Goal: Task Accomplishment & Management: Complete application form

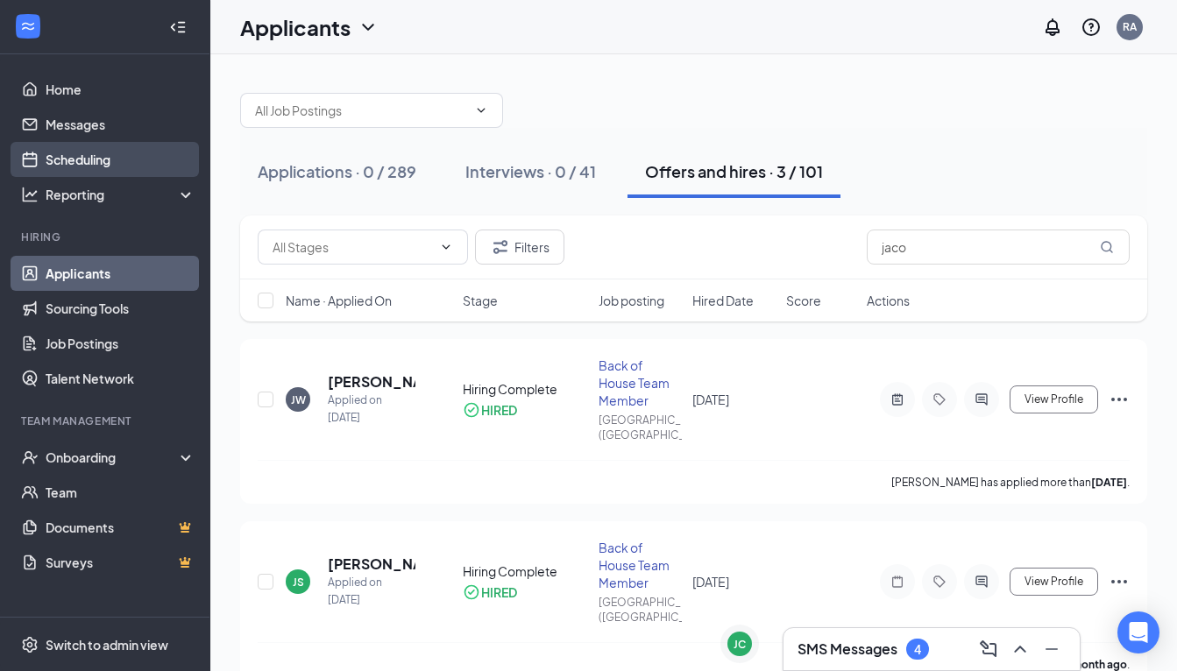
click at [101, 156] on link "Scheduling" at bounding box center [121, 159] width 150 height 35
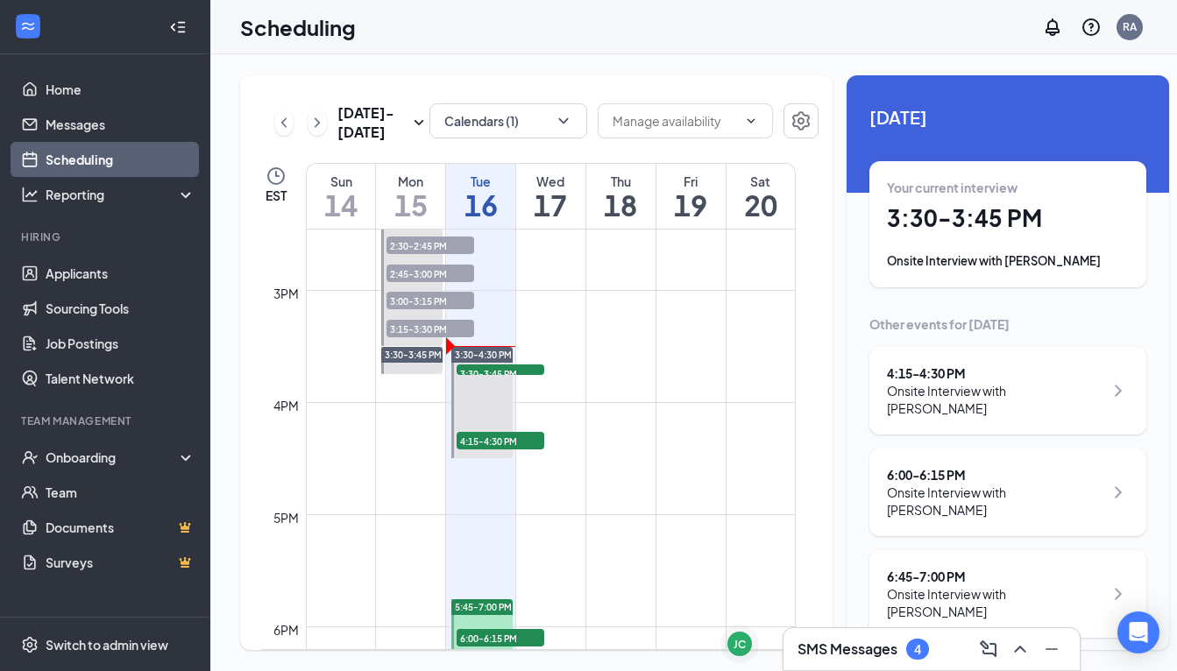
scroll to position [1624, 0]
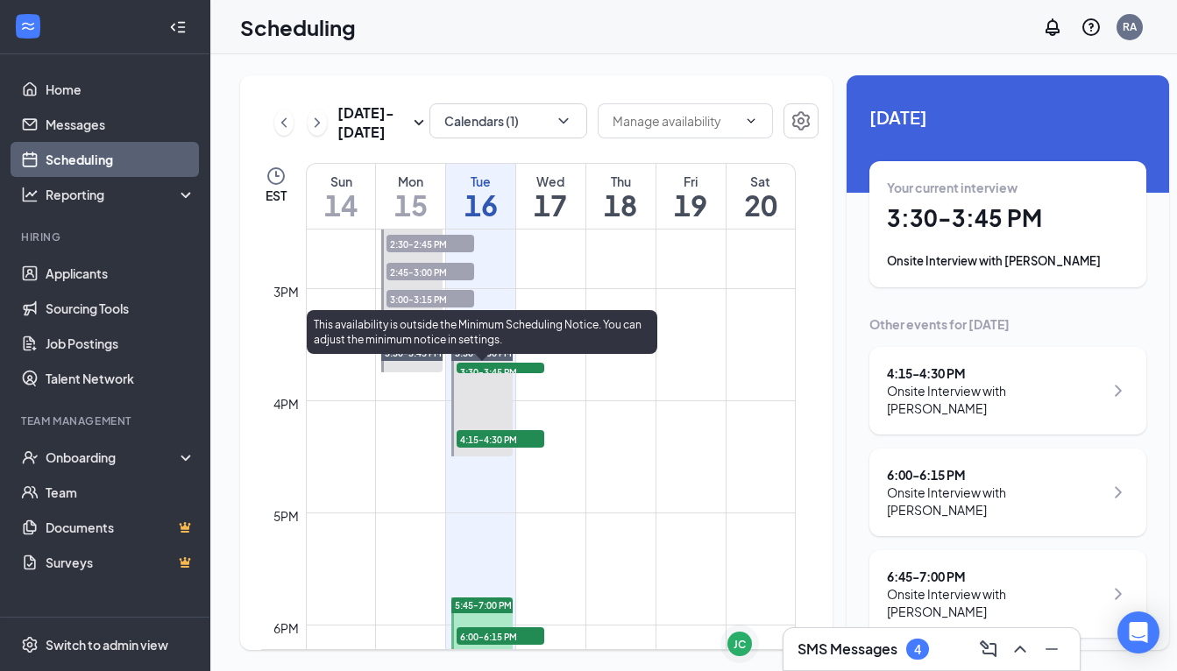
click at [501, 359] on span "3:30-4:30 PM" at bounding box center [483, 353] width 57 height 12
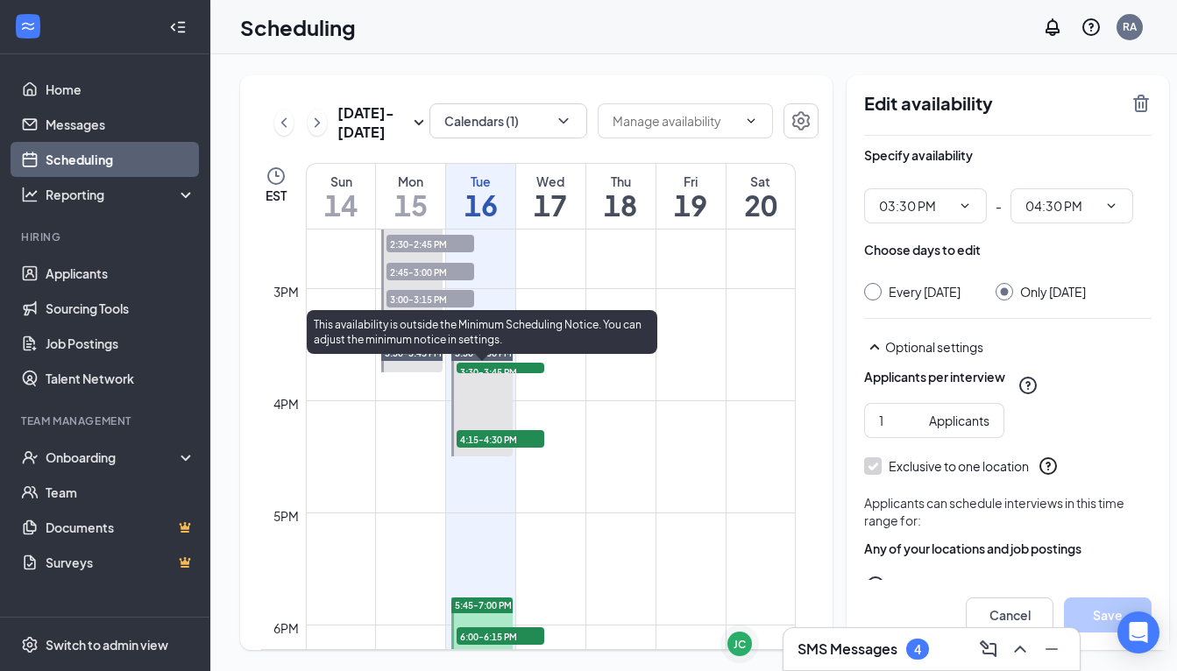
click at [501, 359] on span "3:30-4:30 PM" at bounding box center [483, 353] width 57 height 12
click at [501, 380] on span "3:30-3:45 PM" at bounding box center [501, 372] width 88 height 18
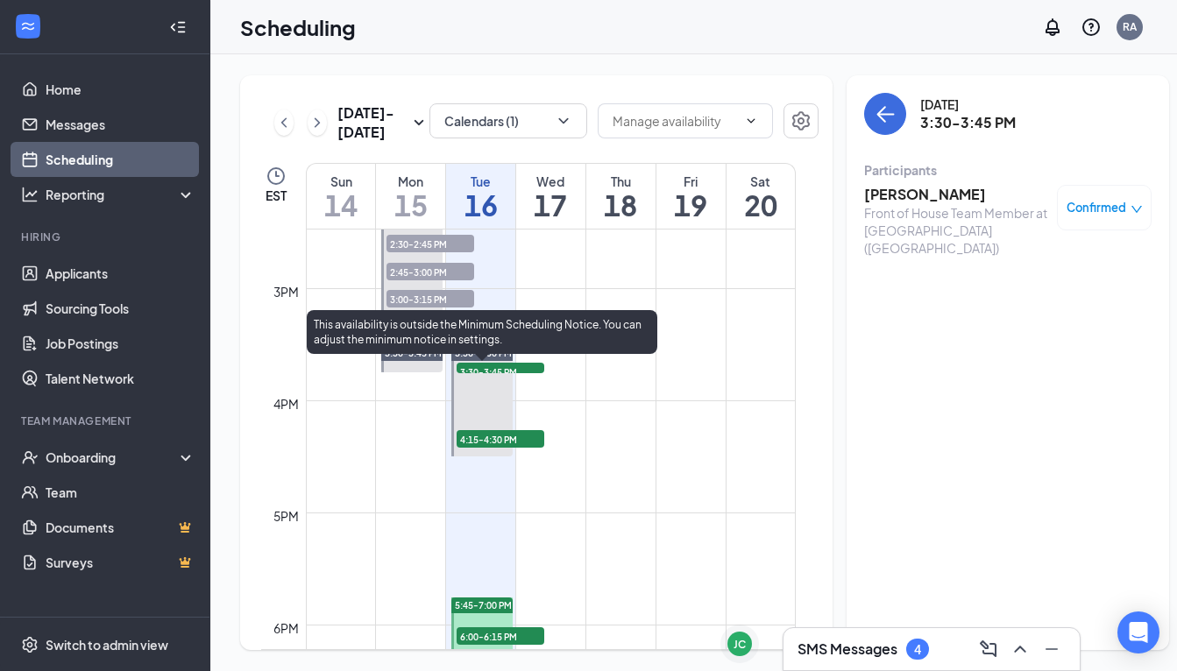
click at [497, 359] on span "3:30-4:30 PM" at bounding box center [483, 353] width 57 height 12
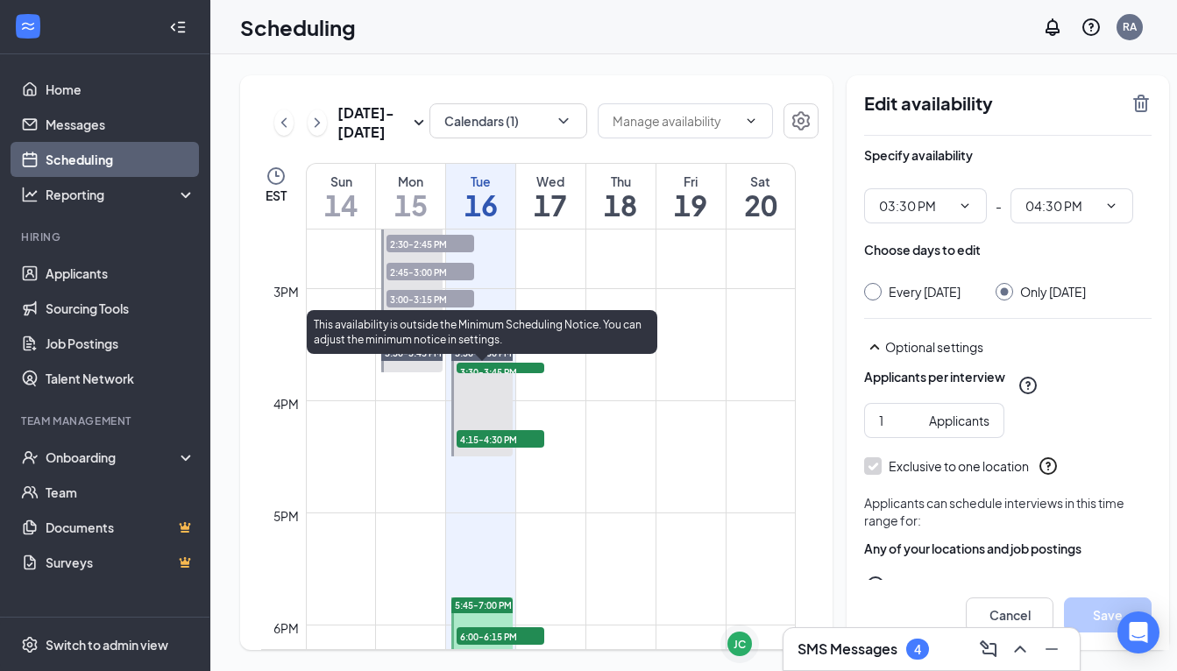
click at [504, 380] on span "3:30-3:45 PM" at bounding box center [501, 372] width 88 height 18
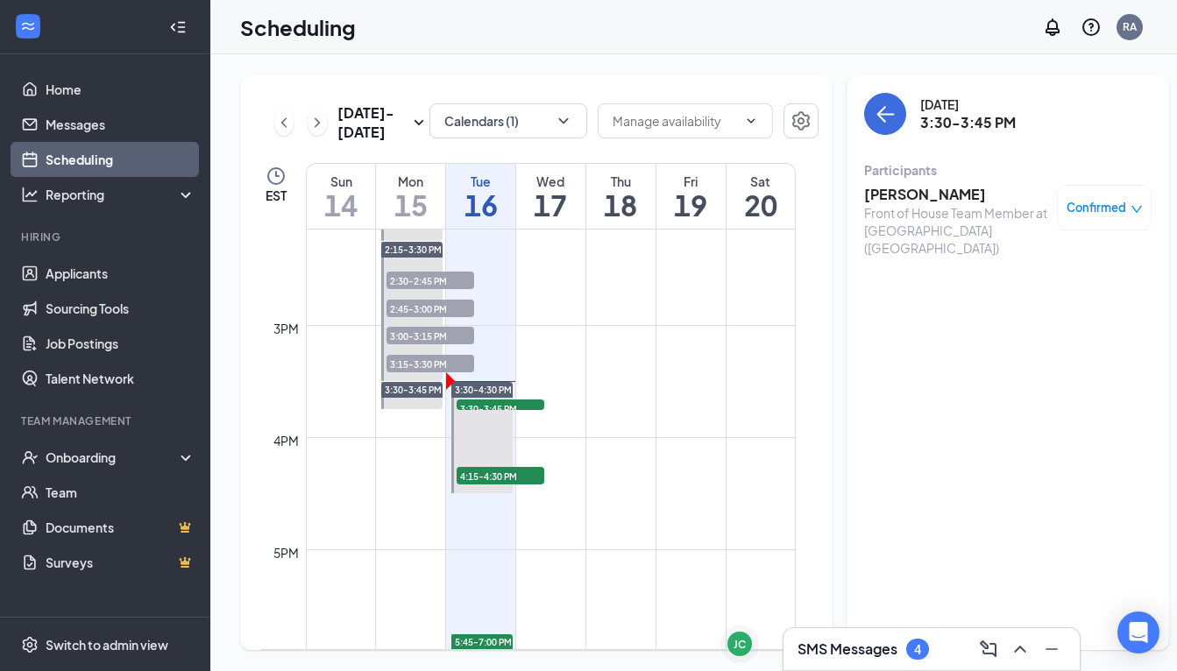
scroll to position [1586, 0]
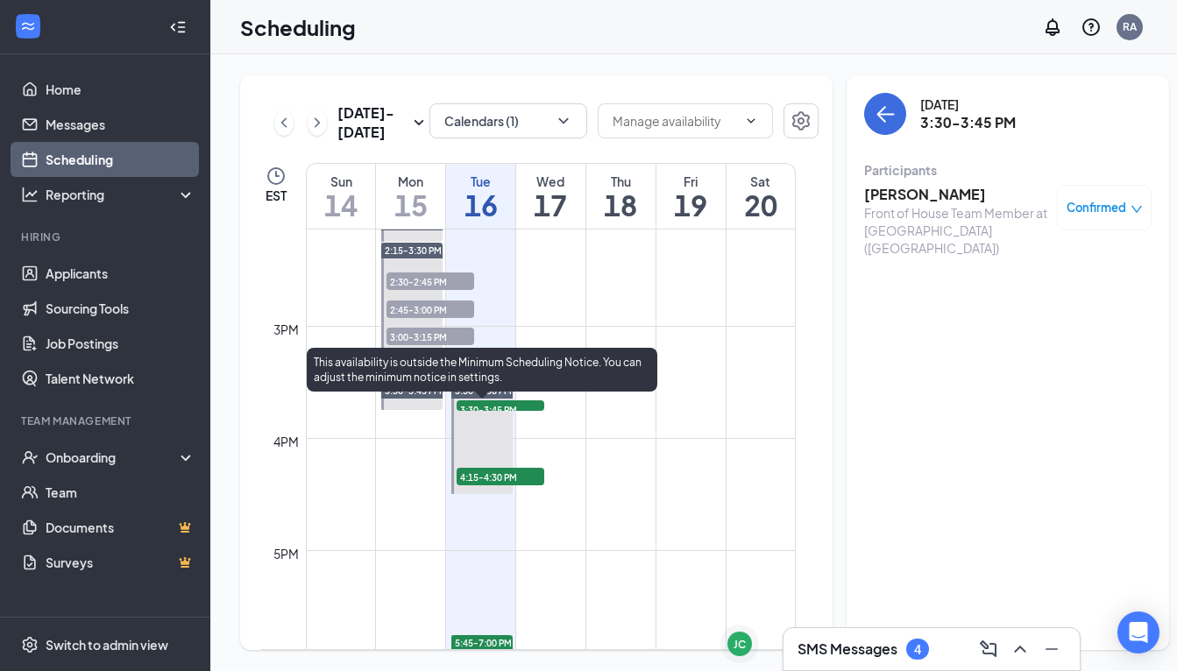
click at [505, 485] on span "4:15-4:30 PM" at bounding box center [501, 477] width 88 height 18
click at [489, 418] on span "3:30-3:45 PM" at bounding box center [501, 409] width 88 height 18
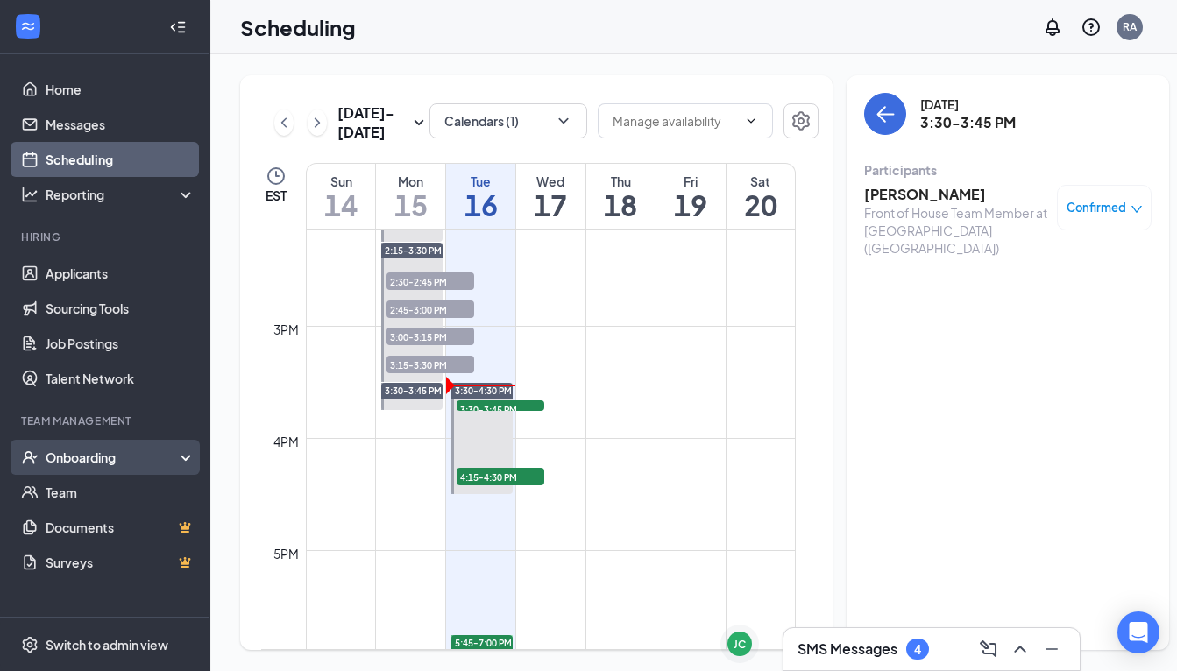
click at [100, 464] on div "Onboarding" at bounding box center [113, 458] width 135 height 18
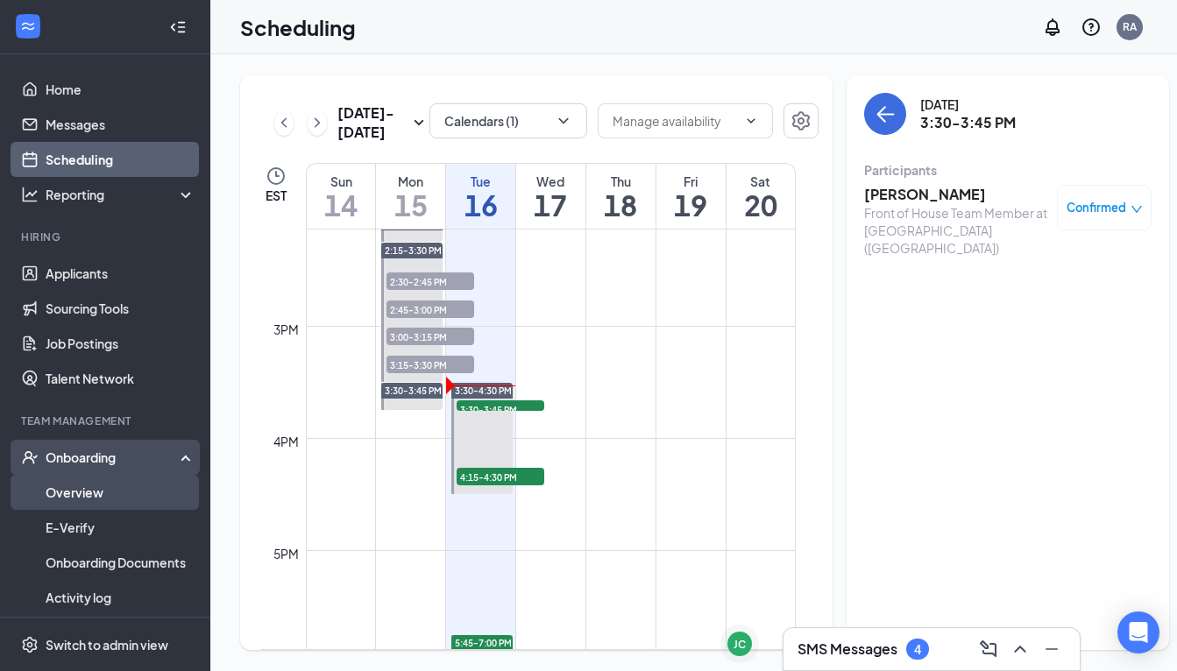
click at [90, 494] on link "Overview" at bounding box center [121, 492] width 150 height 35
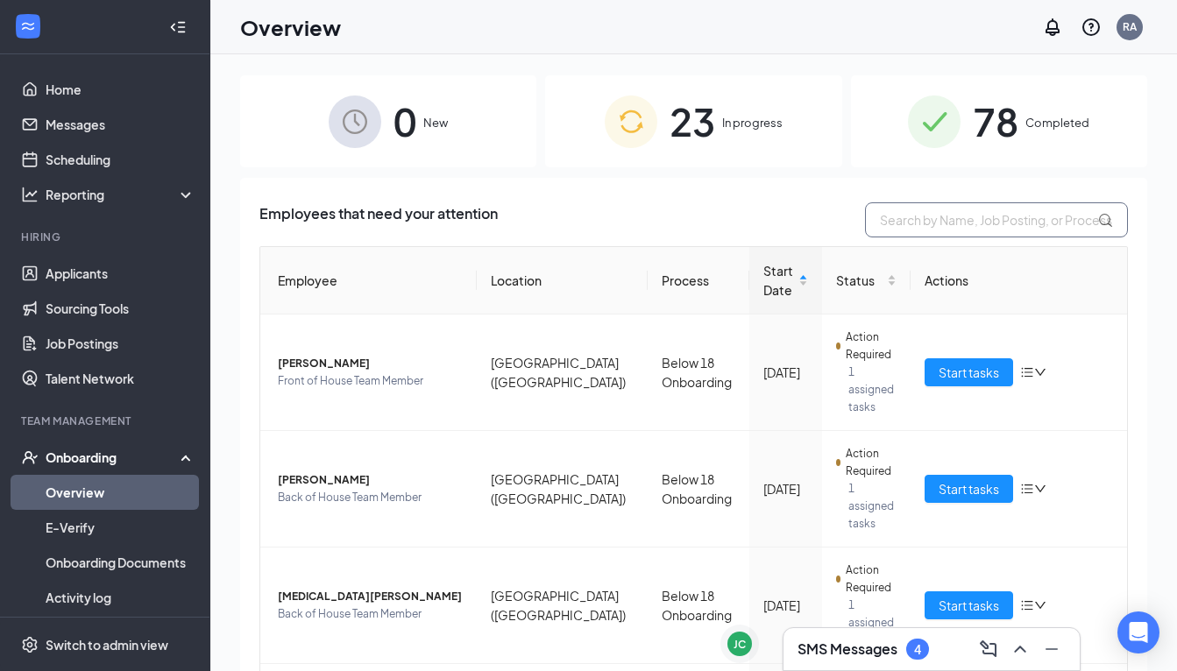
click at [911, 220] on input "text" at bounding box center [996, 219] width 263 height 35
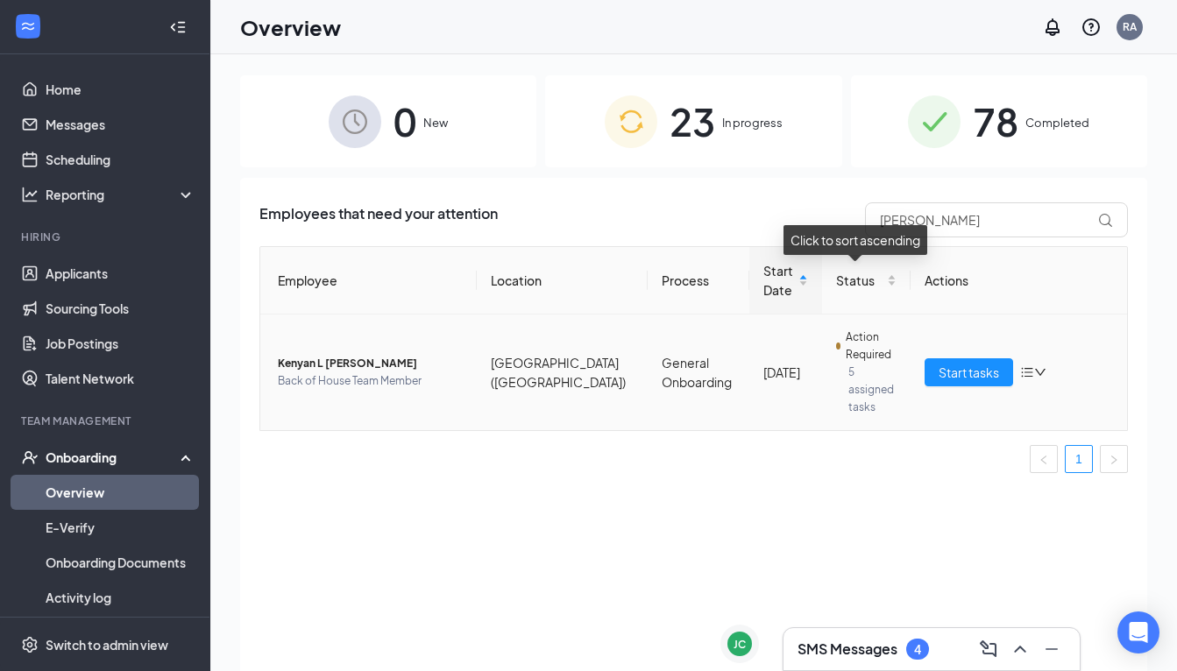
drag, startPoint x: 865, startPoint y: 251, endPoint x: 343, endPoint y: 355, distance: 531.7
click at [343, 355] on span "Kenyan L [PERSON_NAME]" at bounding box center [370, 364] width 185 height 18
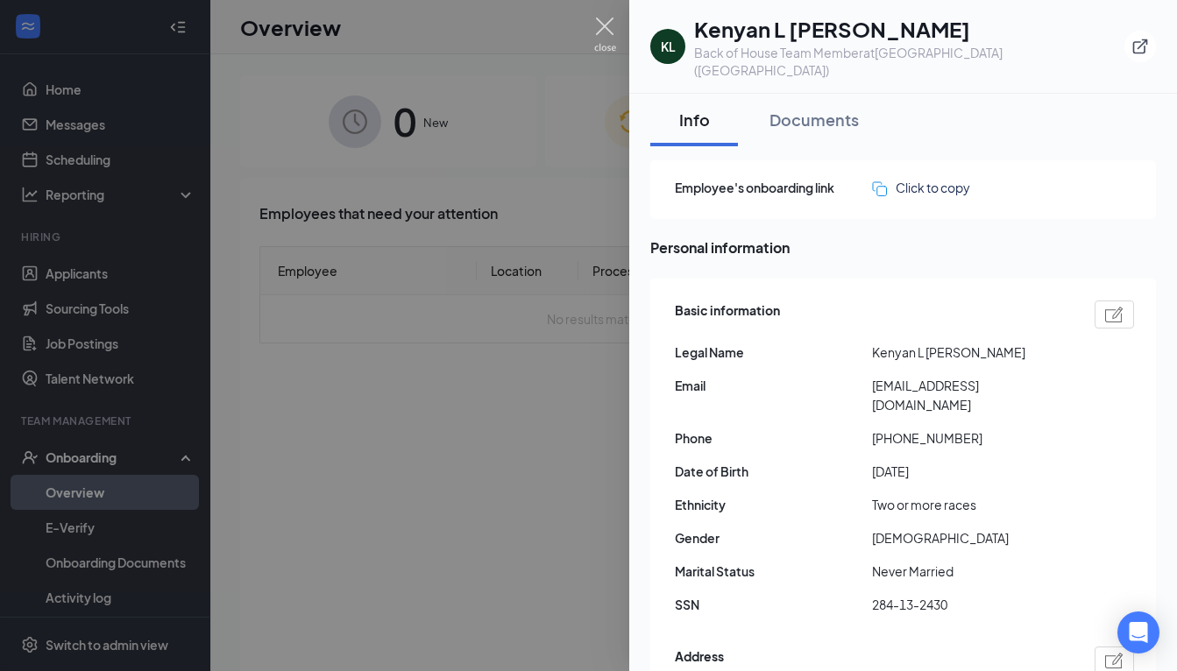
click at [604, 26] on img at bounding box center [605, 35] width 22 height 34
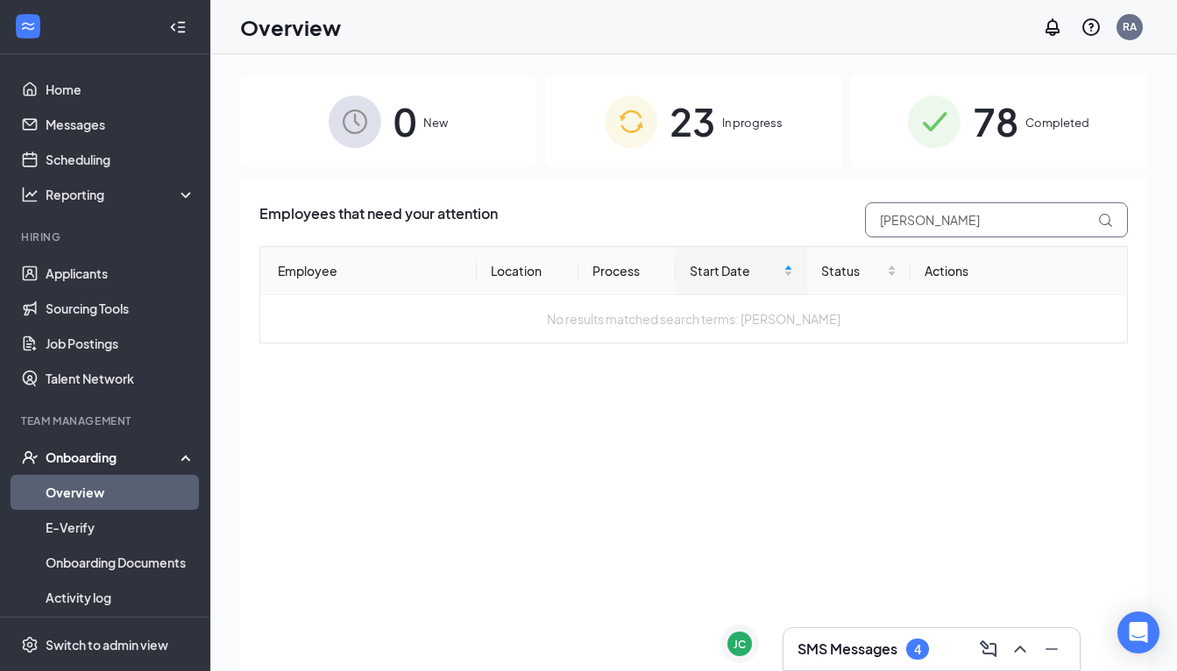
click at [959, 230] on input "[PERSON_NAME]" at bounding box center [996, 219] width 263 height 35
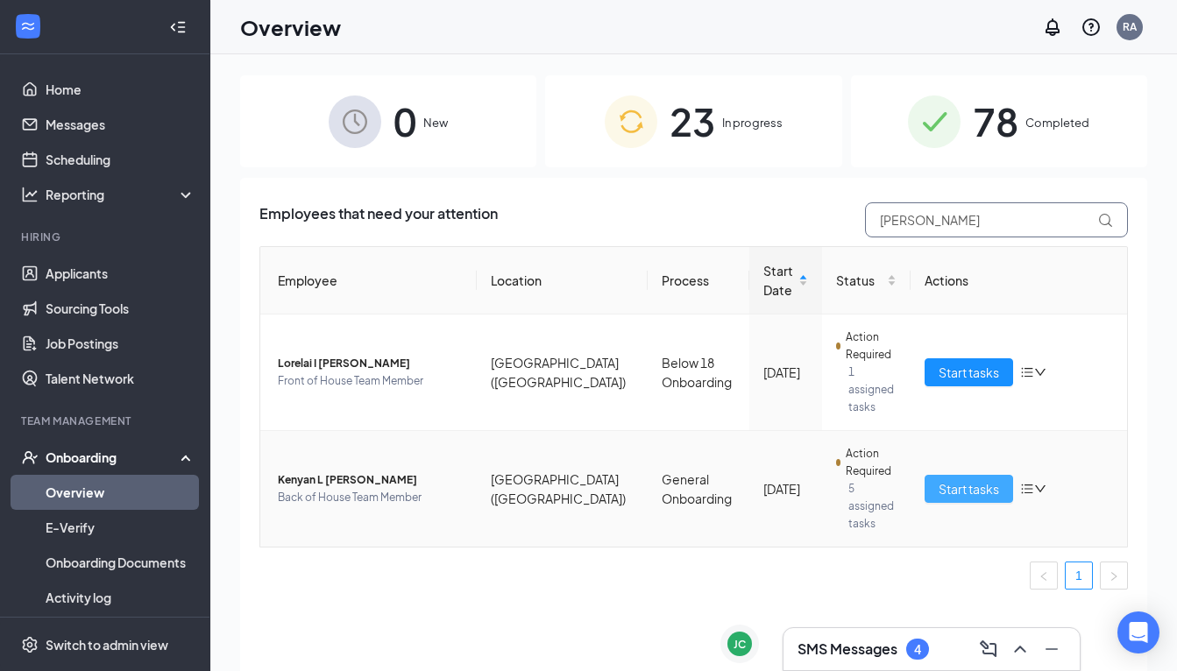
type input "[PERSON_NAME]"
click at [985, 479] on span "Start tasks" at bounding box center [968, 488] width 60 height 19
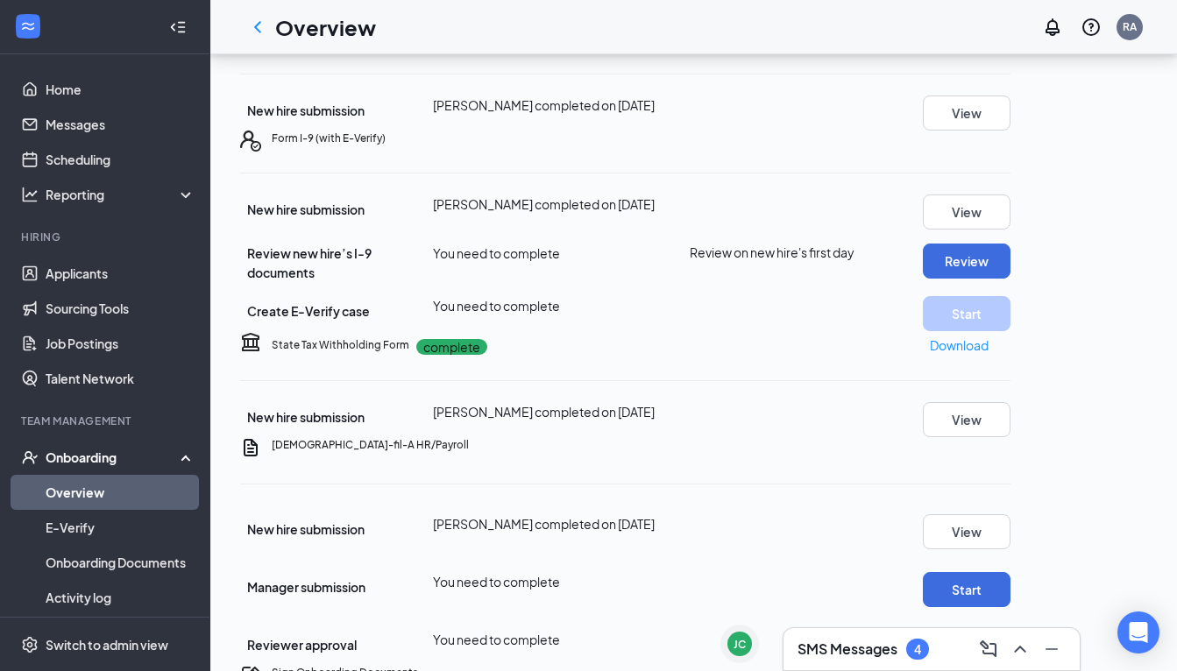
scroll to position [307, 0]
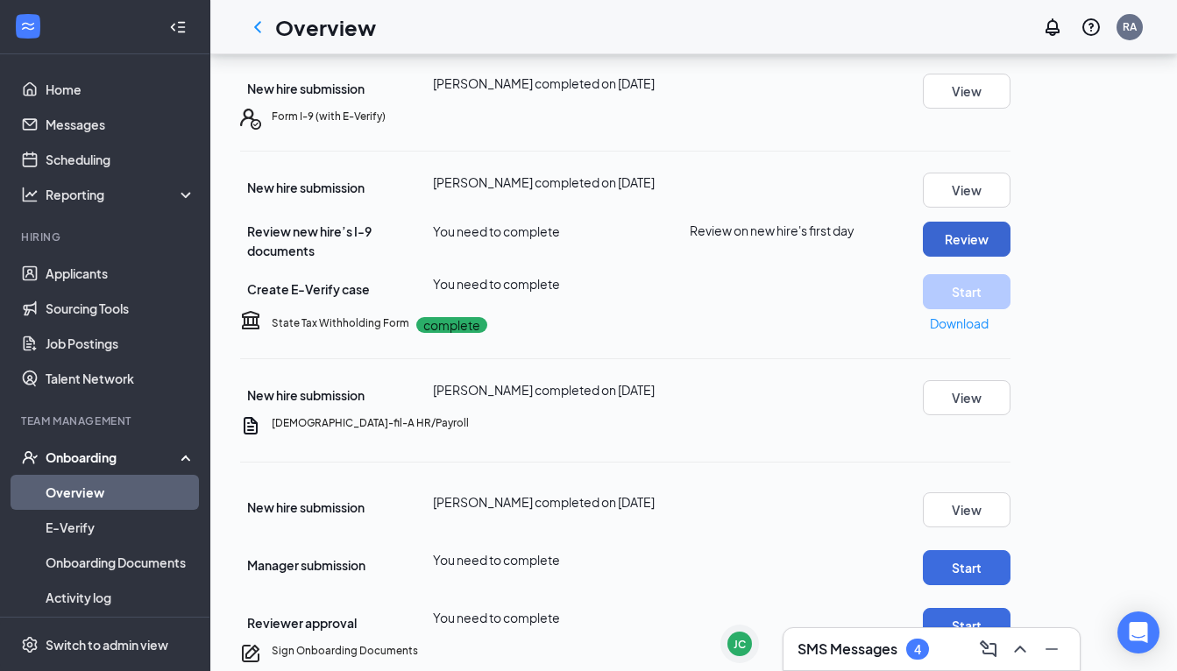
click at [1010, 257] on button "Review" at bounding box center [967, 239] width 88 height 35
type input "[DATE]"
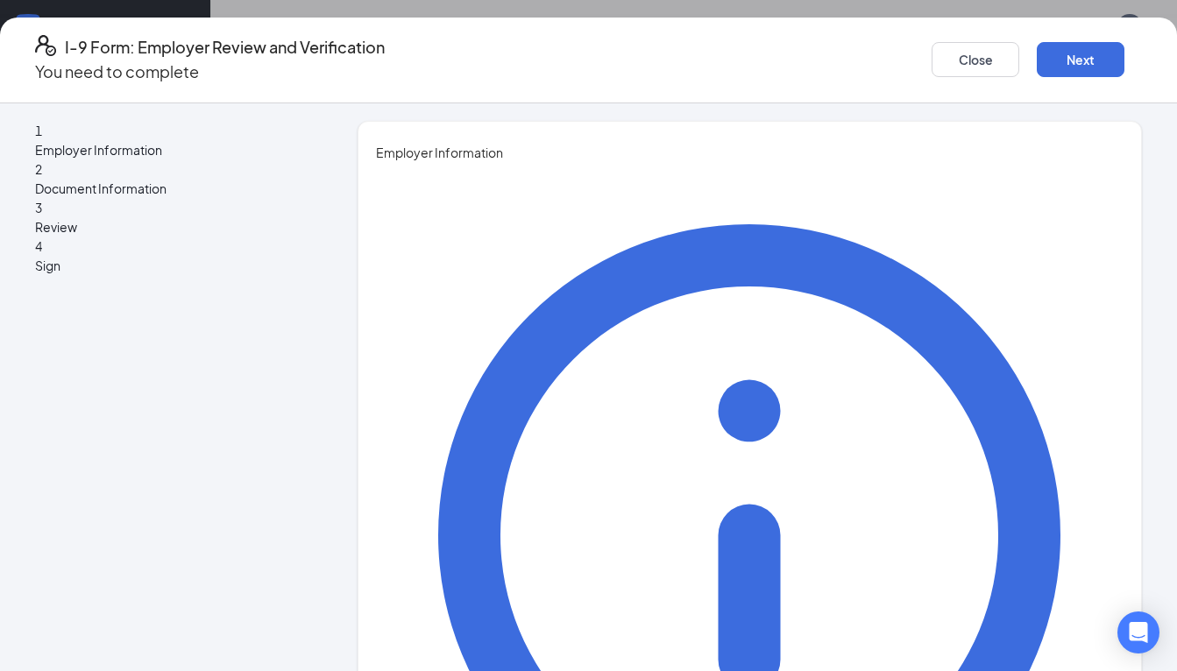
type input "[PERSON_NAME]"
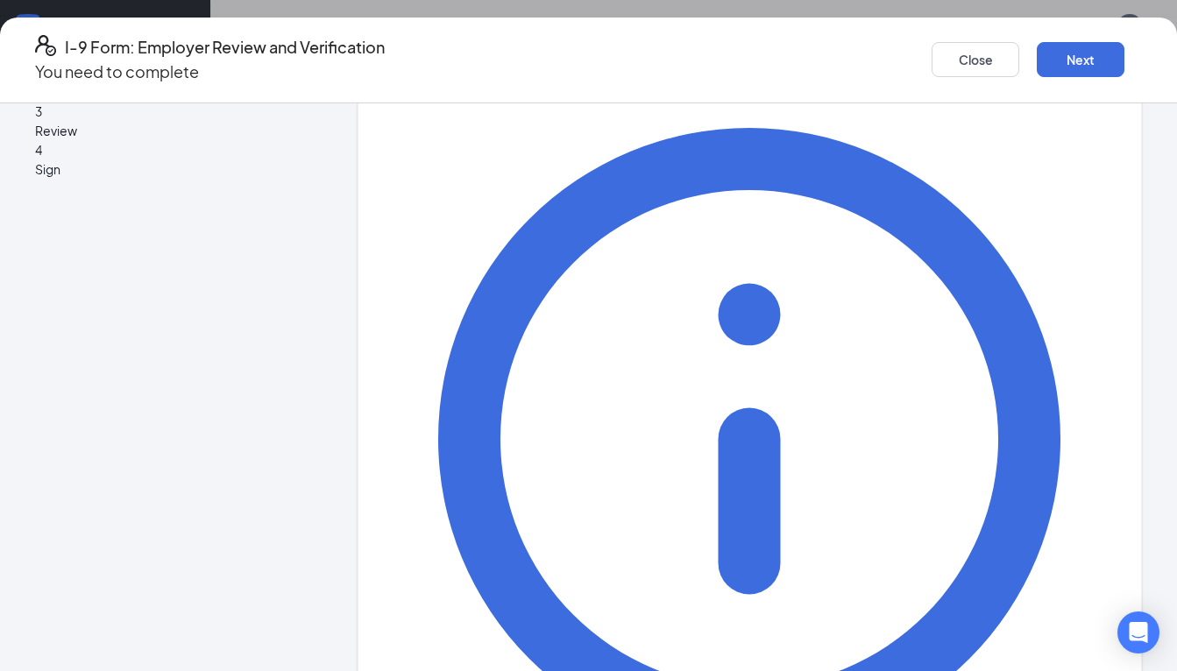
scroll to position [99, 0]
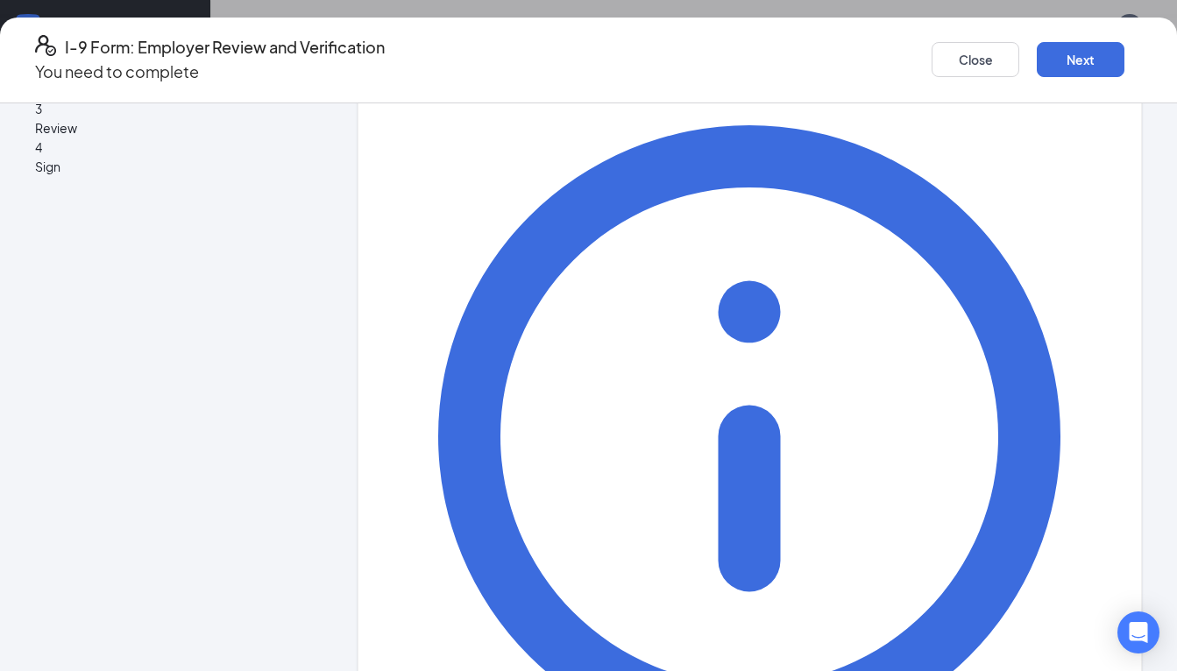
type input "Director of BoH"
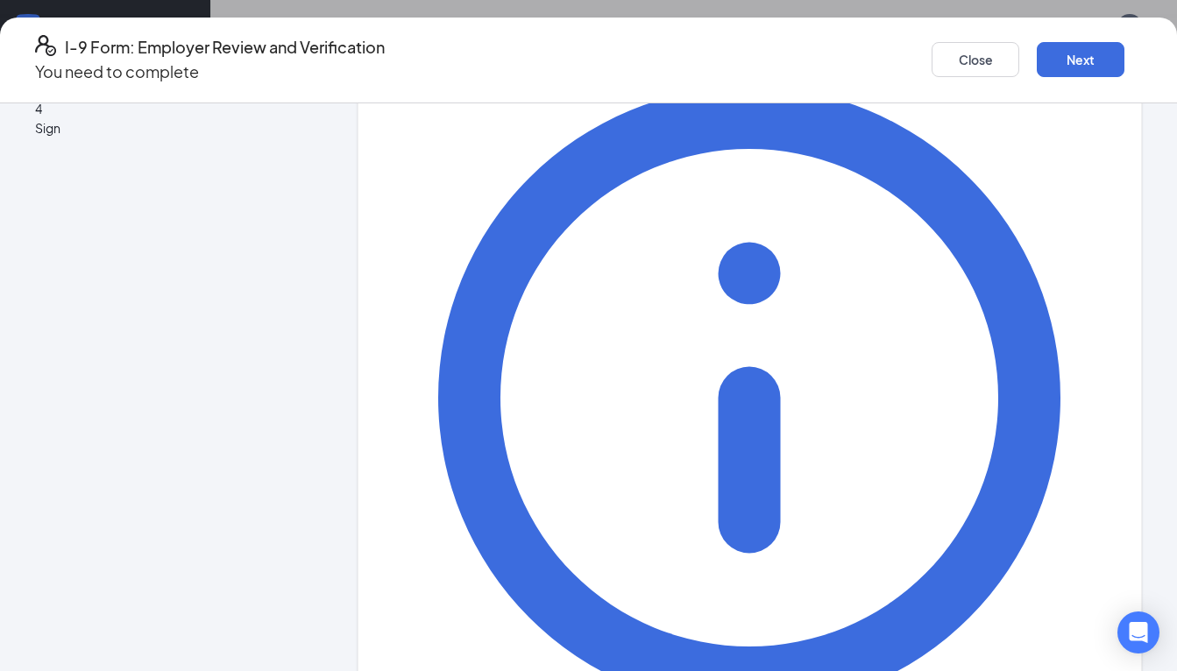
scroll to position [137, 0]
type input "[EMAIL_ADDRESS][DOMAIN_NAME]"
type input "5412926381"
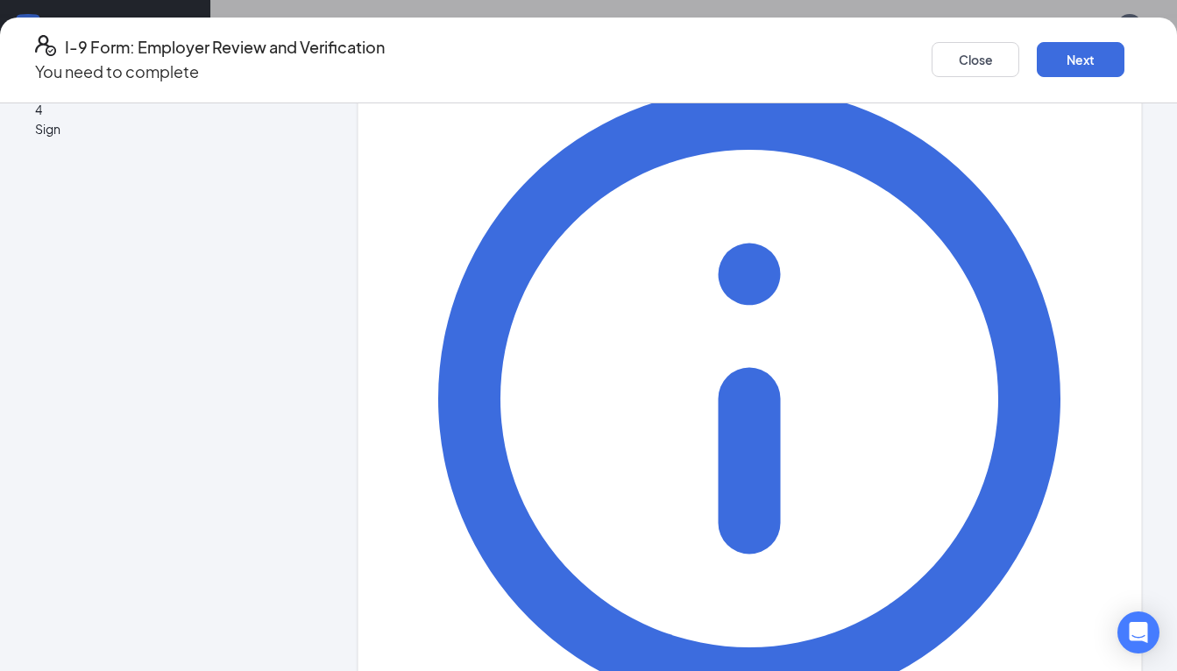
scroll to position [473, 0]
click at [1037, 63] on button "Next" at bounding box center [1081, 59] width 88 height 35
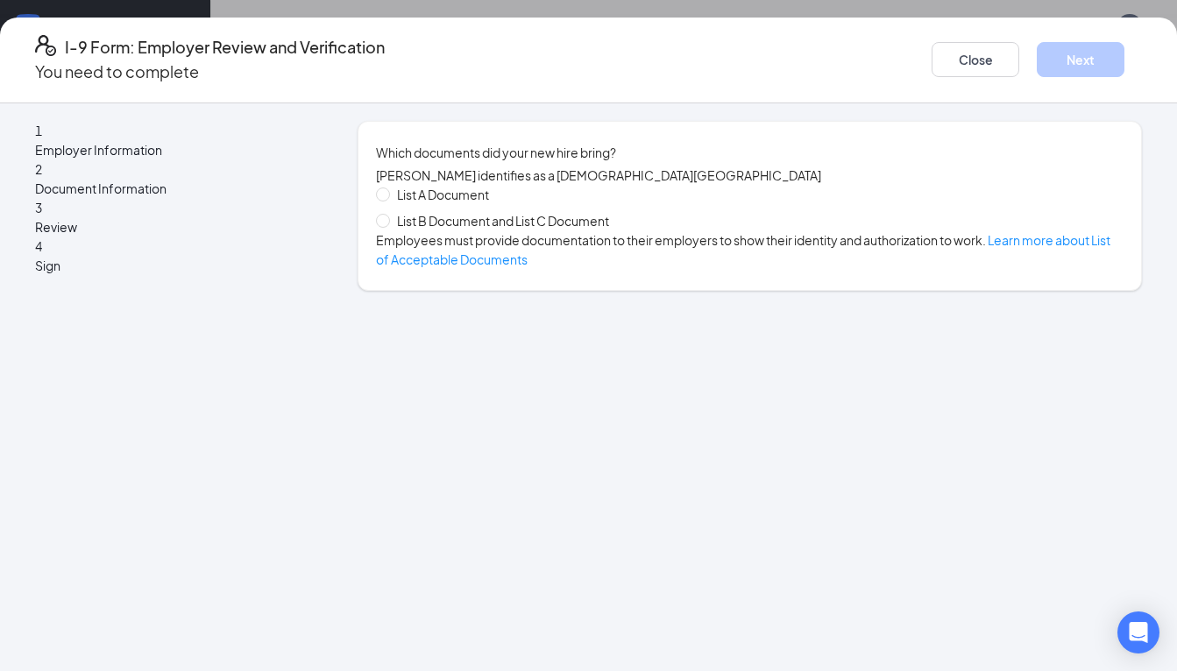
scroll to position [0, 0]
click at [388, 226] on input "List B Document and List C Document" at bounding box center [382, 220] width 12 height 12
radio input "true"
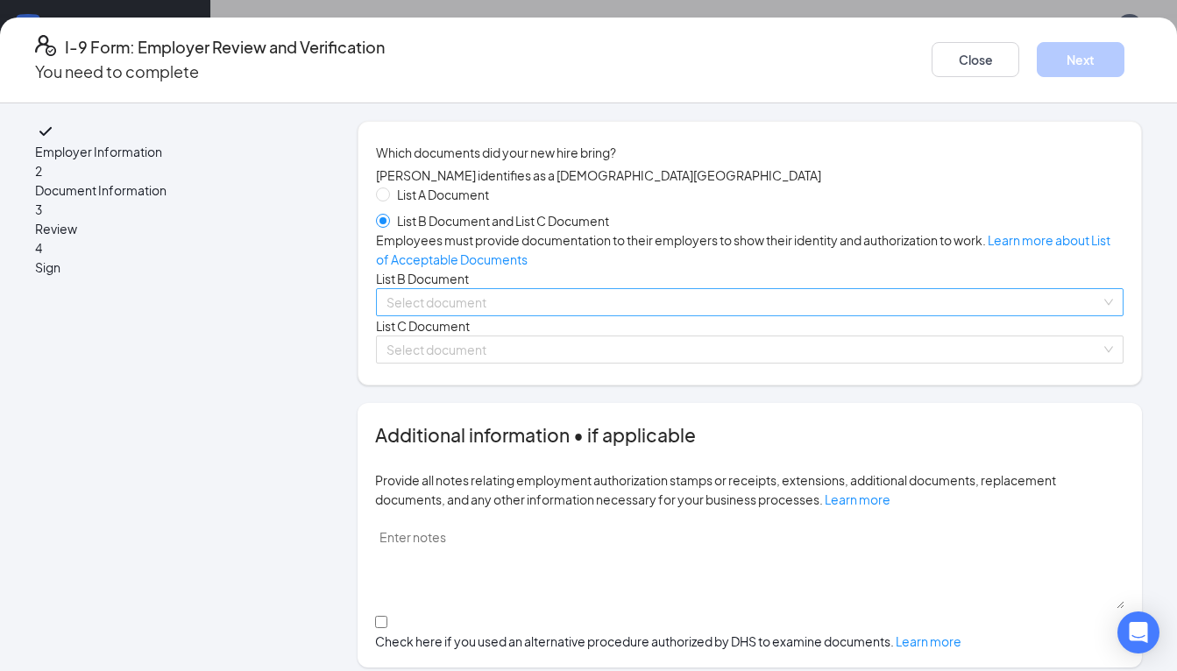
click at [436, 315] on input "search" at bounding box center [743, 302] width 714 height 26
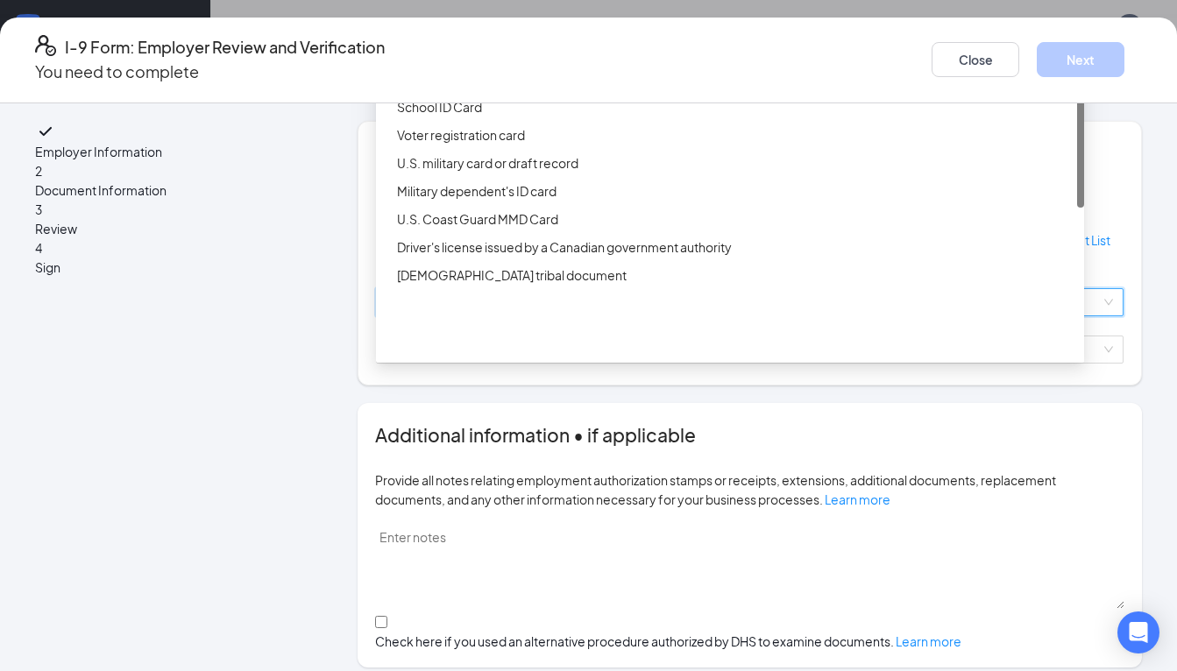
click at [526, 60] on div "Driver’s License issued by U.S State or outlying US possession" at bounding box center [735, 50] width 676 height 19
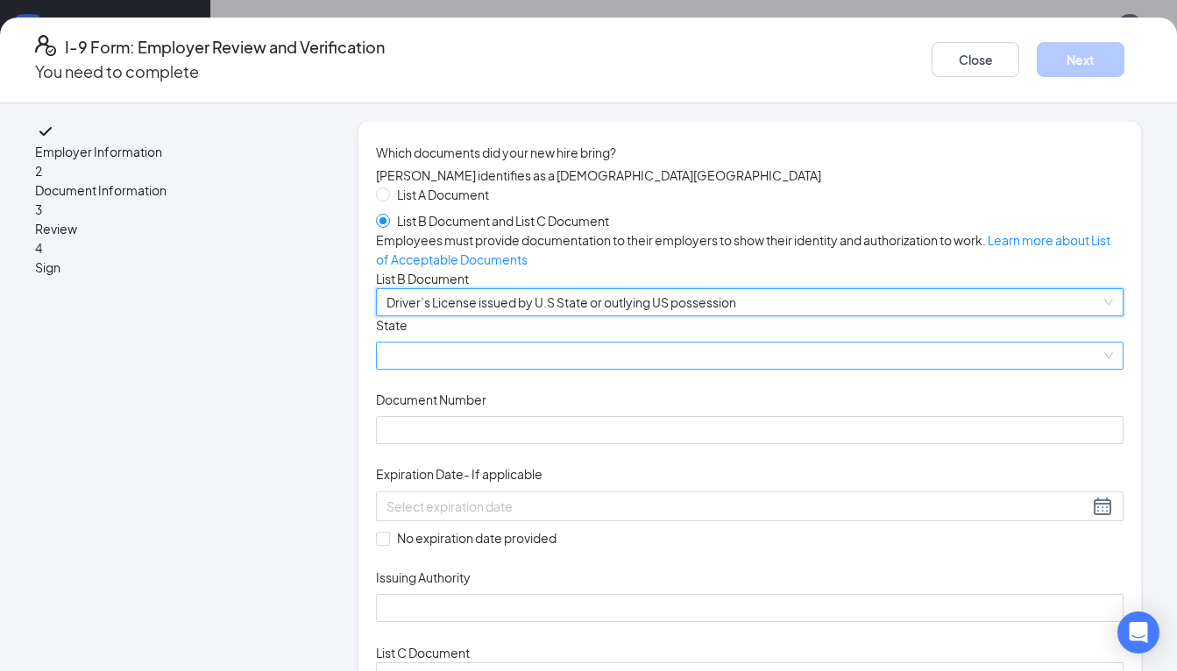
click at [451, 369] on span at bounding box center [749, 356] width 726 height 26
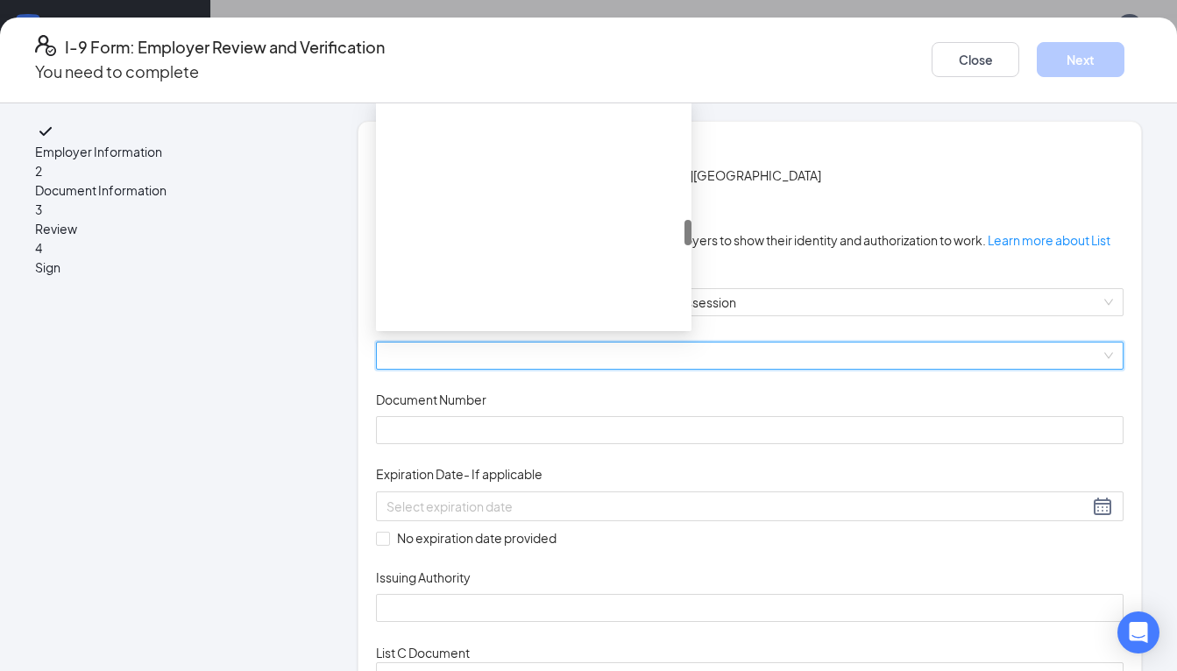
scroll to position [1439, 0]
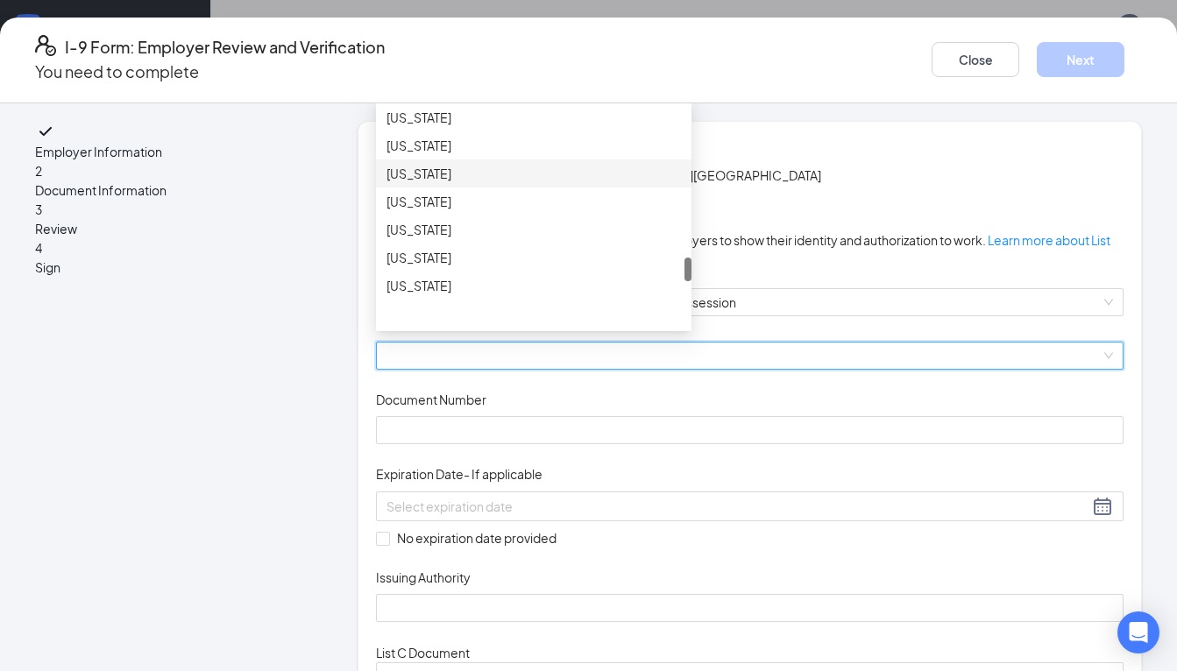
click at [454, 183] on div "[US_STATE]" at bounding box center [533, 173] width 294 height 19
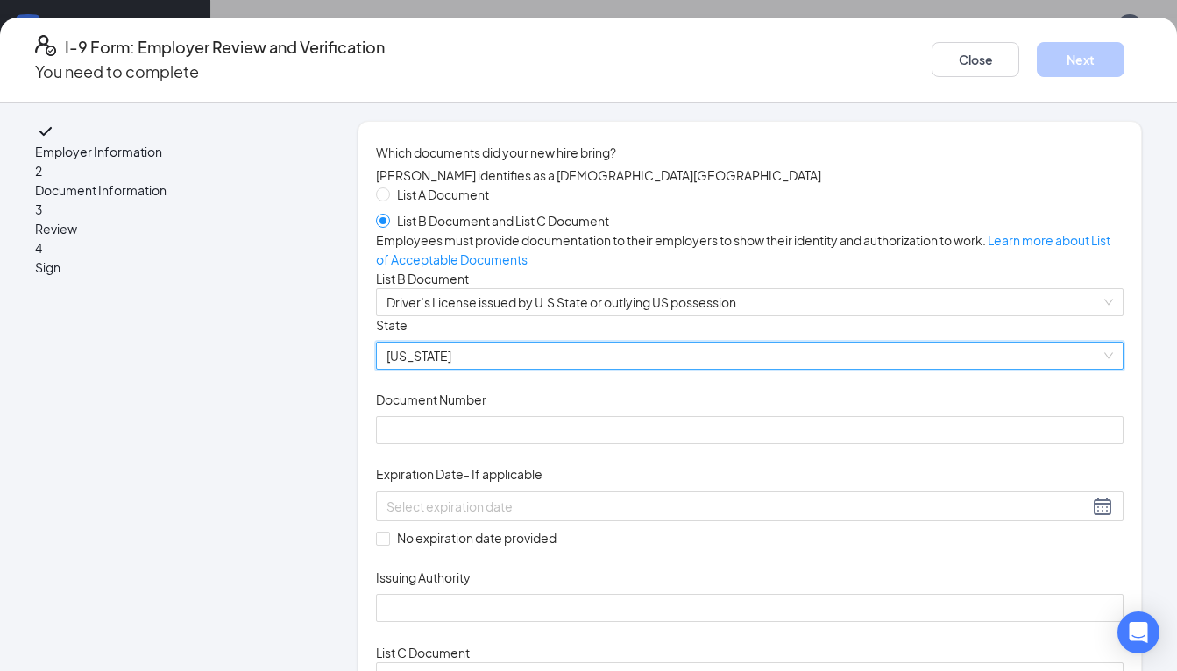
scroll to position [36, 0]
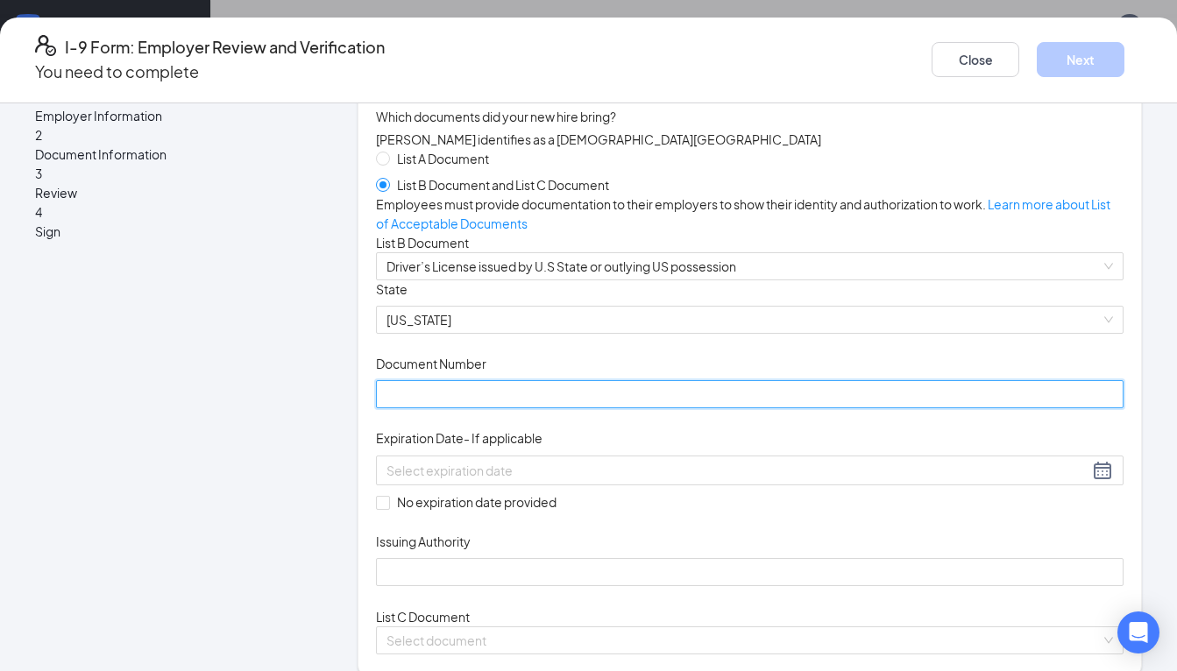
click at [421, 408] on input "Document Number" at bounding box center [749, 394] width 747 height 28
type input "VS607120"
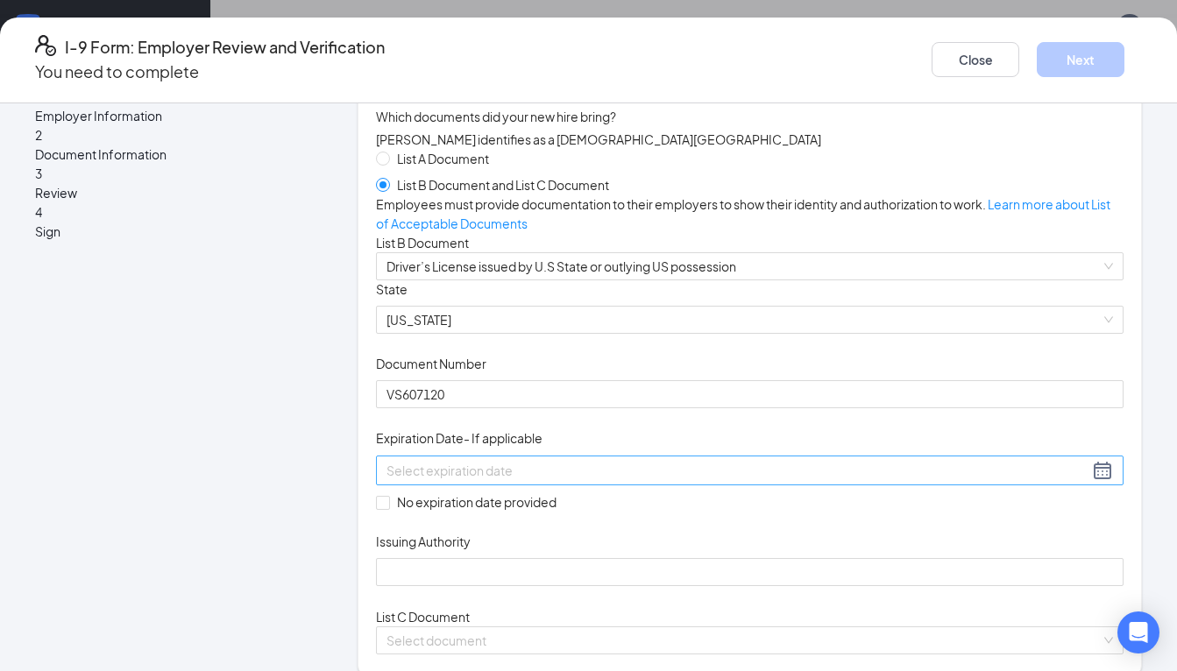
click at [481, 485] on div at bounding box center [749, 471] width 747 height 30
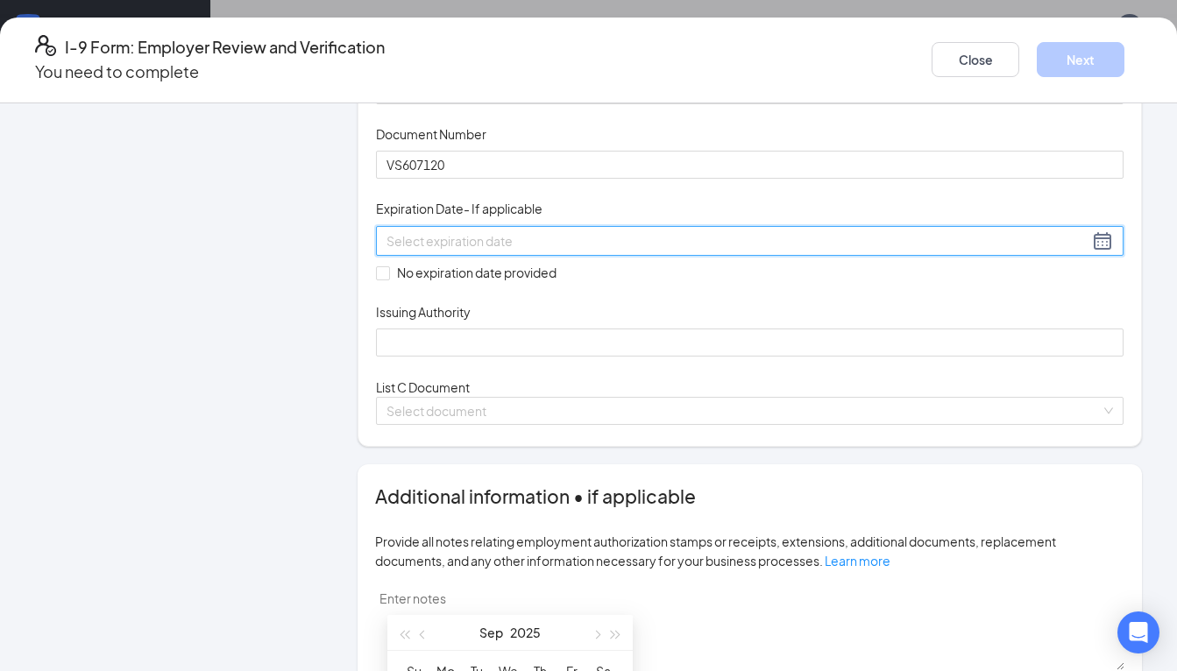
scroll to position [284, 0]
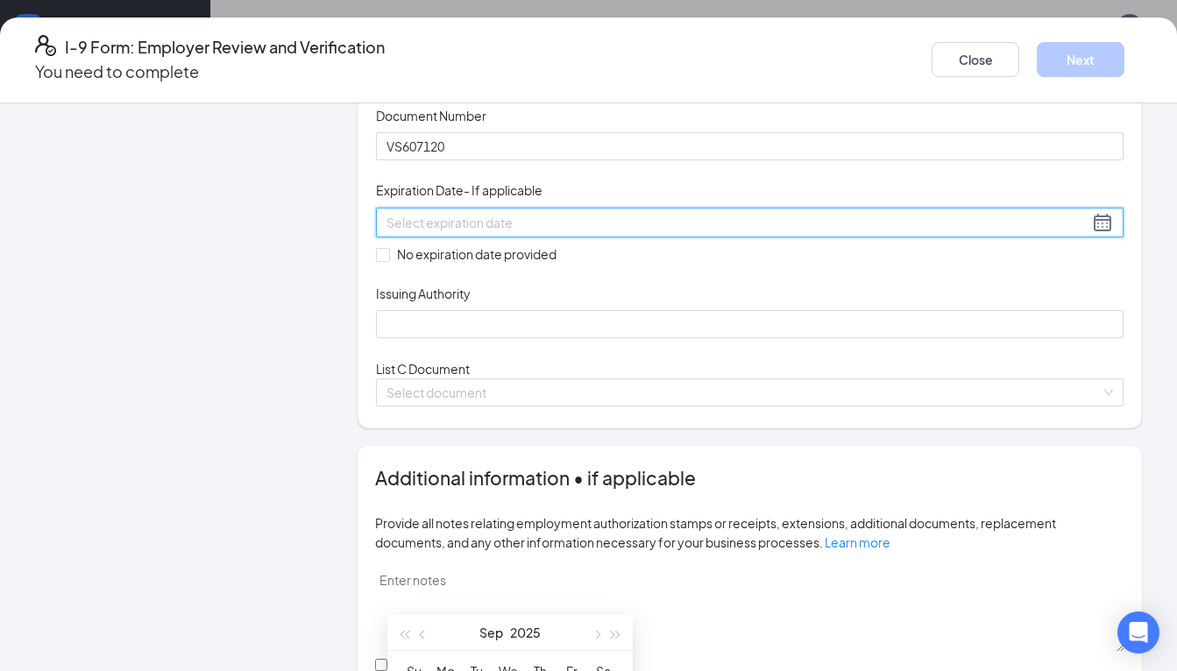
click at [342, 442] on div "Employer Information 2 Document Information 3 Review 4 Sign Which documents did…" at bounding box center [588, 656] width 1107 height 1639
click at [475, 232] on input at bounding box center [737, 222] width 702 height 19
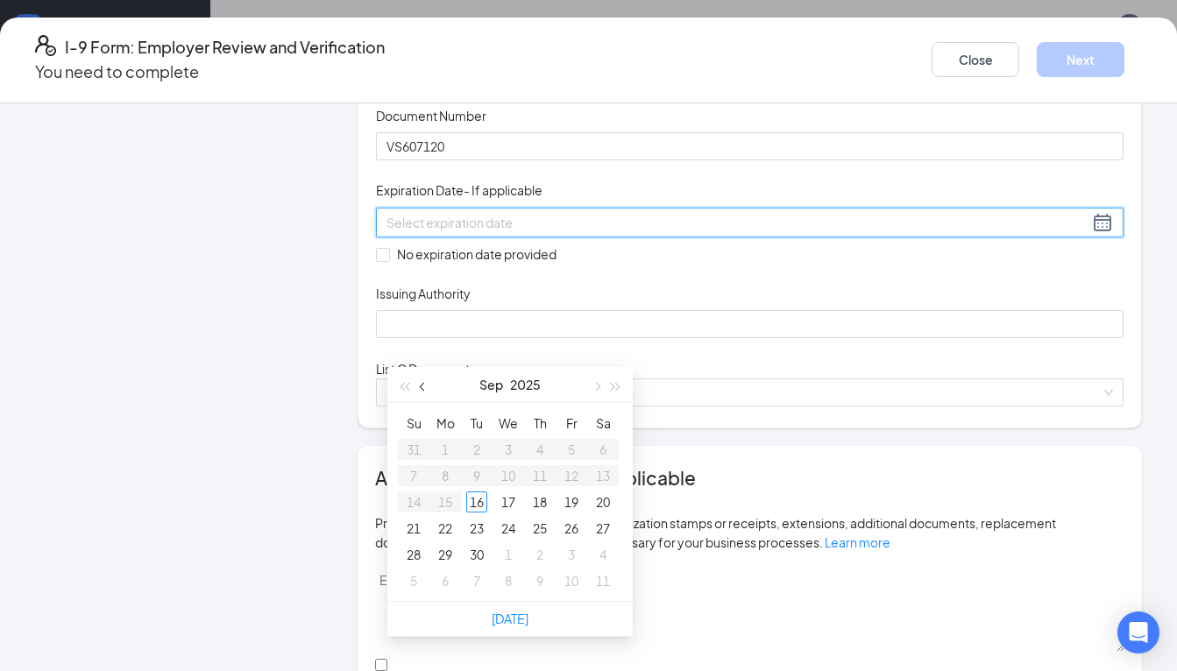
click at [427, 389] on button "button" at bounding box center [423, 384] width 19 height 35
click at [618, 389] on span "button" at bounding box center [616, 387] width 9 height 9
type input "[DATE]"
click at [620, 386] on button "button" at bounding box center [615, 384] width 19 height 35
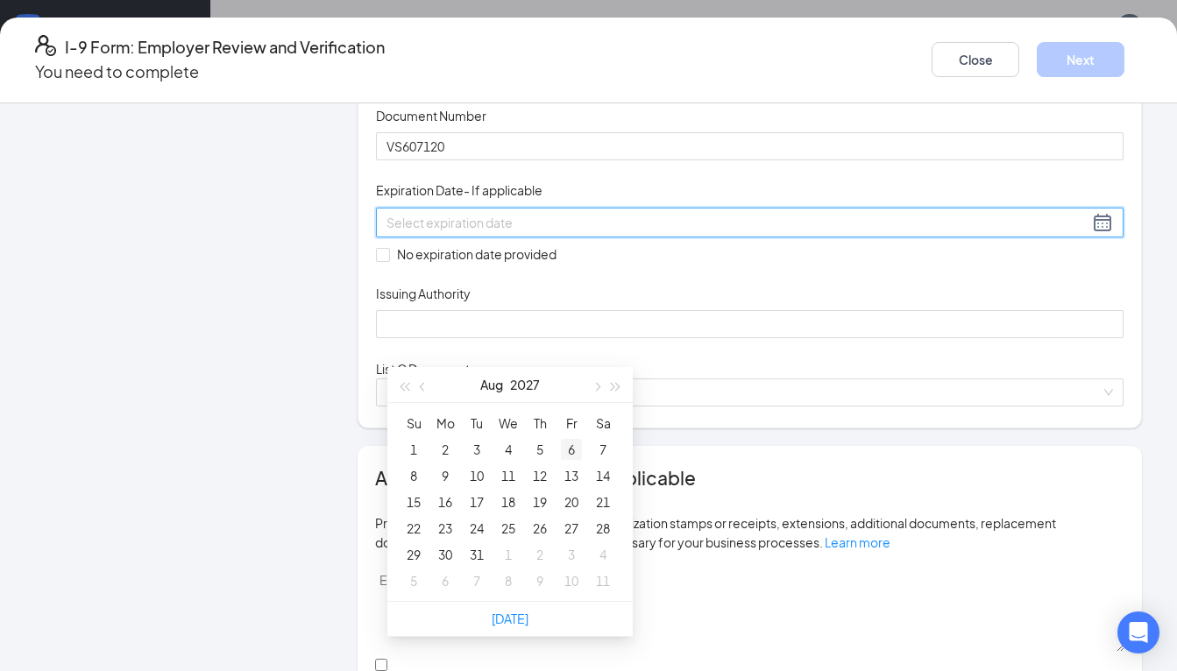
type input "[DATE]"
click at [480, 451] on div "3" at bounding box center [476, 449] width 21 height 21
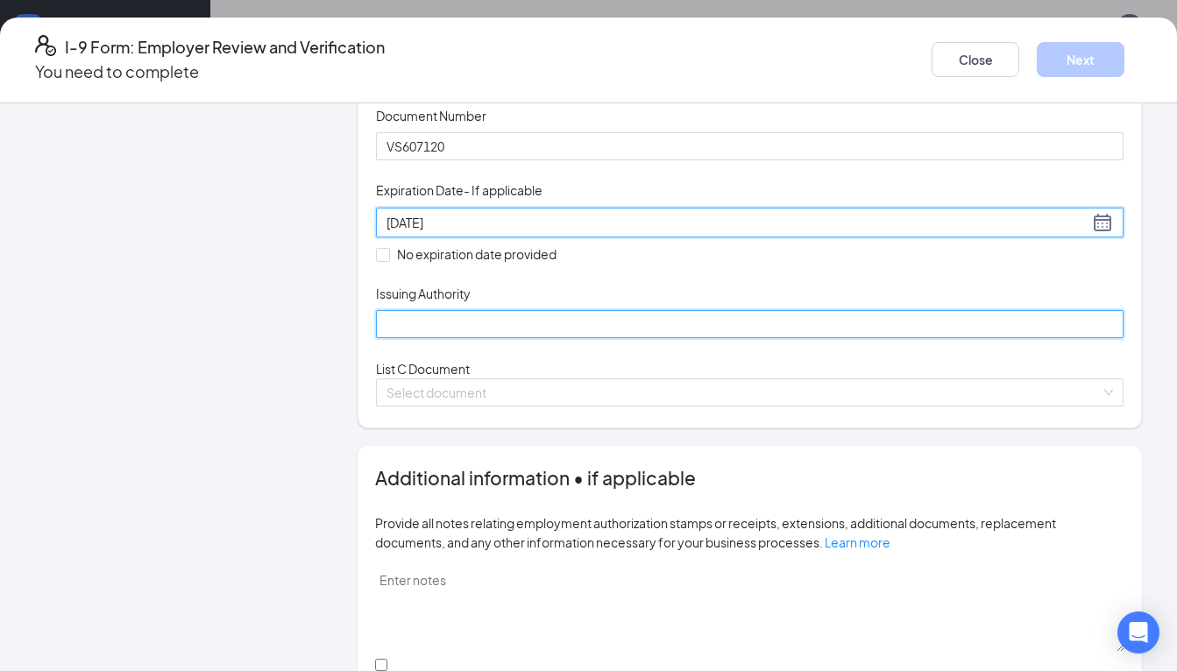
click at [459, 338] on input "Issuing Authority" at bounding box center [749, 324] width 747 height 28
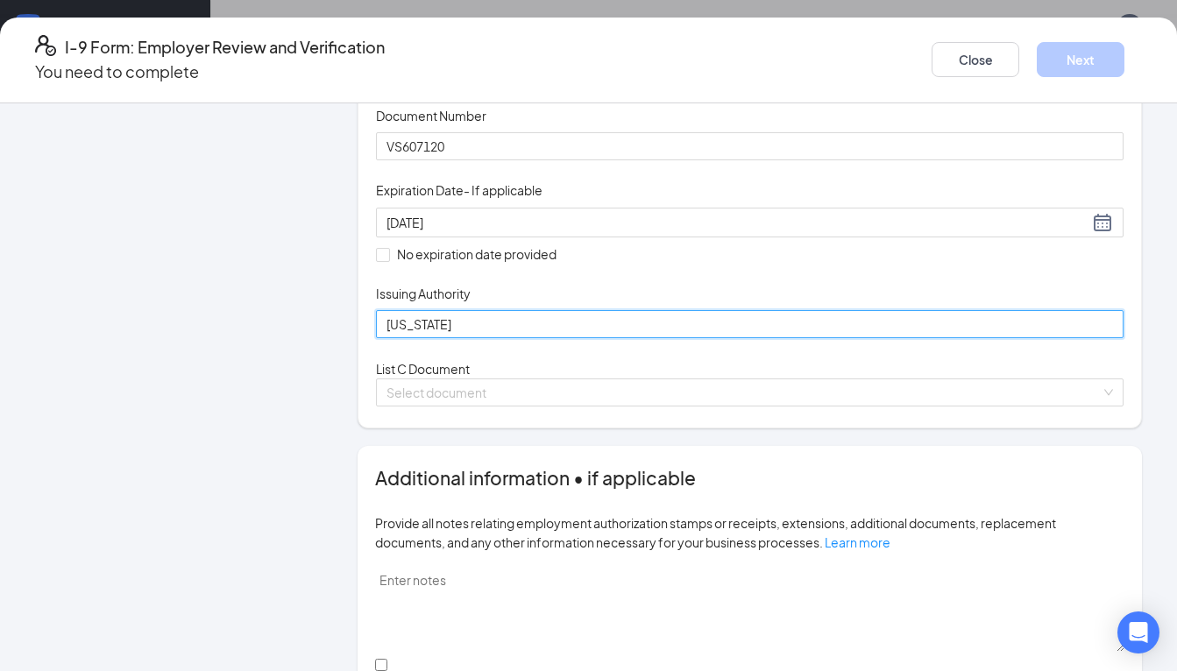
type input "[US_STATE]"
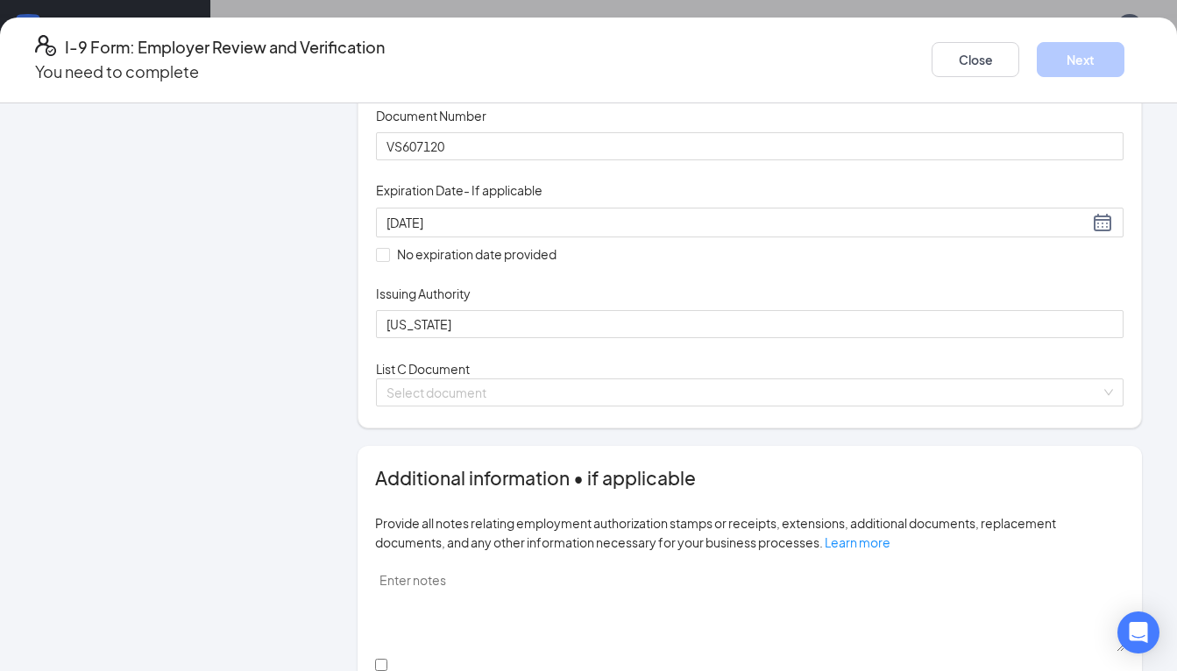
click at [385, 429] on div "Which documents did your new hire bring? [PERSON_NAME] identifies as a [DEMOGRA…" at bounding box center [749, 133] width 784 height 592
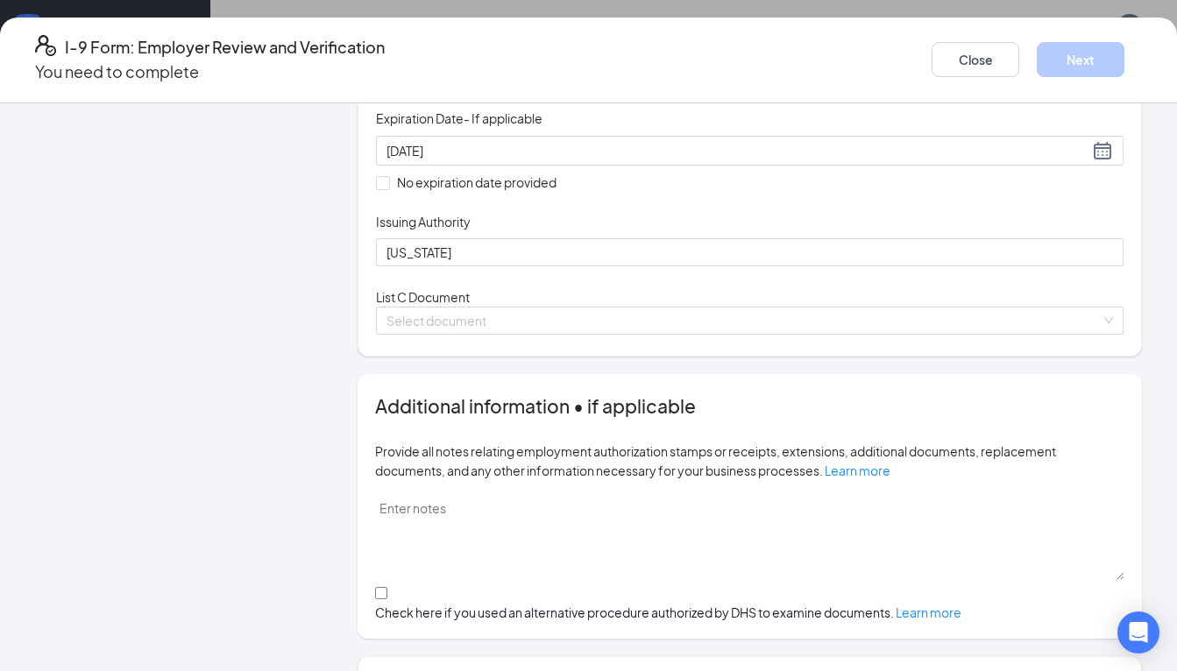
scroll to position [385, 0]
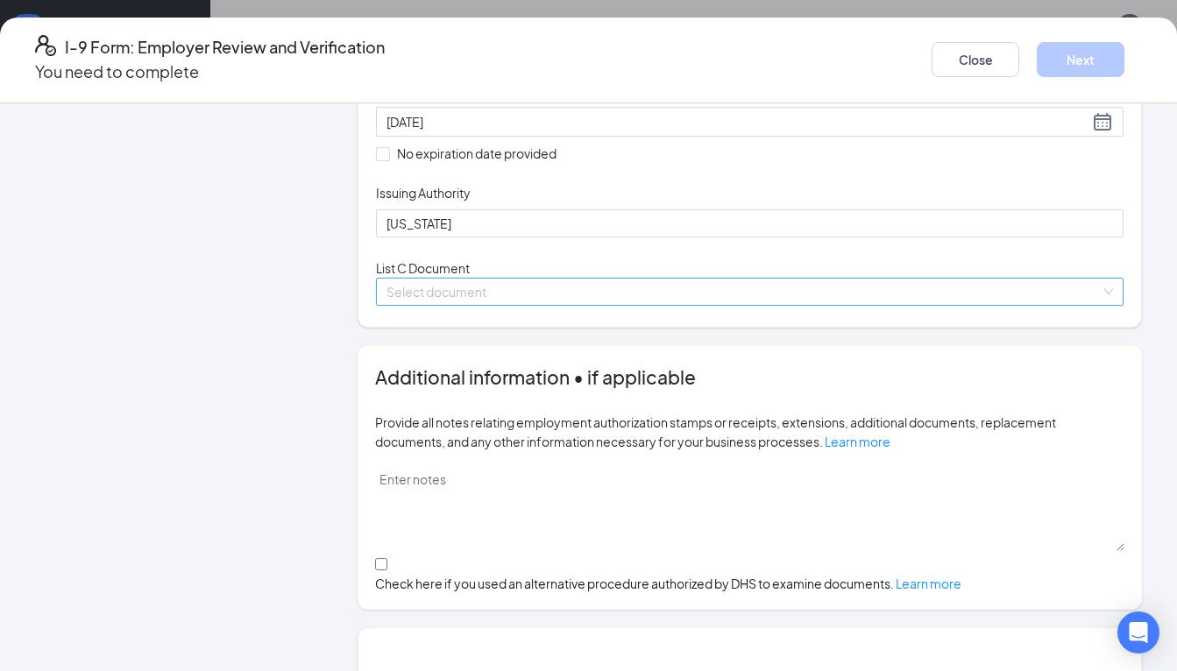
click at [439, 305] on input "search" at bounding box center [743, 292] width 714 height 26
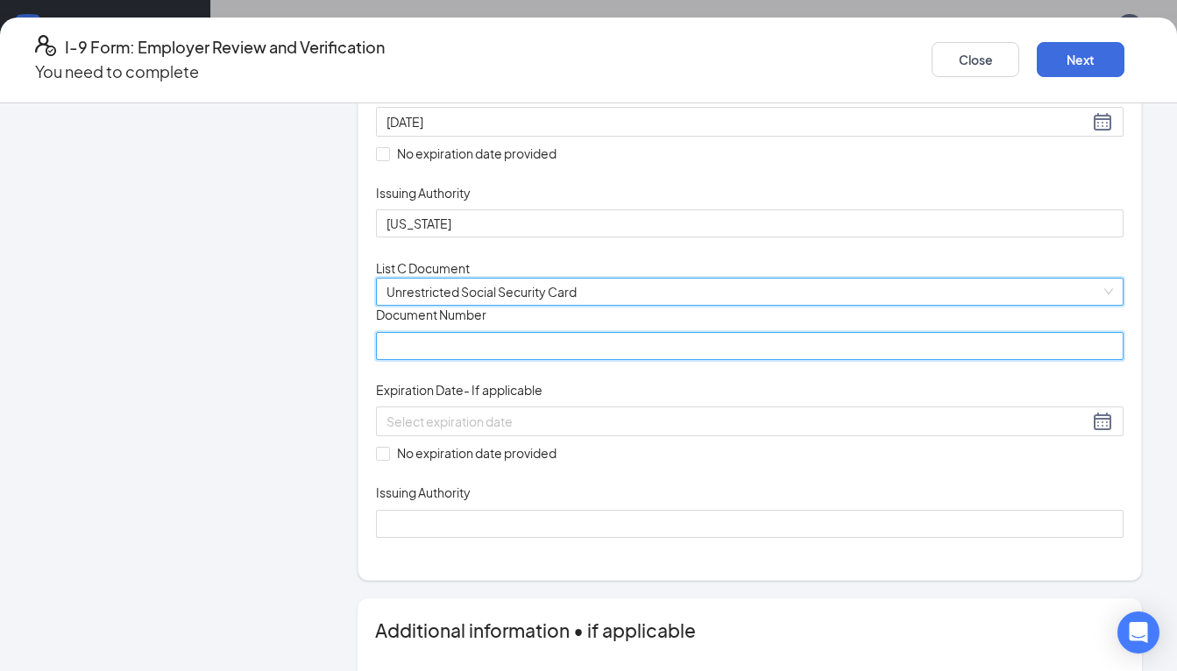
click at [434, 360] on input "Document Number" at bounding box center [749, 346] width 747 height 28
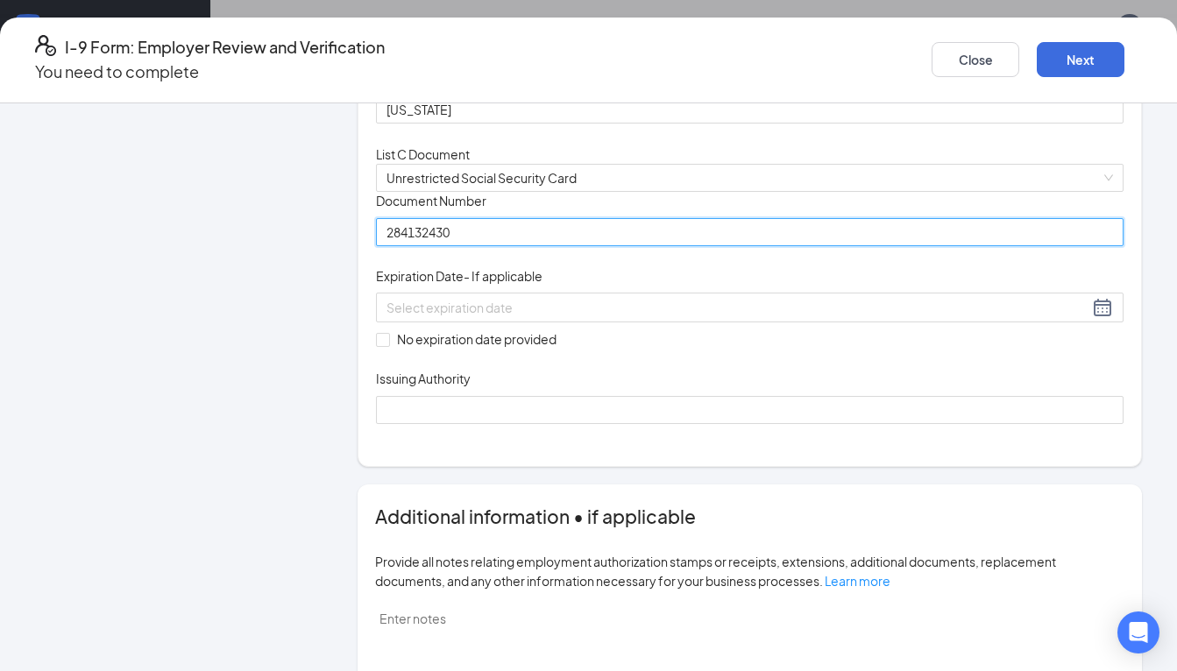
scroll to position [587, 0]
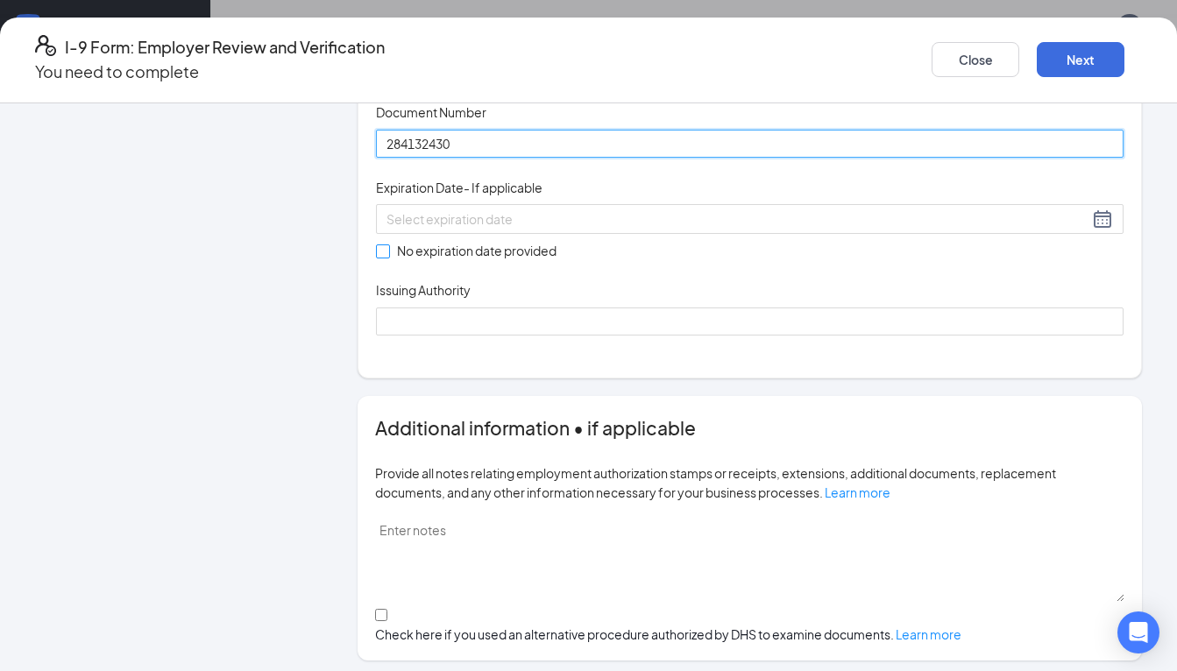
type input "284132430"
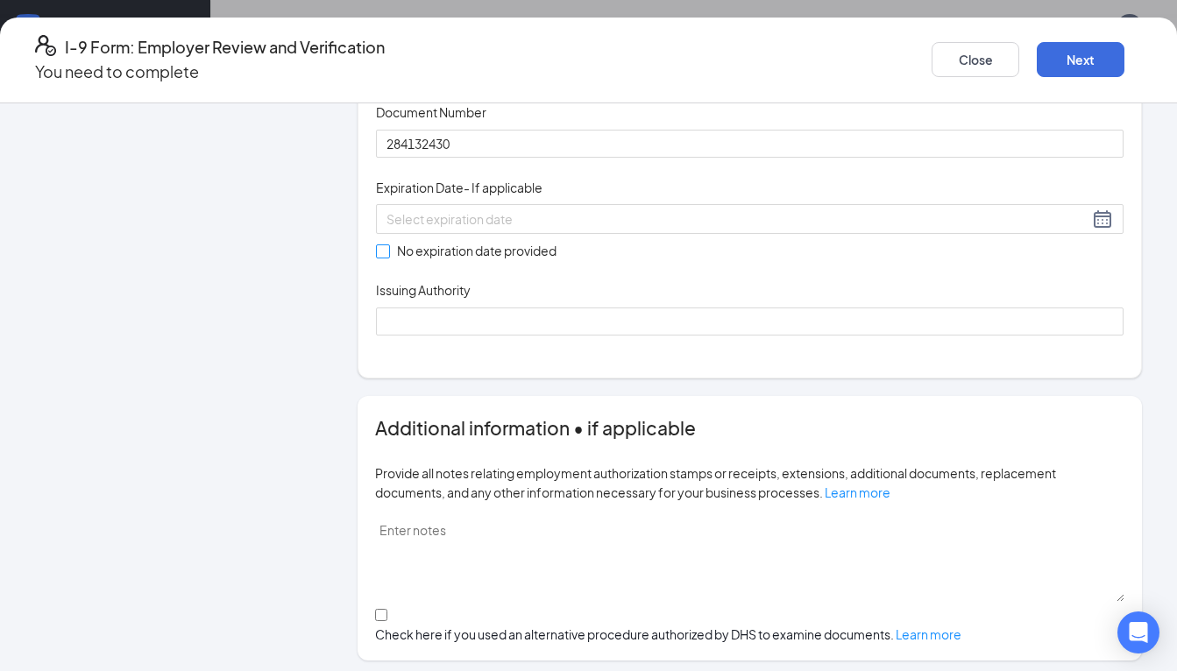
click at [387, 257] on input "No expiration date provided" at bounding box center [382, 250] width 12 height 12
checkbox input "true"
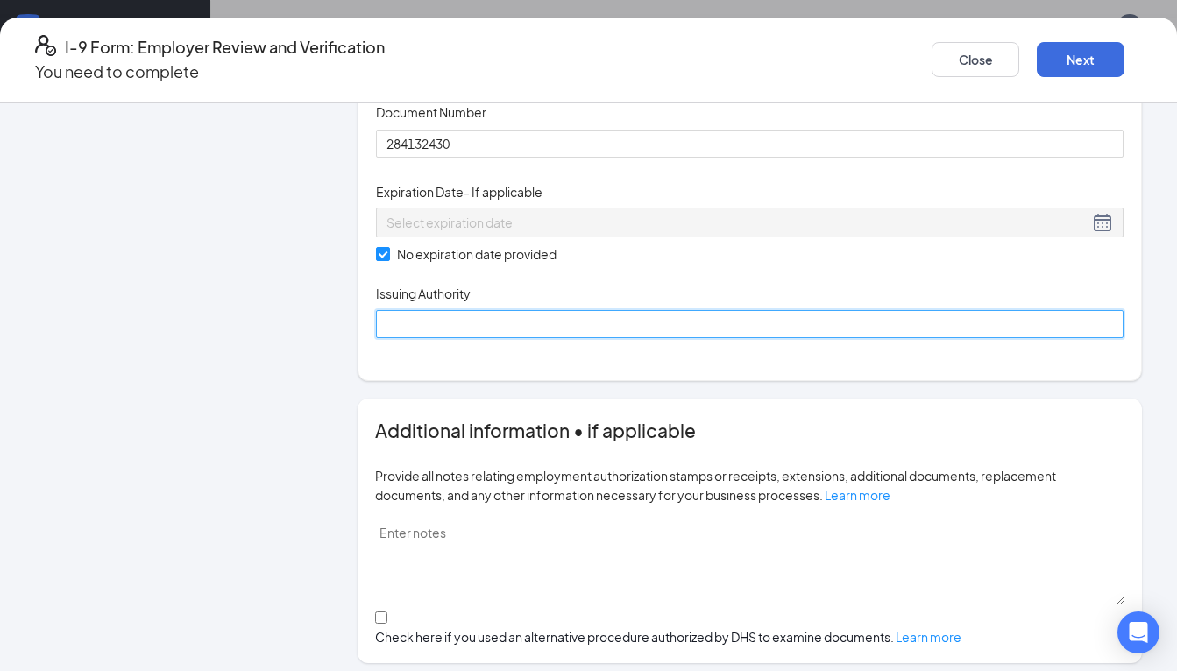
click at [422, 338] on input "Issuing Authority" at bounding box center [749, 324] width 747 height 28
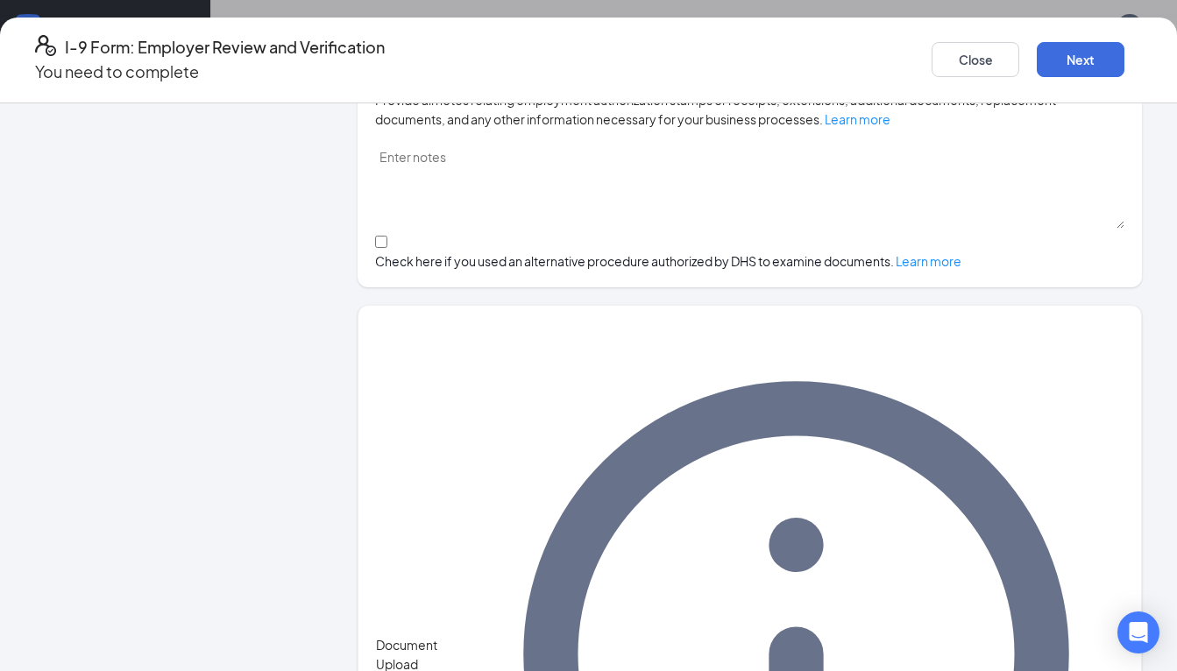
scroll to position [962, 0]
type input "Social Security Administration"
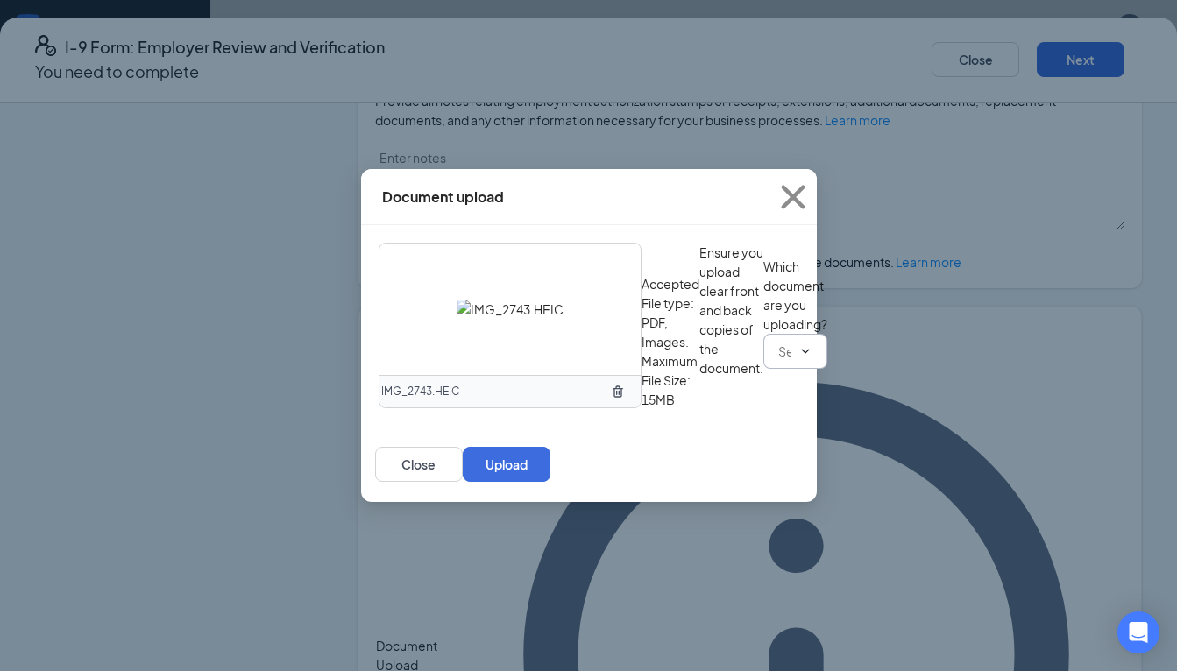
click at [798, 358] on icon "ChevronDown" at bounding box center [805, 351] width 14 height 14
click at [778, 361] on input "text" at bounding box center [784, 351] width 13 height 19
click at [555, 544] on div "Driver’s License issued by U.S State or outlying US possession" at bounding box center [568, 553] width 350 height 19
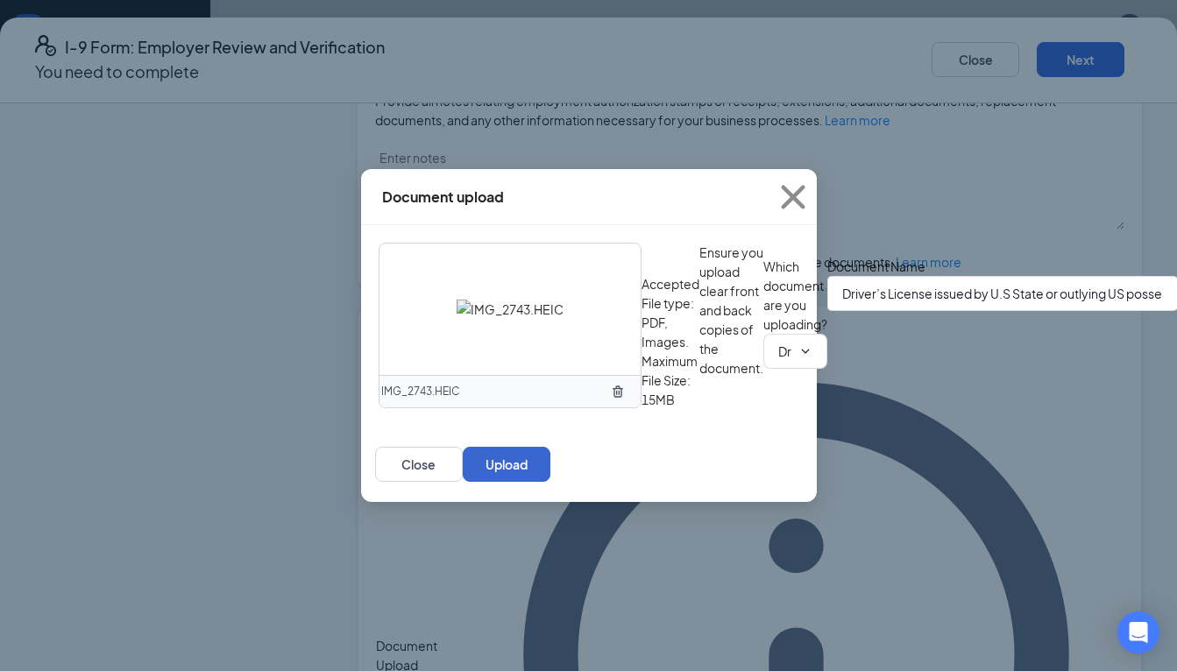
click at [550, 482] on button "Upload" at bounding box center [507, 464] width 88 height 35
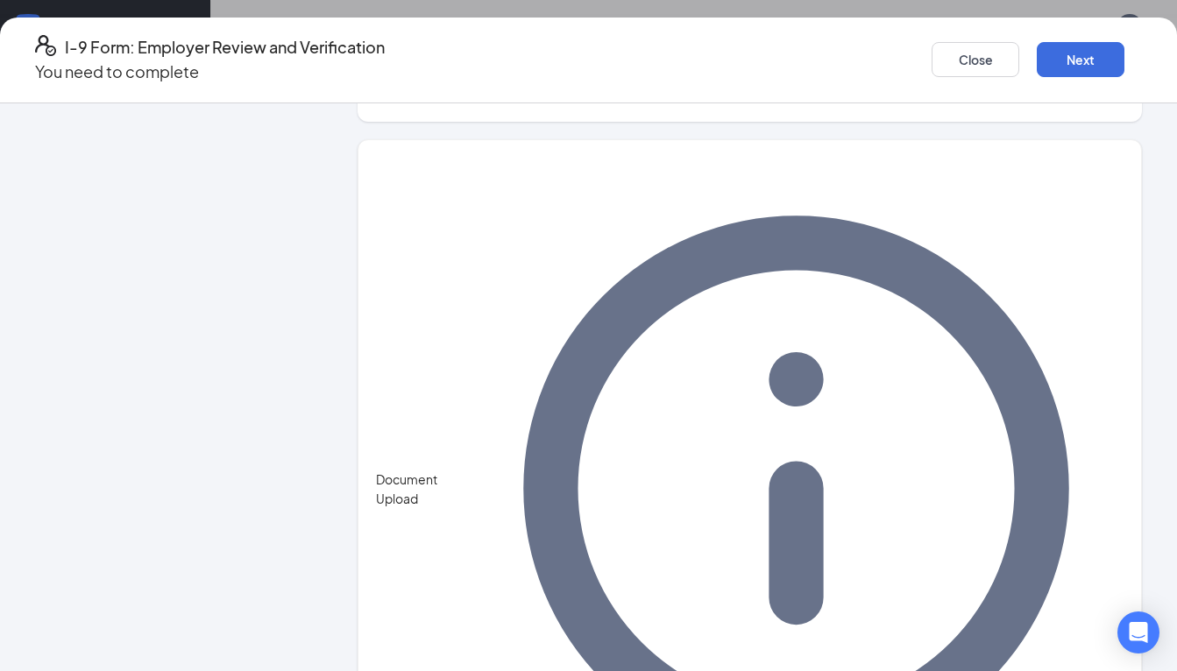
scroll to position [1128, 0]
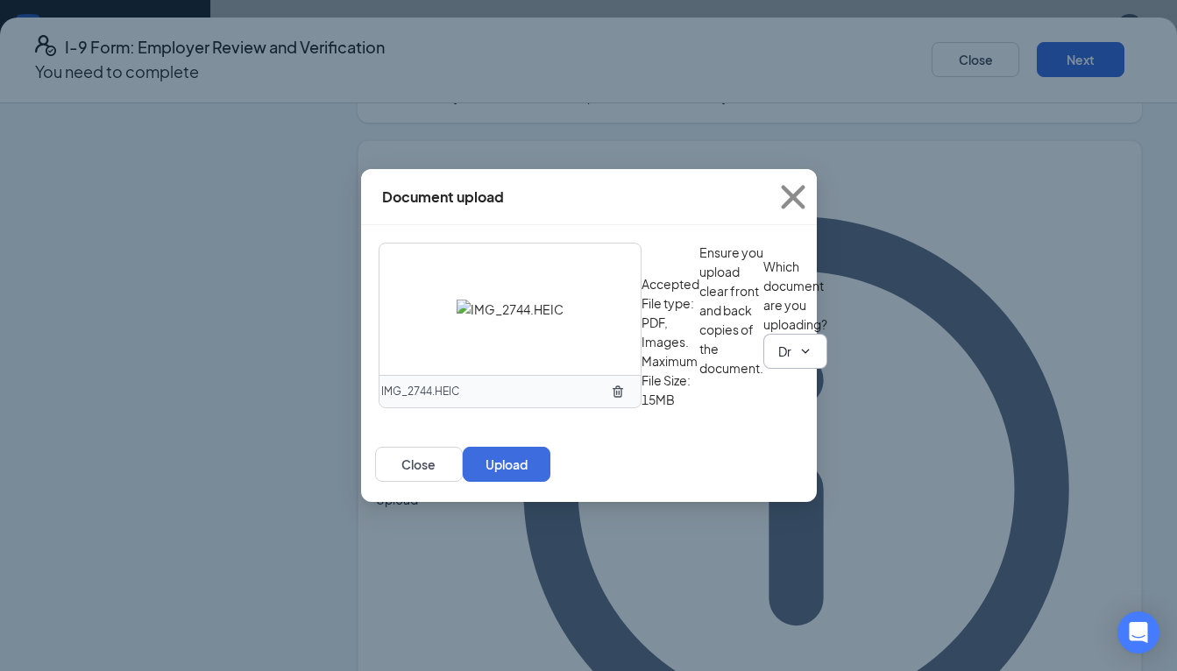
click at [778, 361] on input "Driver’s License issued by U.S State or outlying US possession" at bounding box center [784, 351] width 13 height 19
click at [590, 544] on div "Driver’s License issued by U.S State or outlying US possession" at bounding box center [568, 553] width 350 height 19
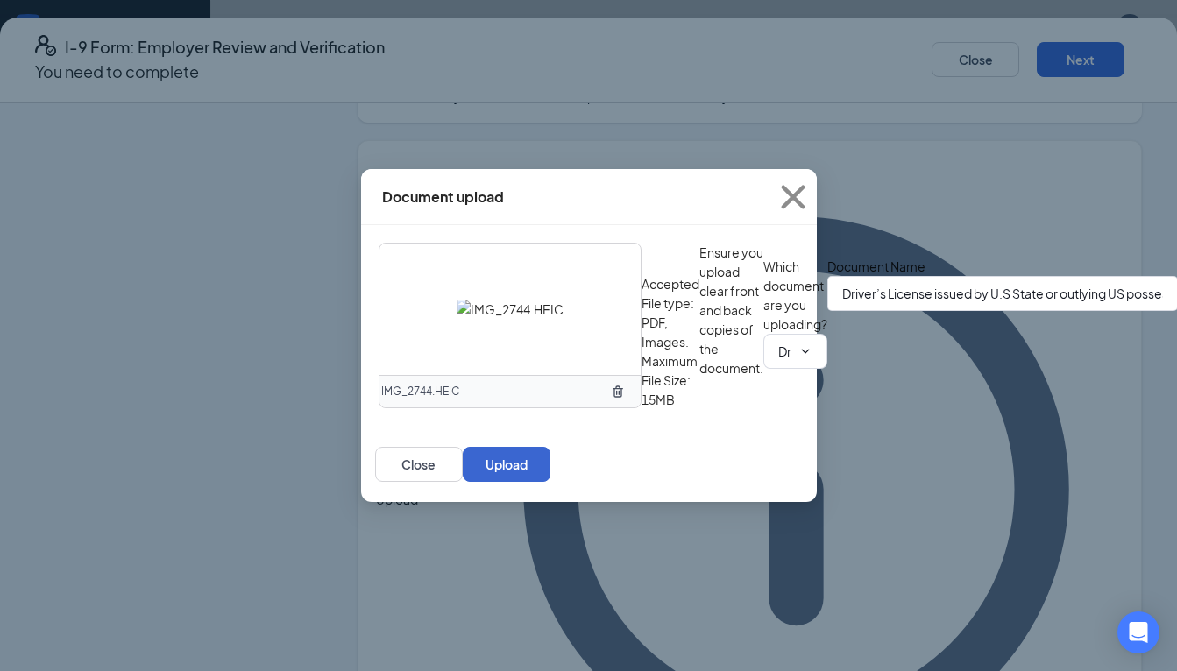
click at [550, 482] on button "Upload" at bounding box center [507, 464] width 88 height 35
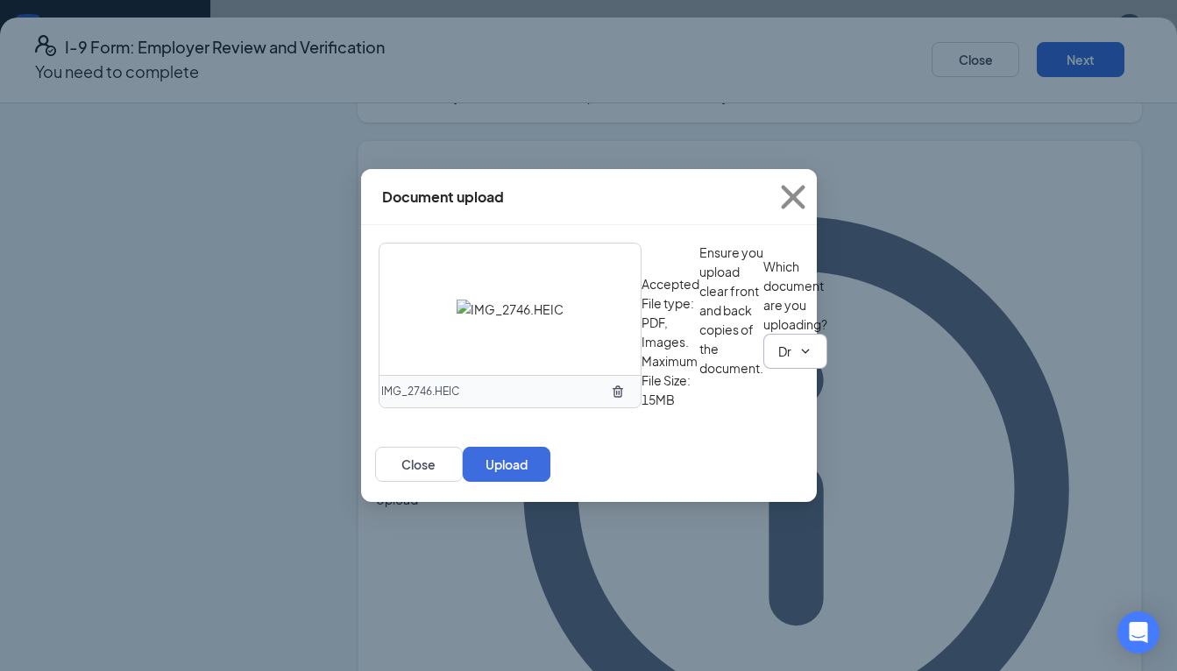
click at [778, 361] on input "Driver’s License issued by U.S State or outlying US possession" at bounding box center [784, 351] width 13 height 19
click at [541, 563] on div "Unrestricted Social Security Card" at bounding box center [488, 572] width 190 height 19
type input "Unrestricted Social Security Card"
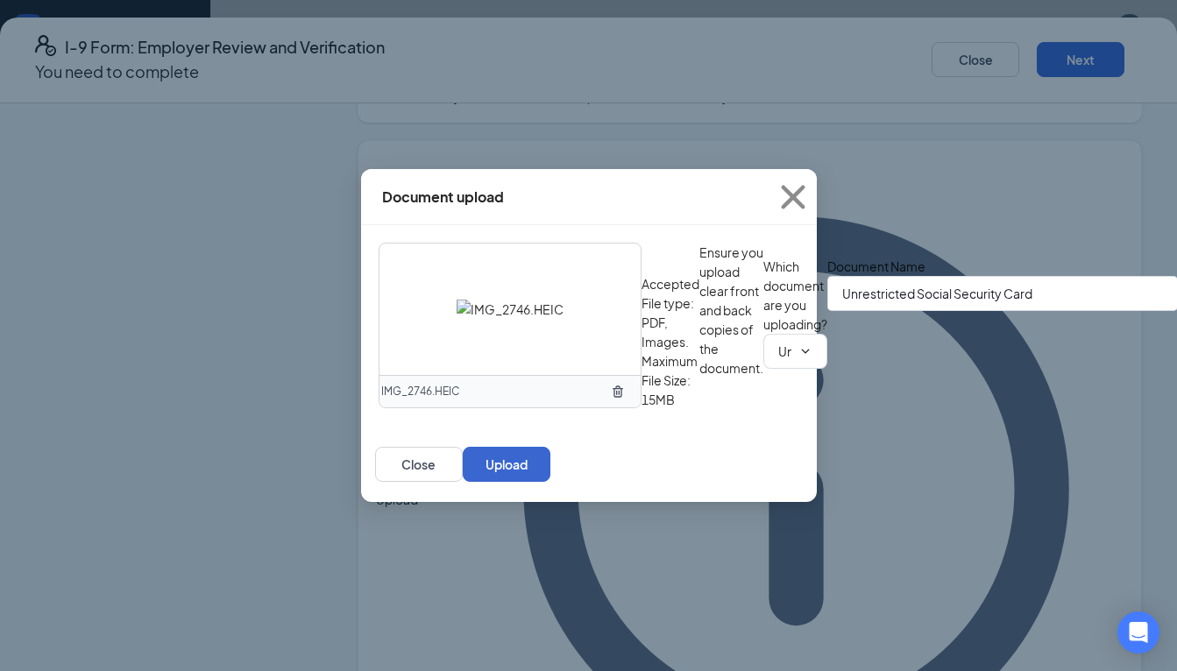
click at [550, 482] on button "Upload" at bounding box center [507, 464] width 88 height 35
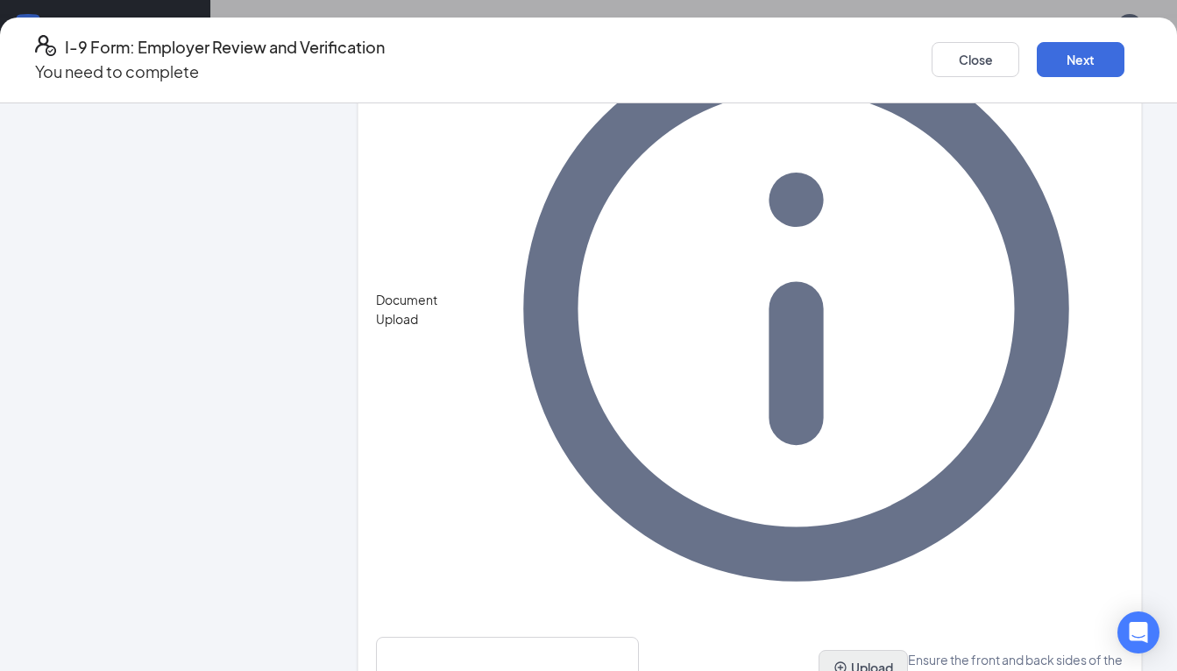
scroll to position [1307, 0]
click at [818, 651] on button "Upload" at bounding box center [862, 668] width 89 height 35
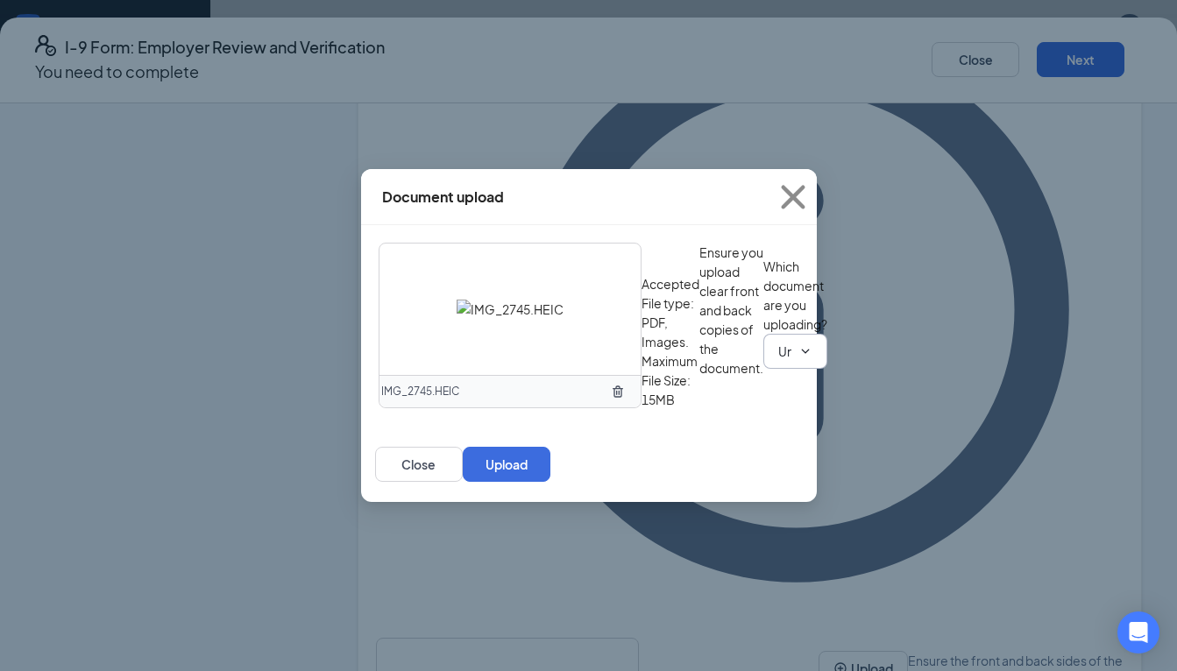
click at [712, 409] on div "IMG_2745.HEIC Accepted File type: PDF, Images. Maximum File Size: 15MB Ensure y…" at bounding box center [589, 326] width 421 height 166
click at [763, 369] on span "Unrestricted Social Security Card Driver’s License issued by U.S State or outly…" at bounding box center [795, 351] width 64 height 35
click at [778, 361] on input "Unrestricted Social Security Card" at bounding box center [784, 351] width 13 height 19
click at [531, 563] on div "Unrestricted Social Security Card" at bounding box center [488, 572] width 190 height 19
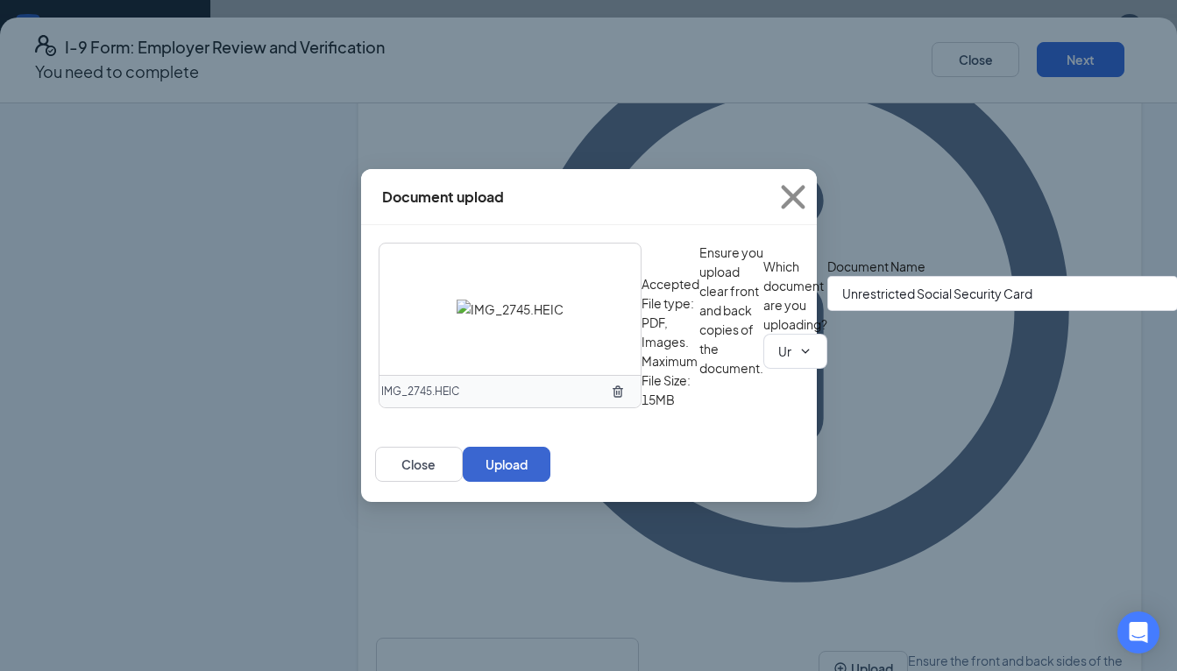
click at [550, 482] on button "Upload" at bounding box center [507, 464] width 88 height 35
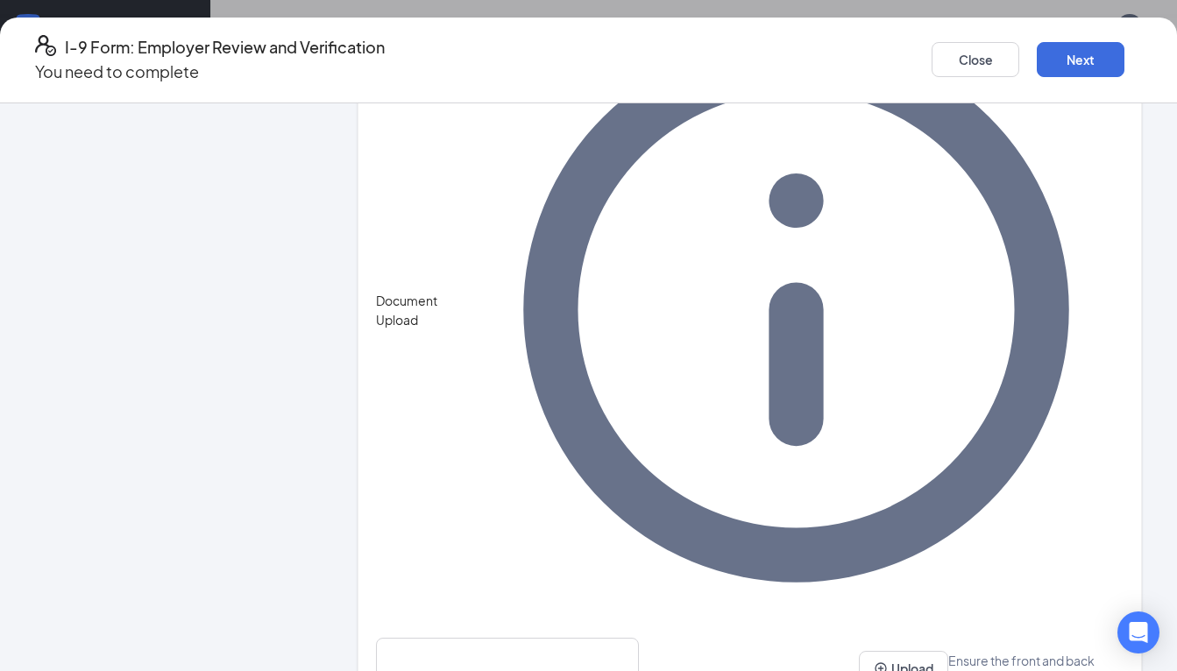
scroll to position [765, 0]
click at [1037, 46] on button "Next" at bounding box center [1081, 59] width 88 height 35
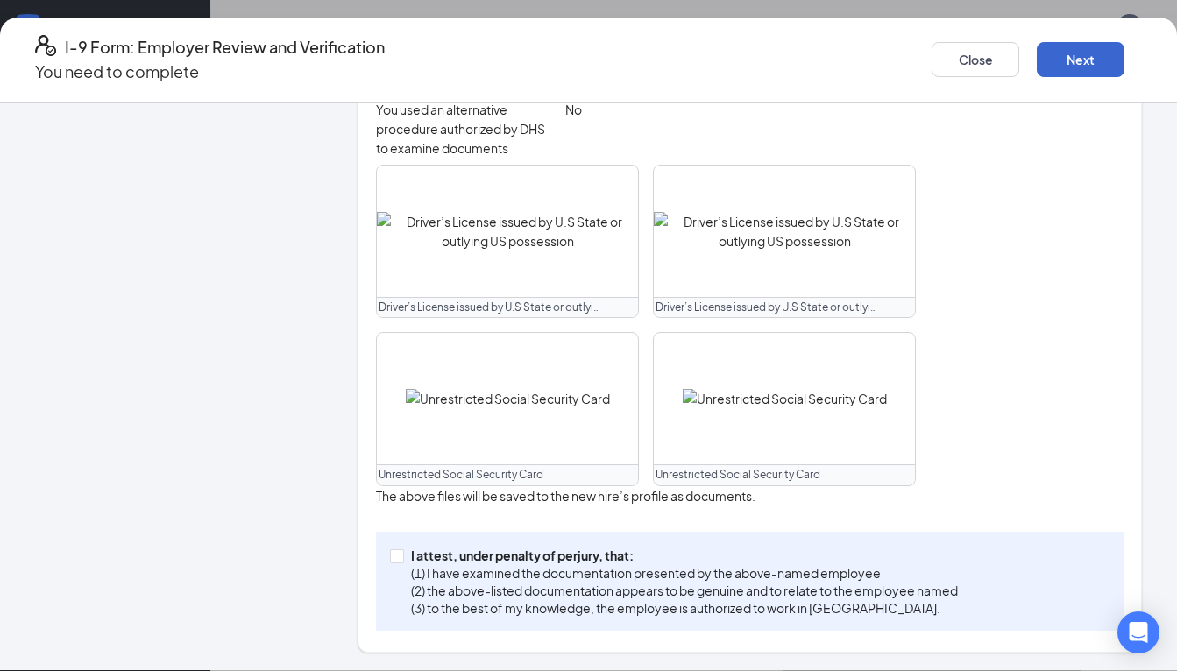
scroll to position [770, 0]
click at [402, 559] on input "I attest, under penalty of [PERSON_NAME], that: (1) I have examined the documen…" at bounding box center [396, 555] width 12 height 12
checkbox input "true"
click at [1037, 60] on button "Next" at bounding box center [1081, 59] width 88 height 35
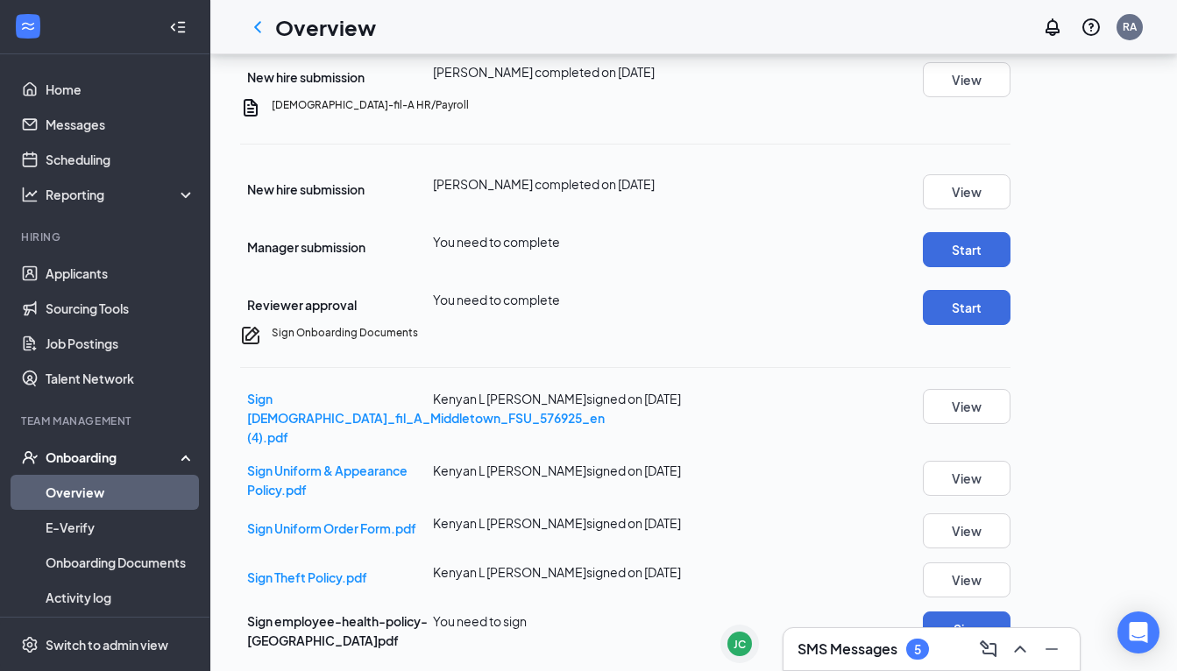
scroll to position [309, 0]
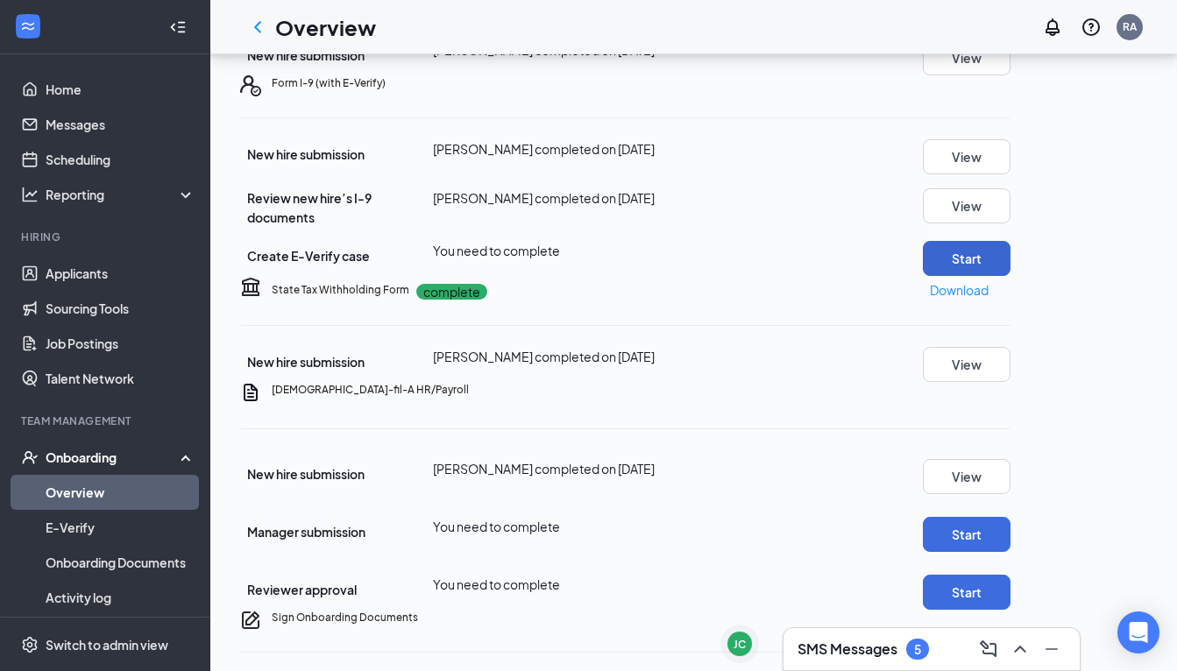
click at [1010, 276] on button "Start" at bounding box center [967, 258] width 88 height 35
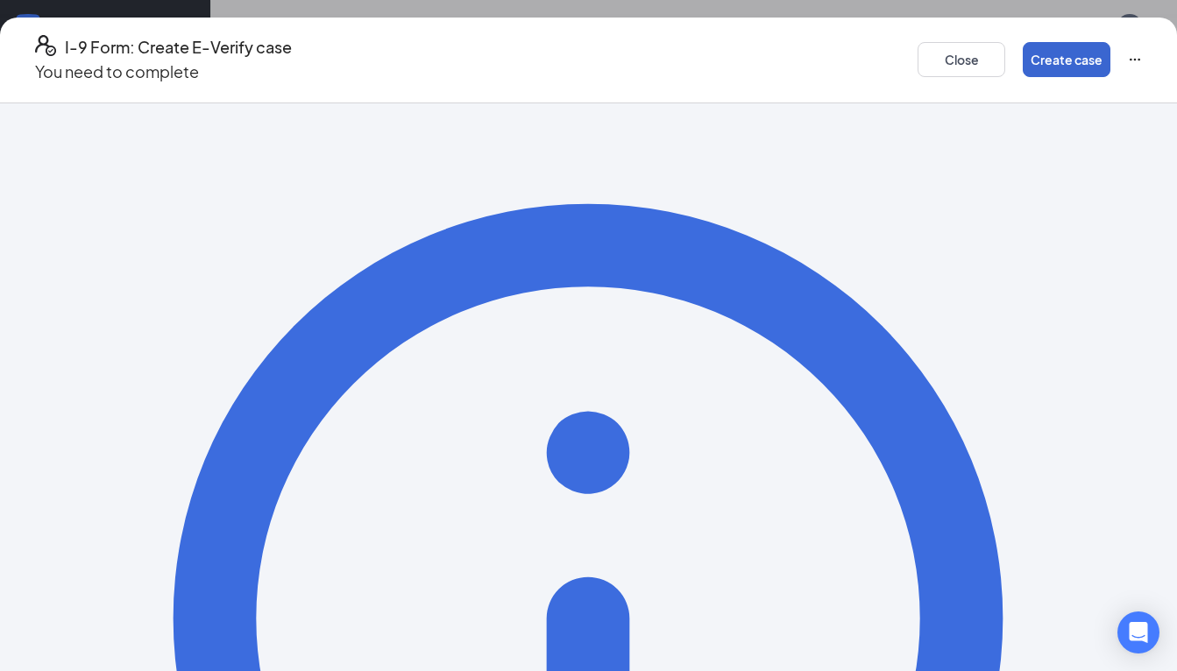
click at [1023, 64] on button "Create case" at bounding box center [1067, 59] width 88 height 35
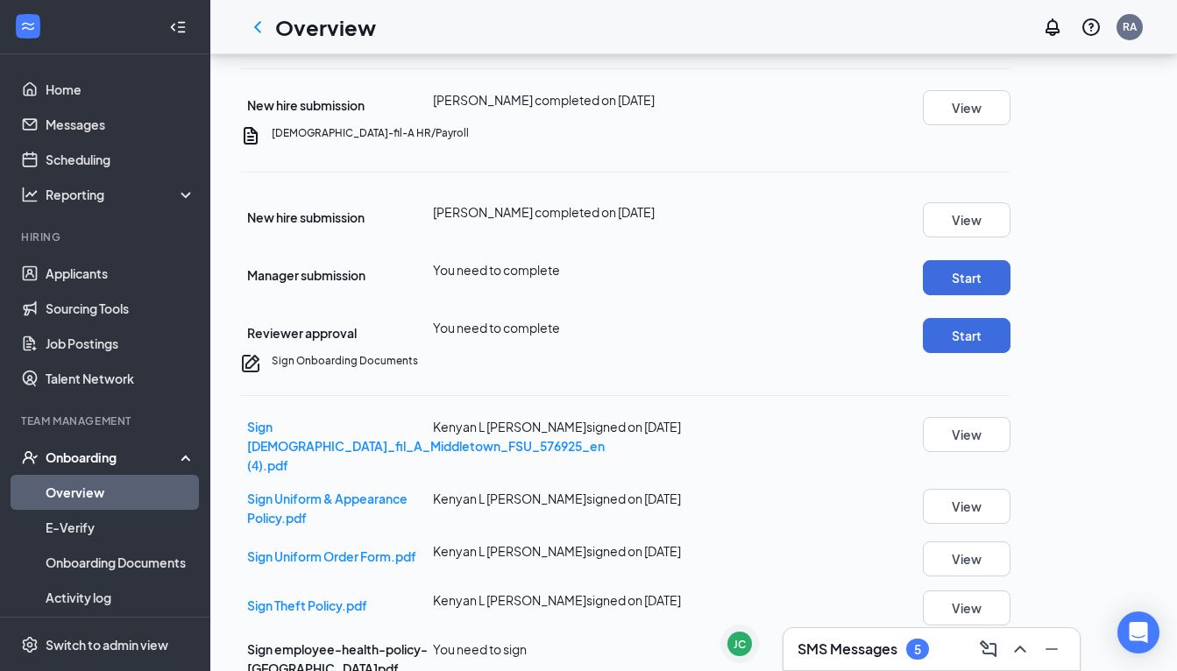
scroll to position [1020, 0]
click at [1010, 641] on button "Sign" at bounding box center [967, 658] width 88 height 35
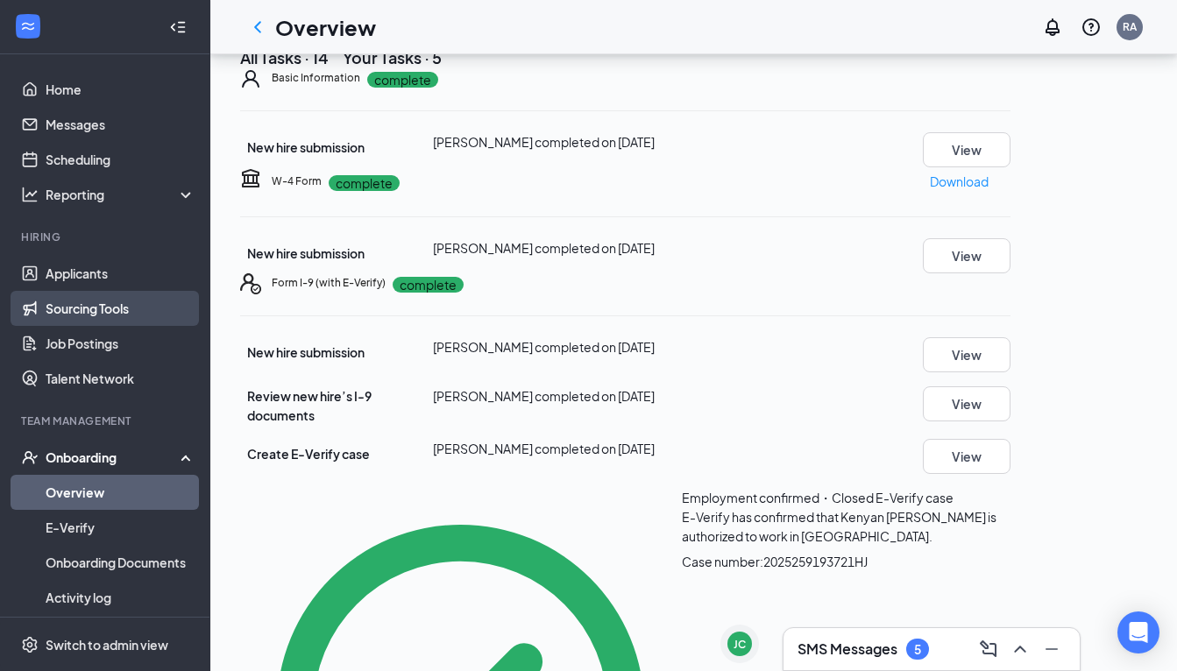
scroll to position [103, 0]
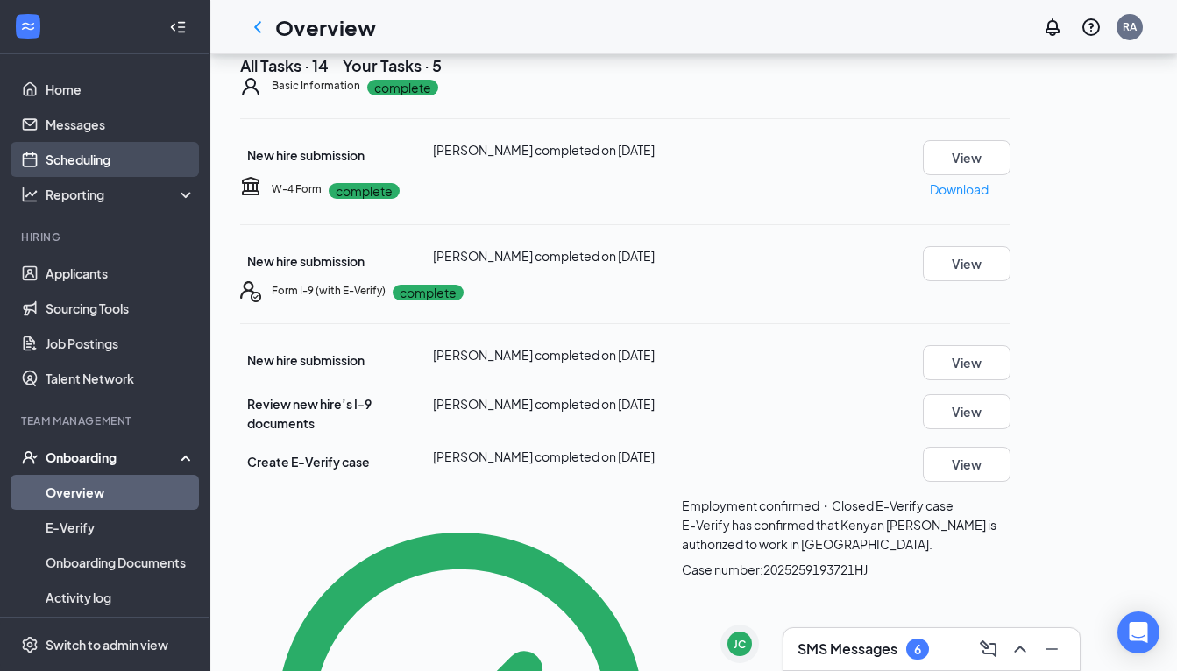
click at [103, 159] on link "Scheduling" at bounding box center [121, 159] width 150 height 35
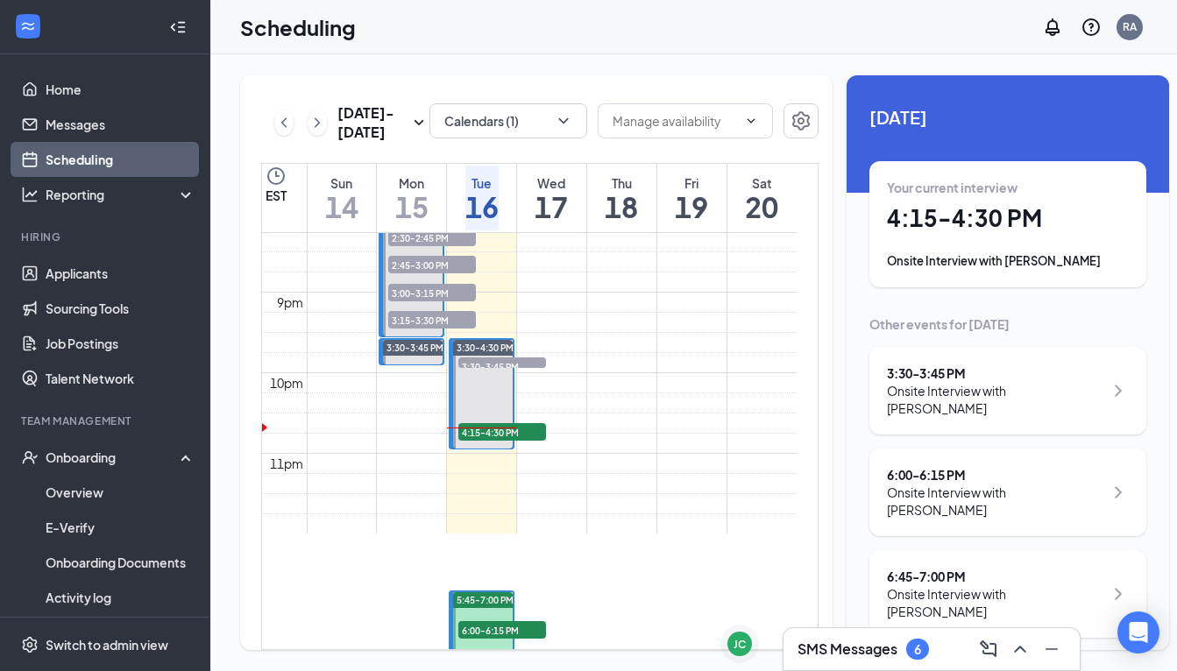
scroll to position [1635, 0]
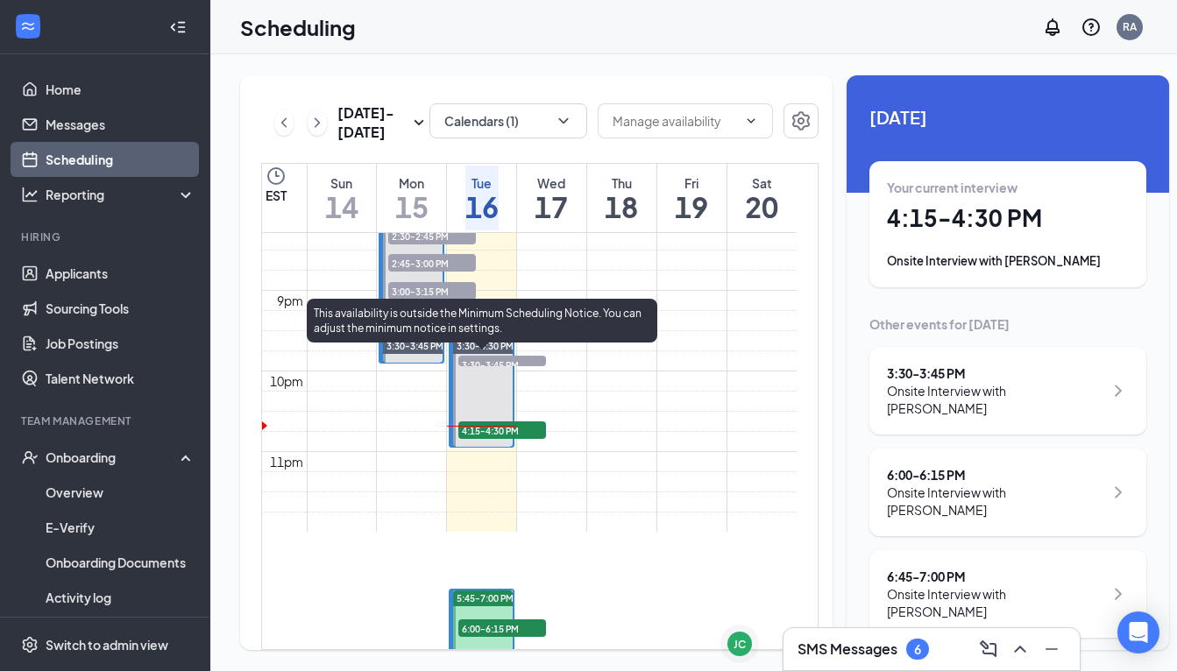
click at [505, 439] on span "4:15-4:30 PM" at bounding box center [502, 430] width 88 height 18
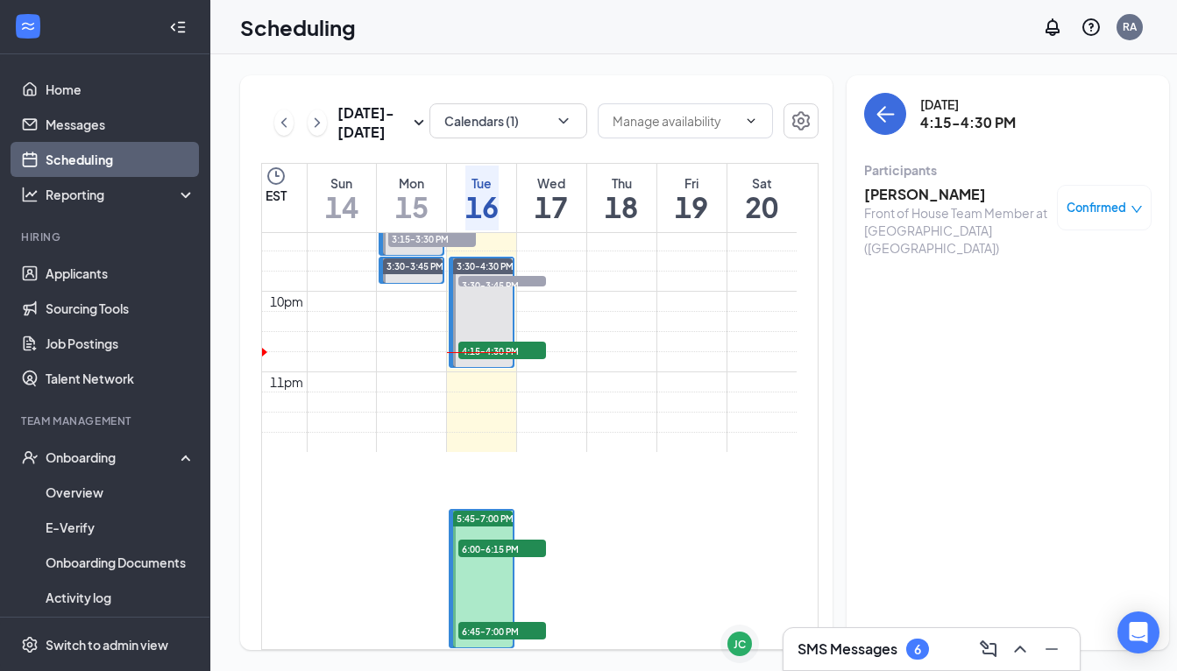
scroll to position [1807, 0]
click at [469, 540] on span "6:00-6:15 PM" at bounding box center [502, 549] width 88 height 18
click at [477, 622] on span "6:45-7:00 PM" at bounding box center [502, 631] width 88 height 18
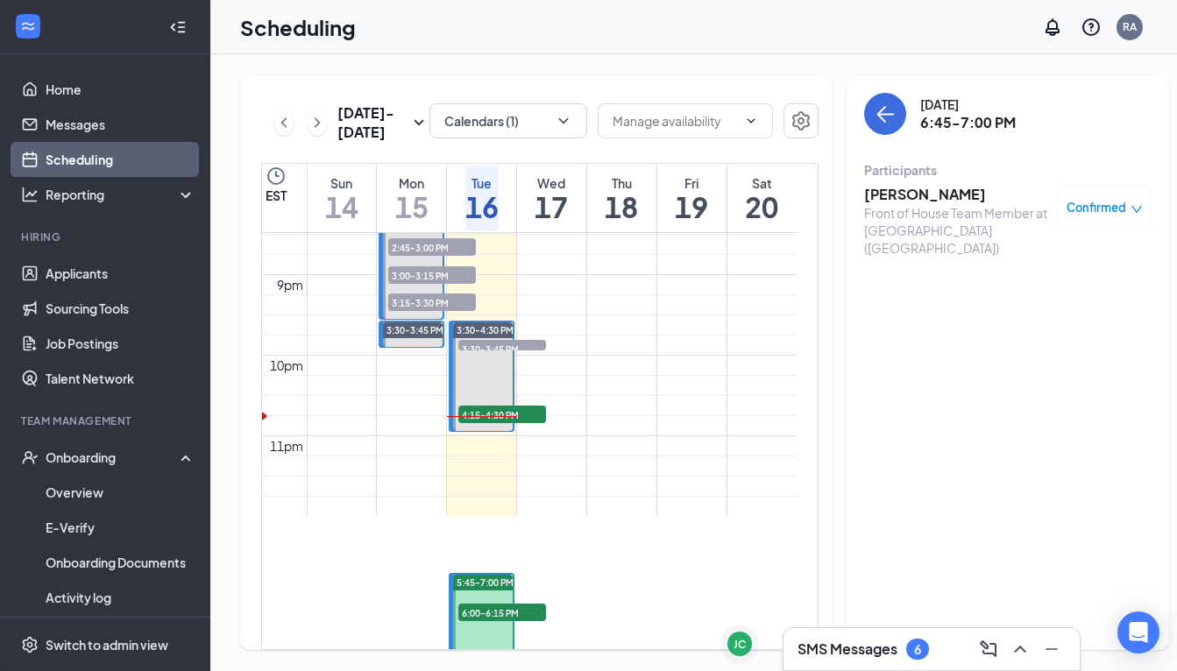
scroll to position [1644, 0]
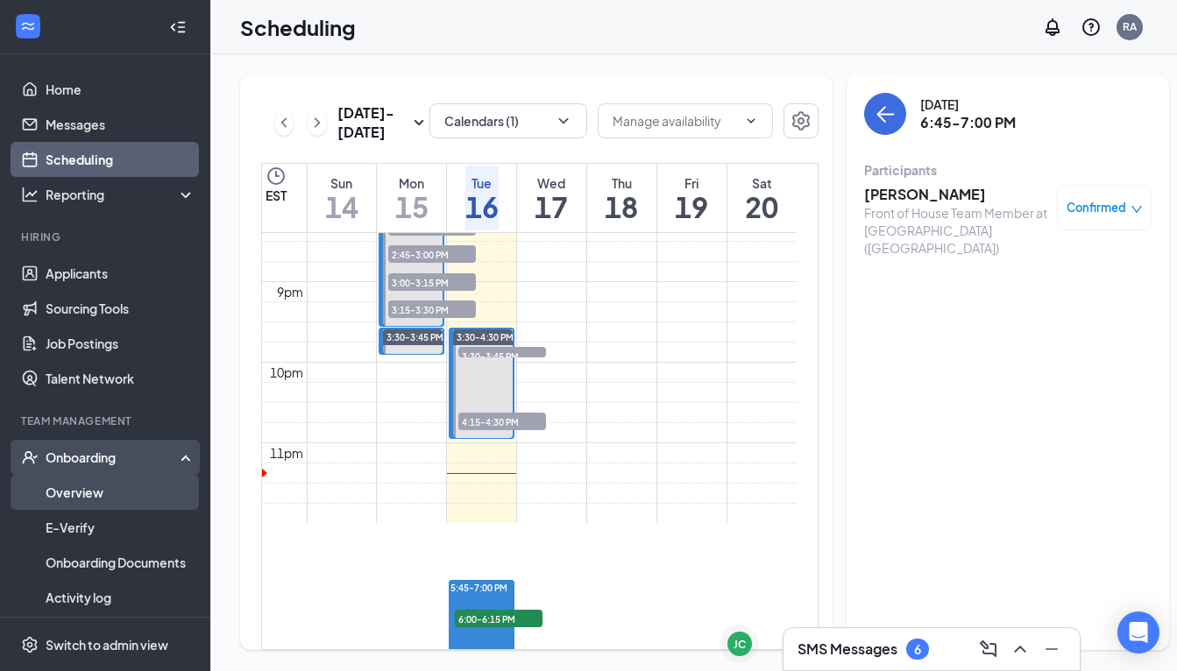
click at [88, 499] on link "Overview" at bounding box center [121, 492] width 150 height 35
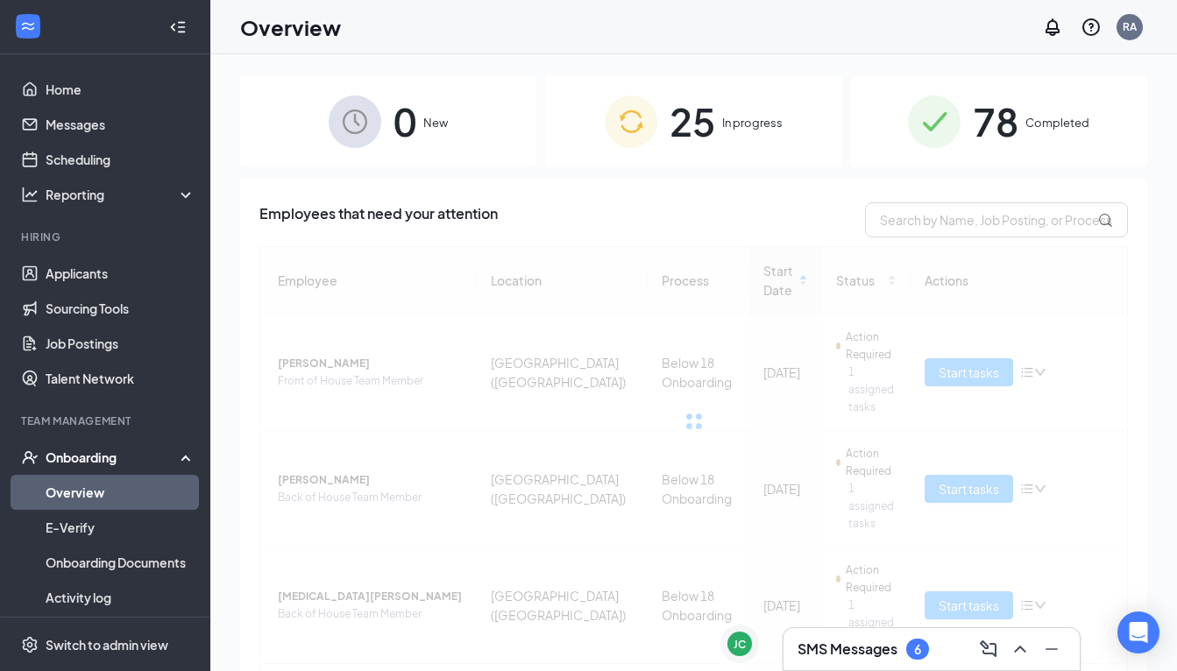
click at [92, 464] on div "Onboarding" at bounding box center [113, 458] width 135 height 18
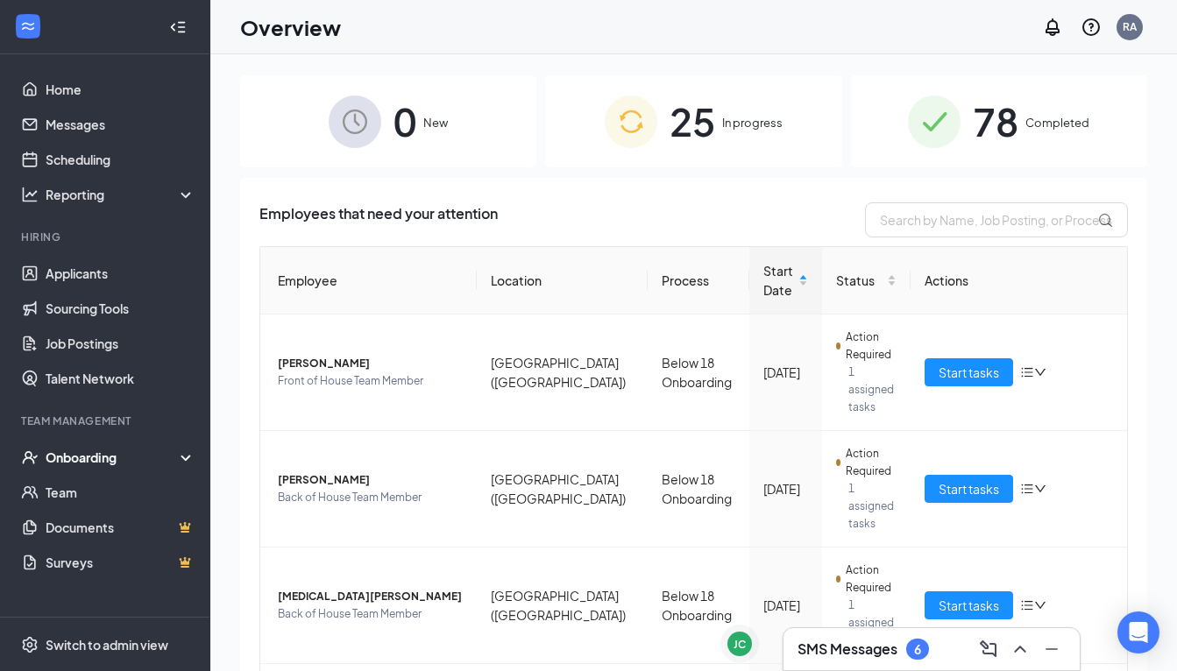
click at [970, 224] on input "text" at bounding box center [996, 219] width 263 height 35
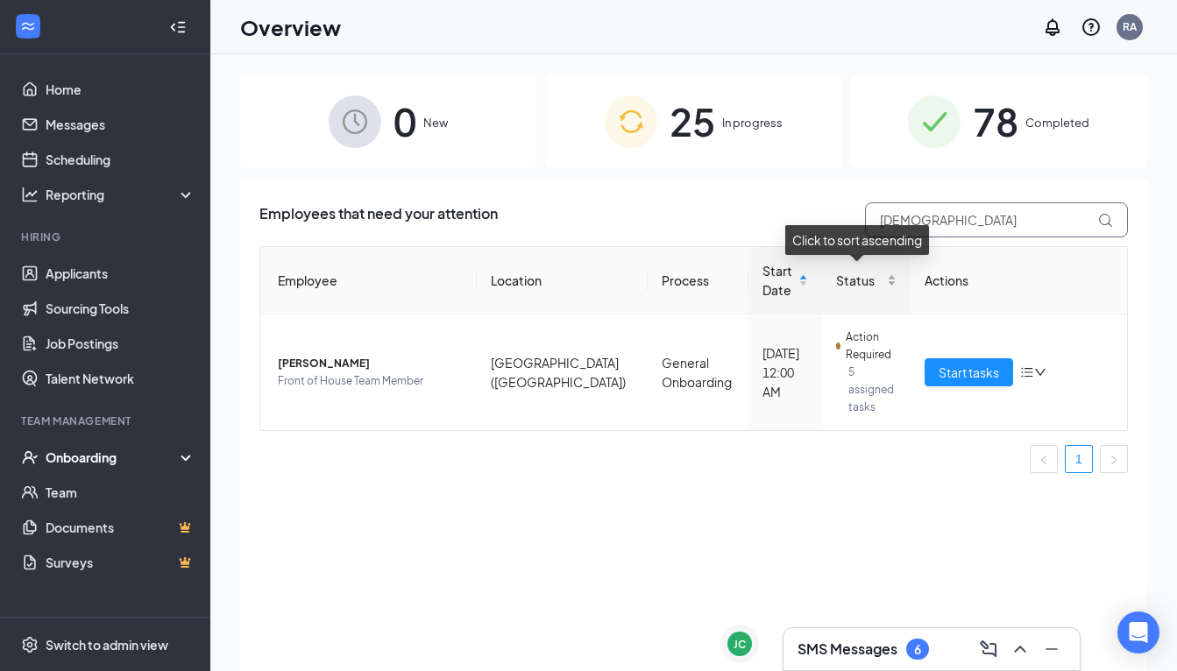
type input "Iesa"
drag, startPoint x: 855, startPoint y: 251, endPoint x: 534, endPoint y: 428, distance: 367.1
click at [534, 445] on ul "1" at bounding box center [693, 459] width 868 height 28
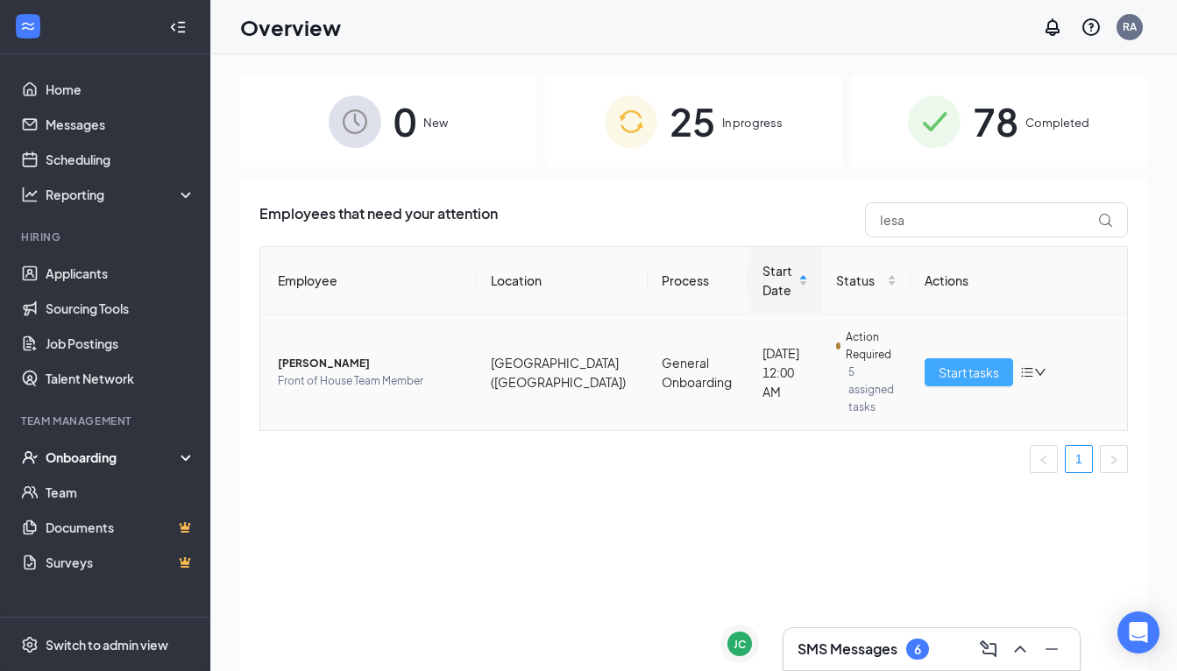
click at [935, 367] on button "Start tasks" at bounding box center [968, 372] width 88 height 28
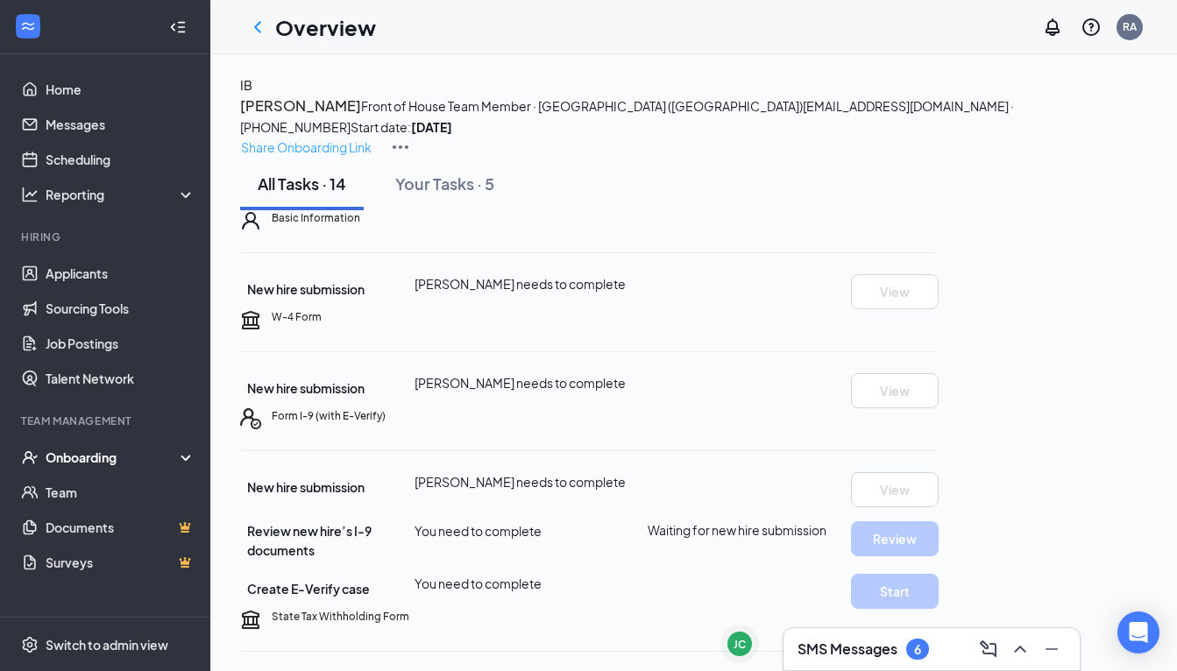
click at [372, 138] on p "Share Onboarding Link" at bounding box center [306, 147] width 131 height 19
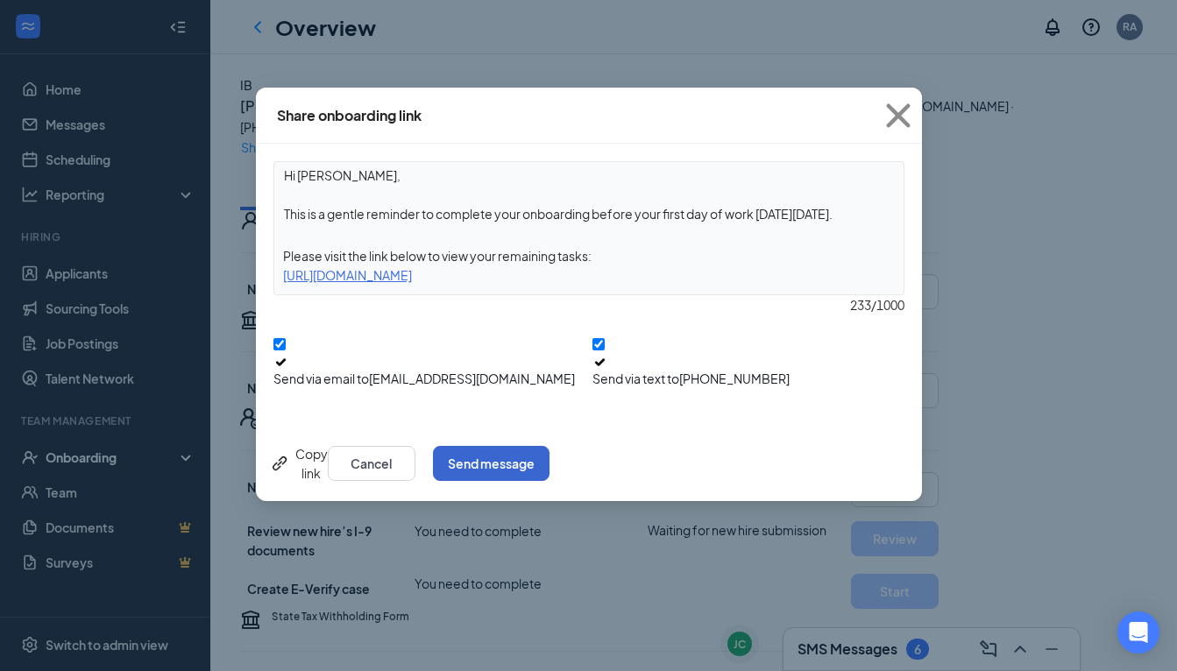
click at [549, 446] on button "Send message" at bounding box center [491, 463] width 117 height 35
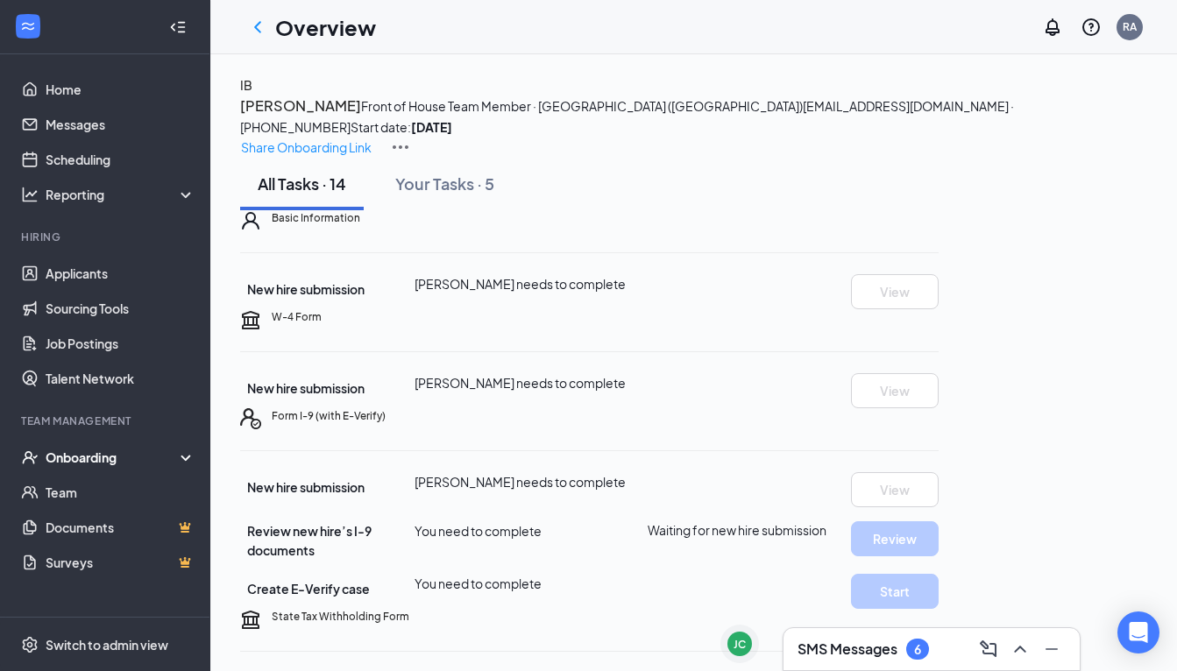
click at [84, 468] on div "Onboarding" at bounding box center [105, 457] width 210 height 35
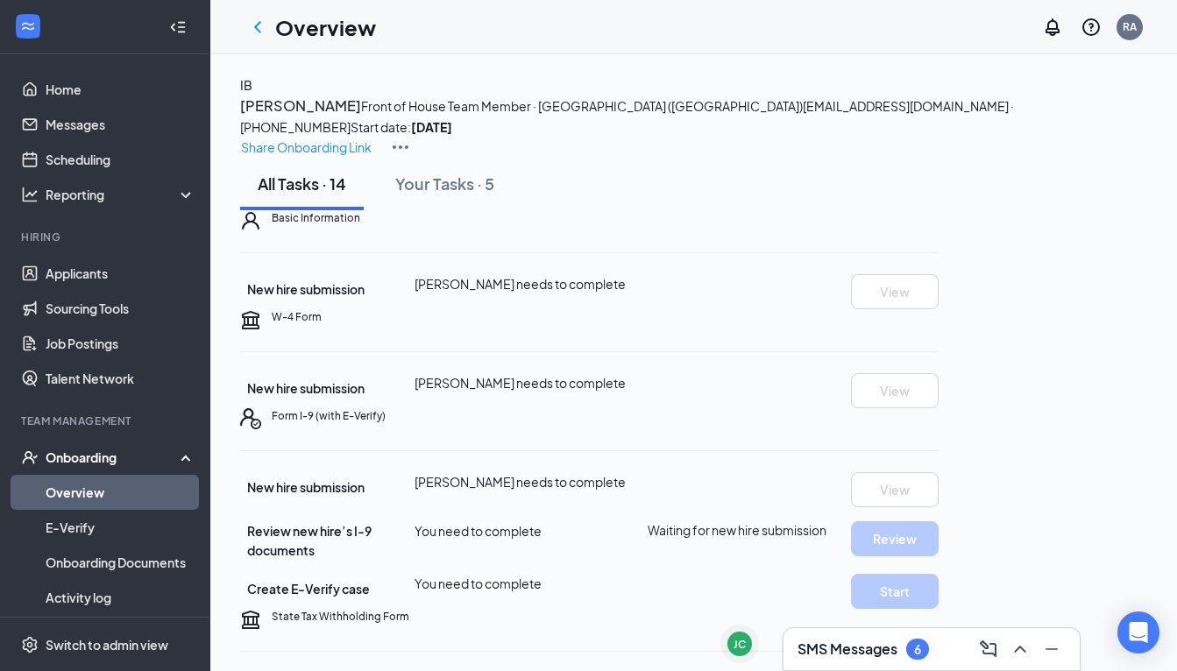
click at [89, 502] on link "Overview" at bounding box center [121, 492] width 150 height 35
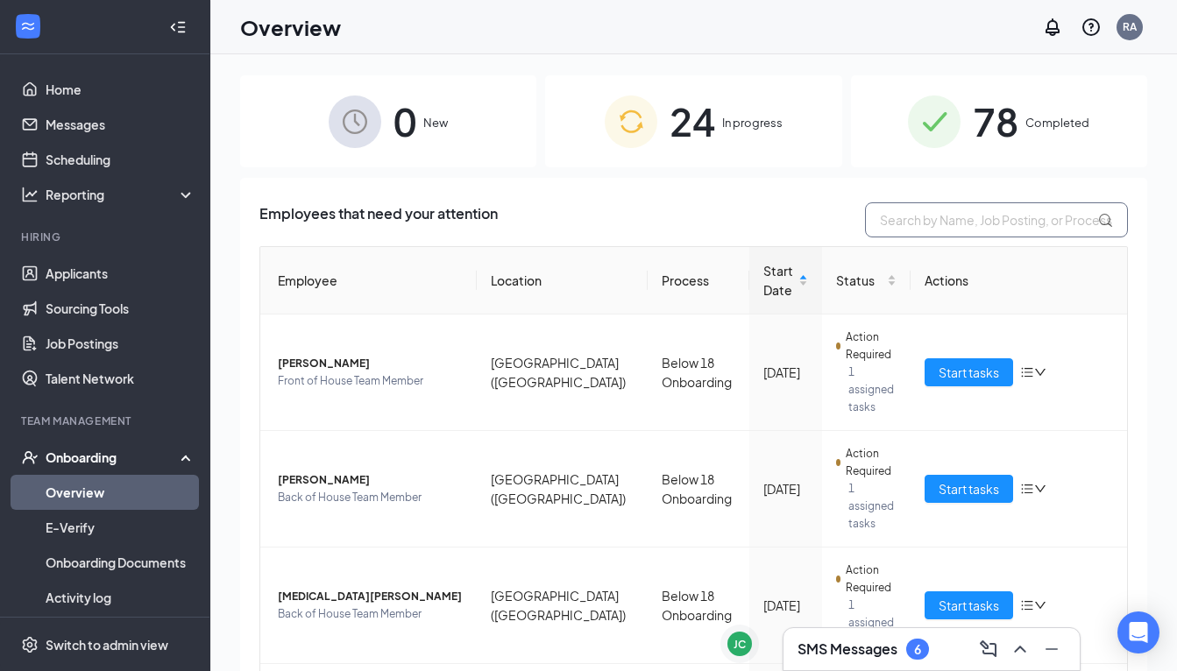
click at [963, 213] on input "text" at bounding box center [996, 219] width 263 height 35
type input "i"
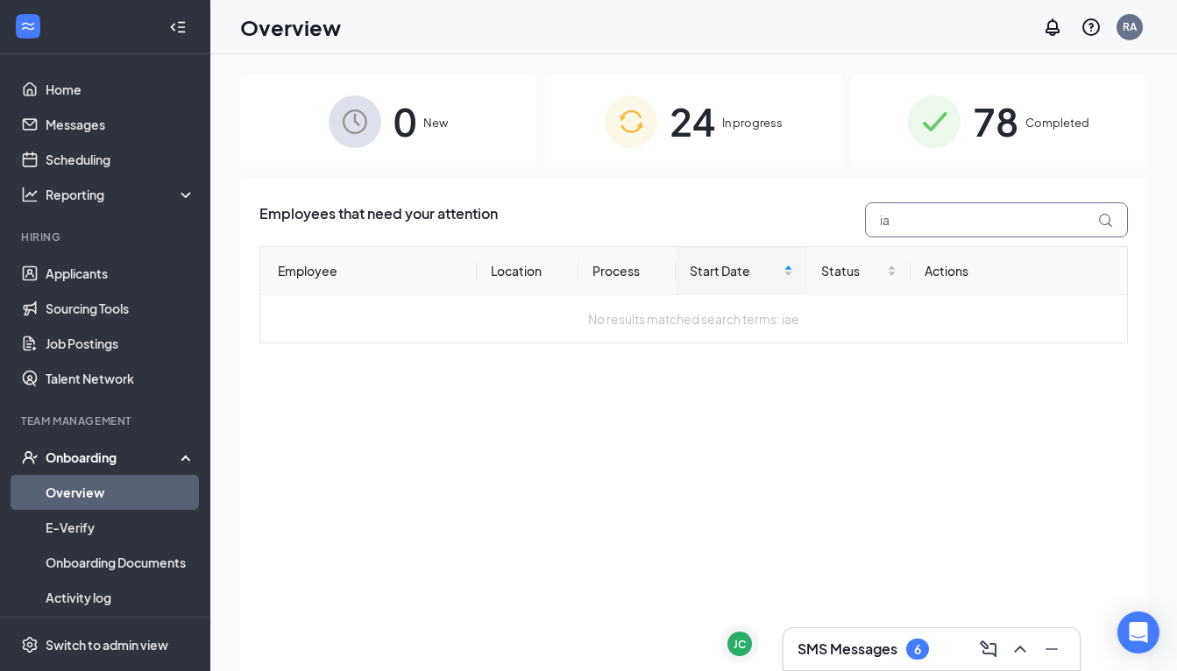
type input "i"
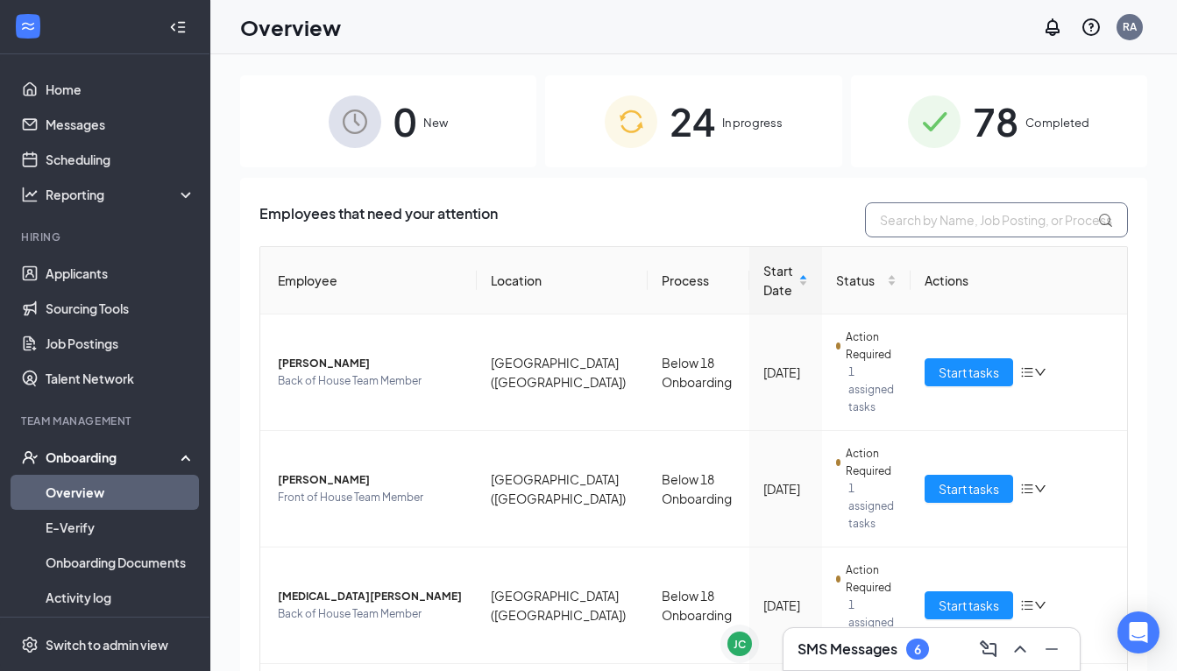
click at [923, 222] on input "text" at bounding box center [996, 219] width 263 height 35
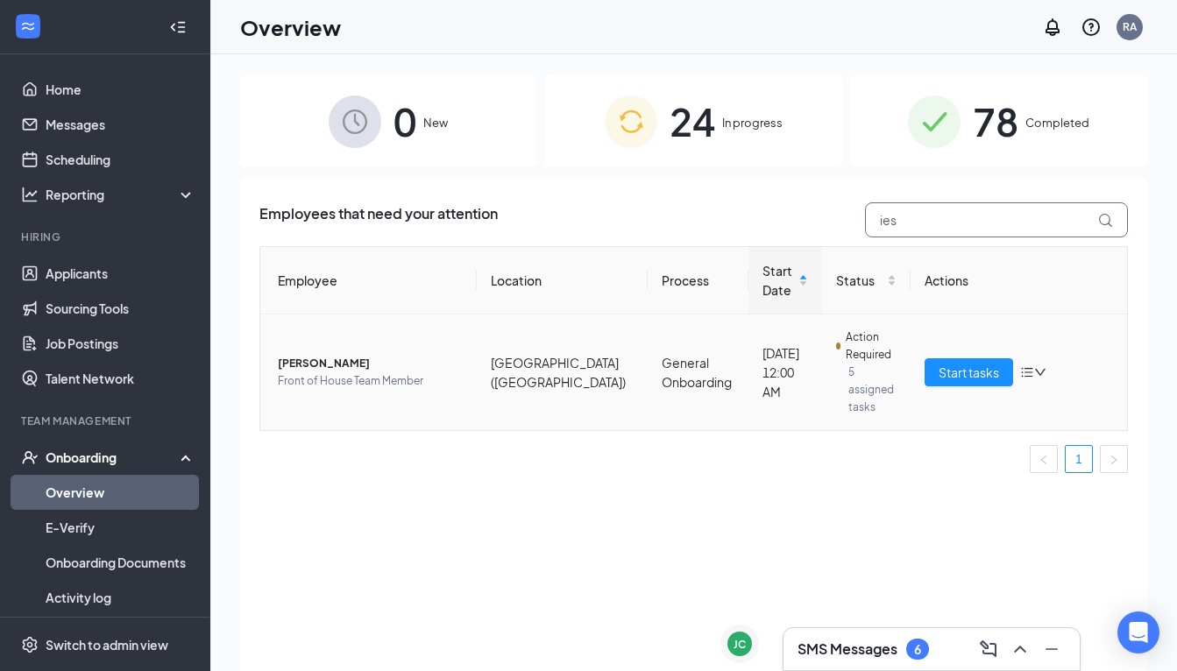
type input "ies"
click at [338, 355] on span "[PERSON_NAME]" at bounding box center [370, 364] width 185 height 18
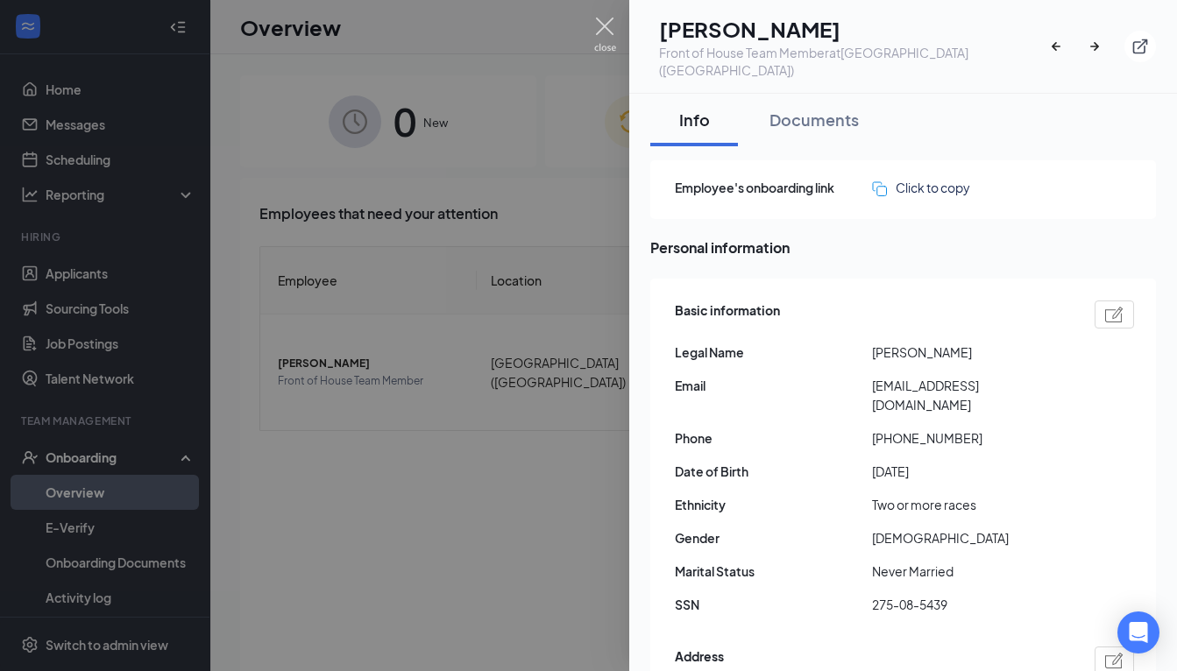
click at [605, 27] on img at bounding box center [605, 35] width 22 height 34
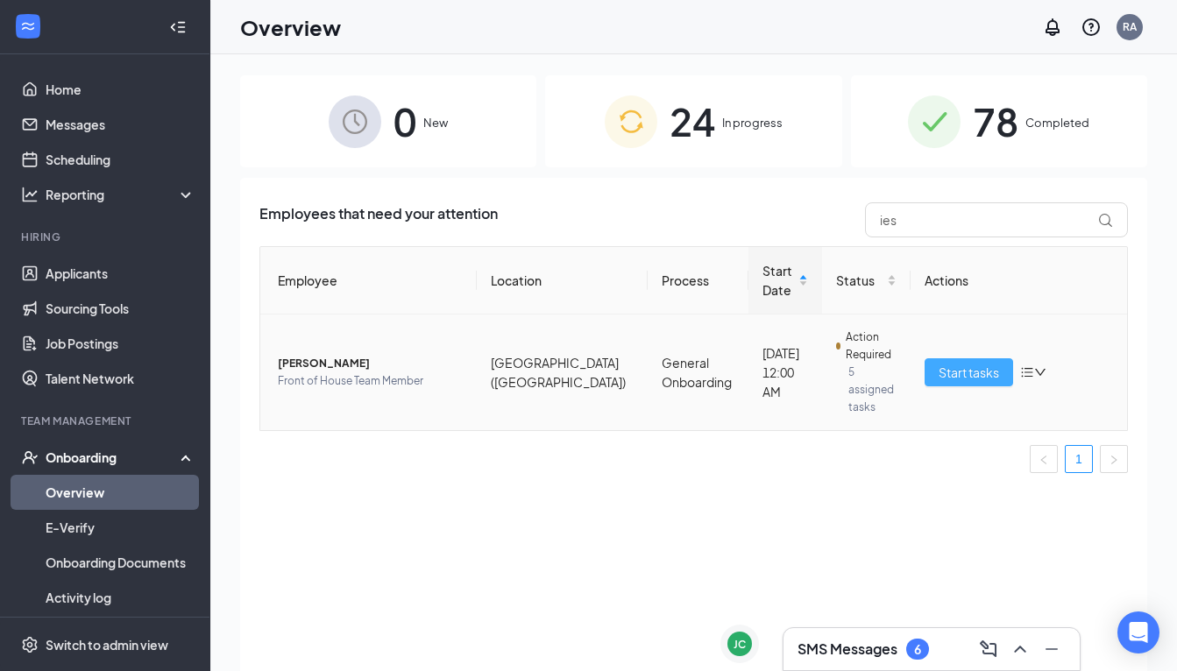
click at [978, 363] on span "Start tasks" at bounding box center [968, 372] width 60 height 19
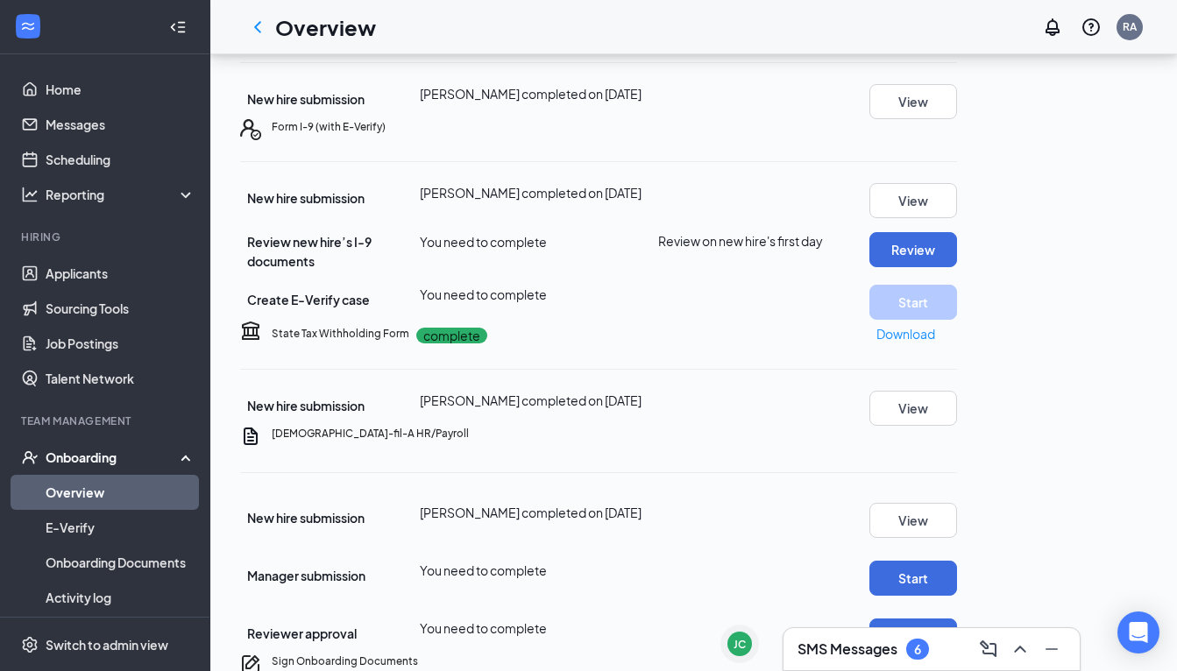
scroll to position [297, 0]
click at [957, 266] on button "Review" at bounding box center [913, 248] width 88 height 35
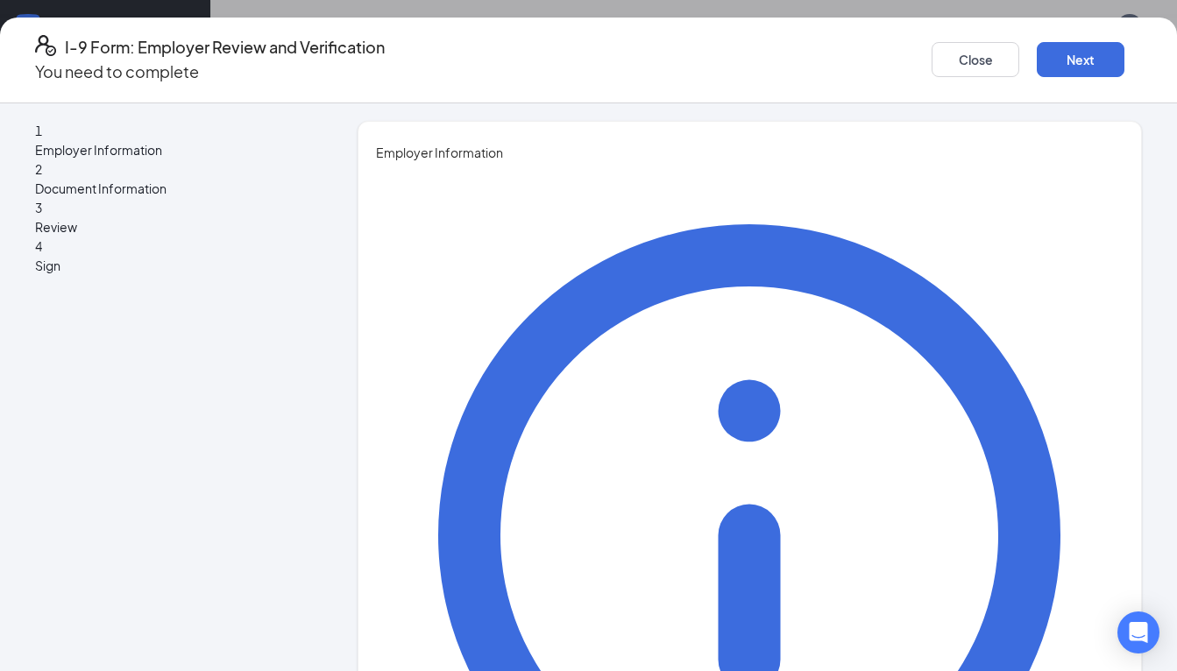
type input "[PERSON_NAME]"
type input "Director of BoH"
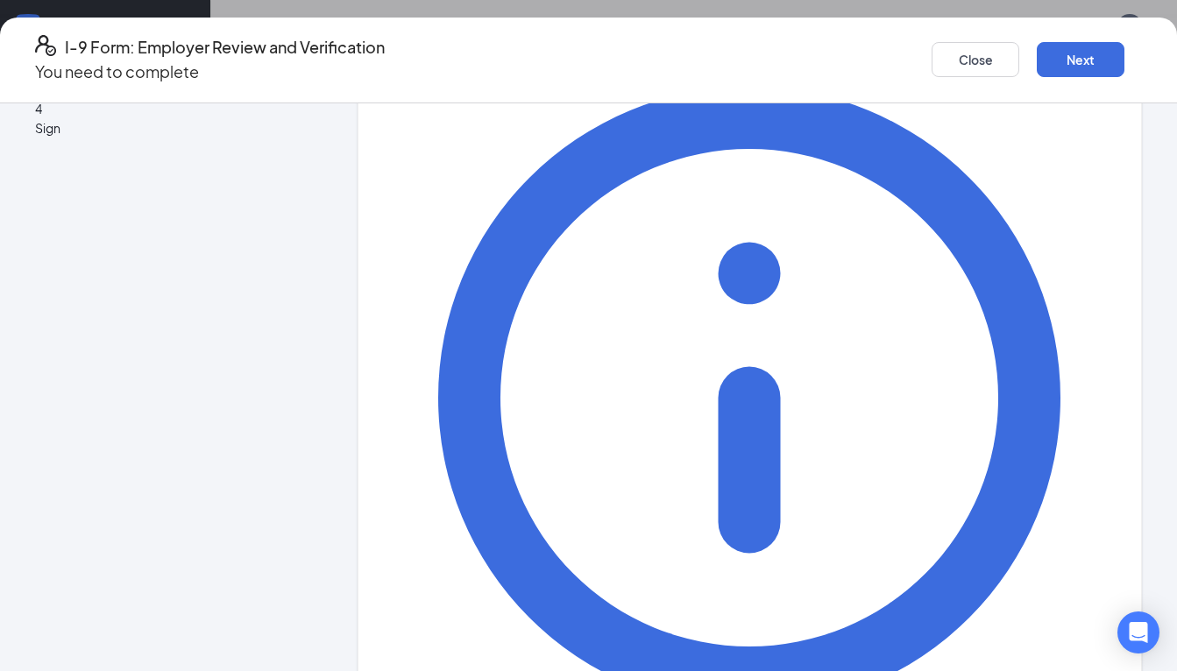
scroll to position [137, 0]
type input "[EMAIL_ADDRESS][DOMAIN_NAME]"
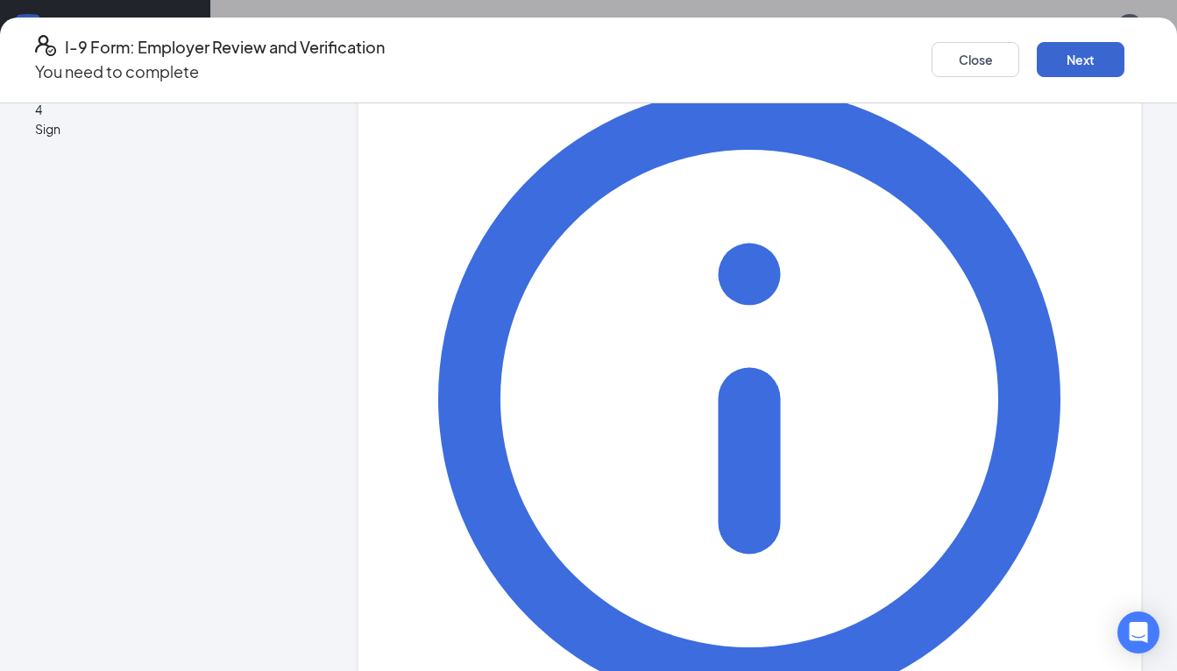
type input "5412926381"
click at [1040, 60] on button "Next" at bounding box center [1081, 59] width 88 height 35
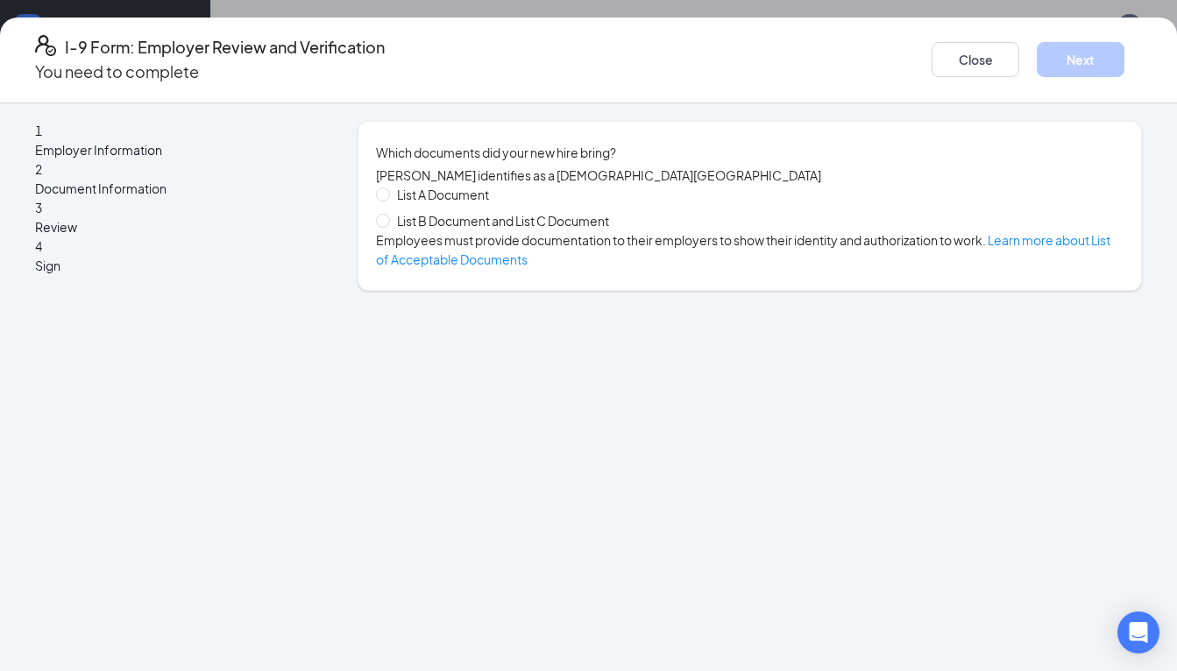
scroll to position [0, 0]
click at [390, 228] on span at bounding box center [383, 221] width 14 height 14
click at [388, 226] on input "List B Document and List C Document" at bounding box center [382, 220] width 12 height 12
radio input "true"
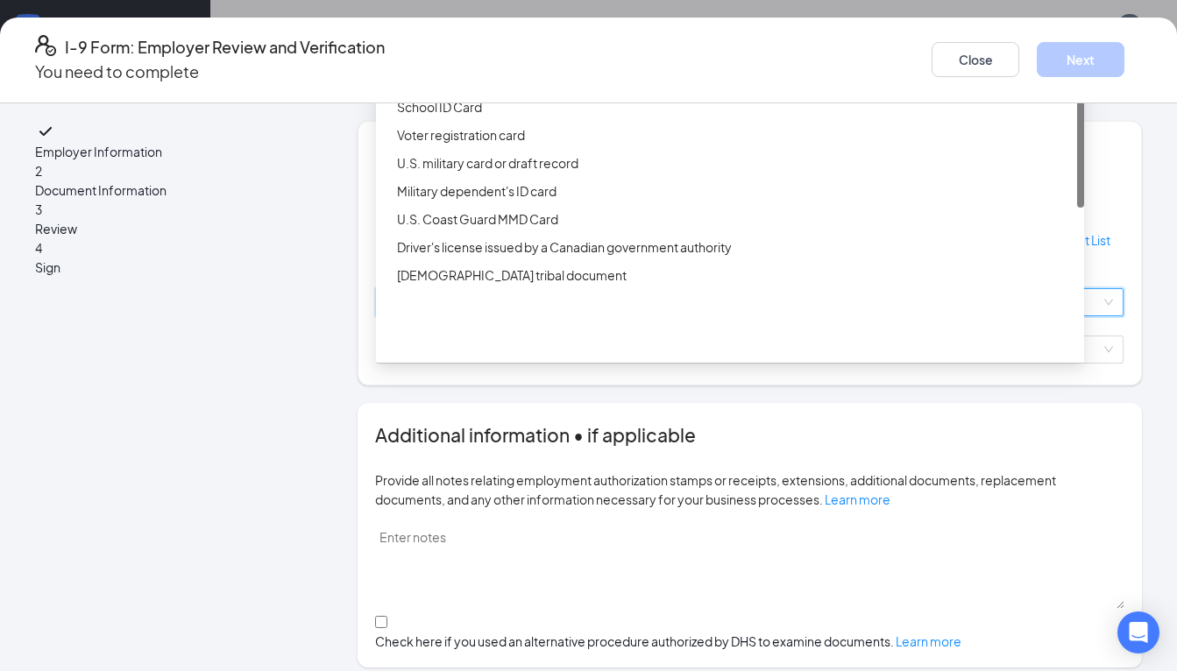
click at [476, 316] on div "Select document List B Documents Driver’s License issued by U.S State or outlyi…" at bounding box center [749, 302] width 747 height 28
click at [465, 60] on div "Driver’s License issued by U.S State or outlying US possession" at bounding box center [735, 50] width 676 height 19
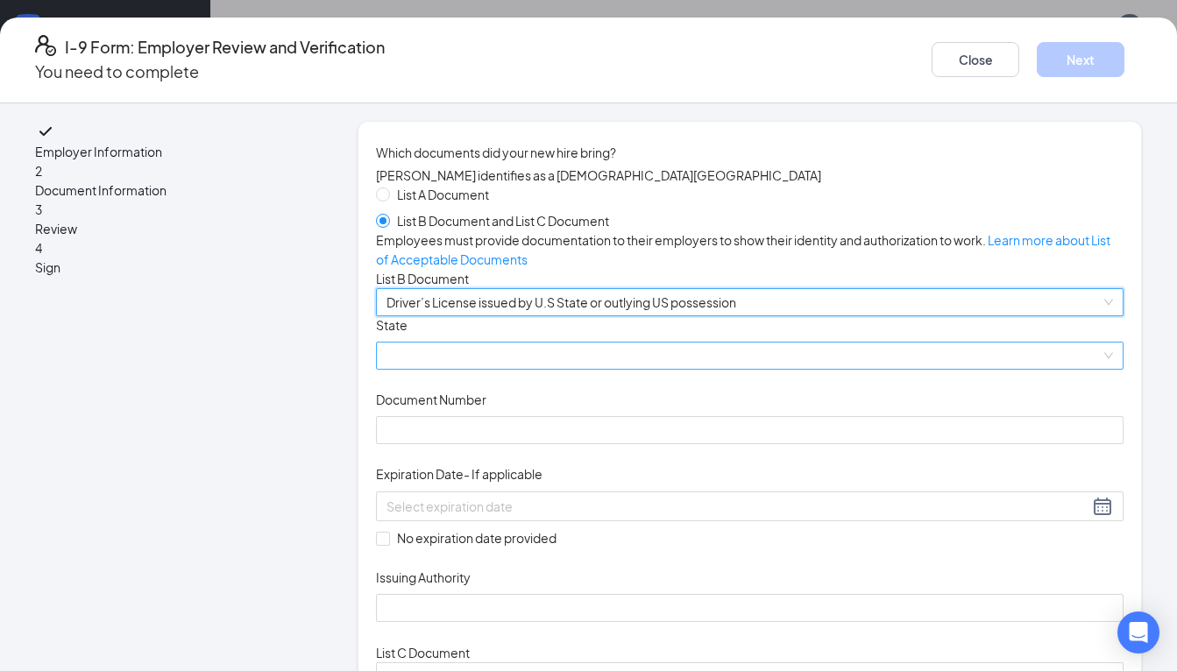
click at [457, 369] on span at bounding box center [749, 356] width 726 height 26
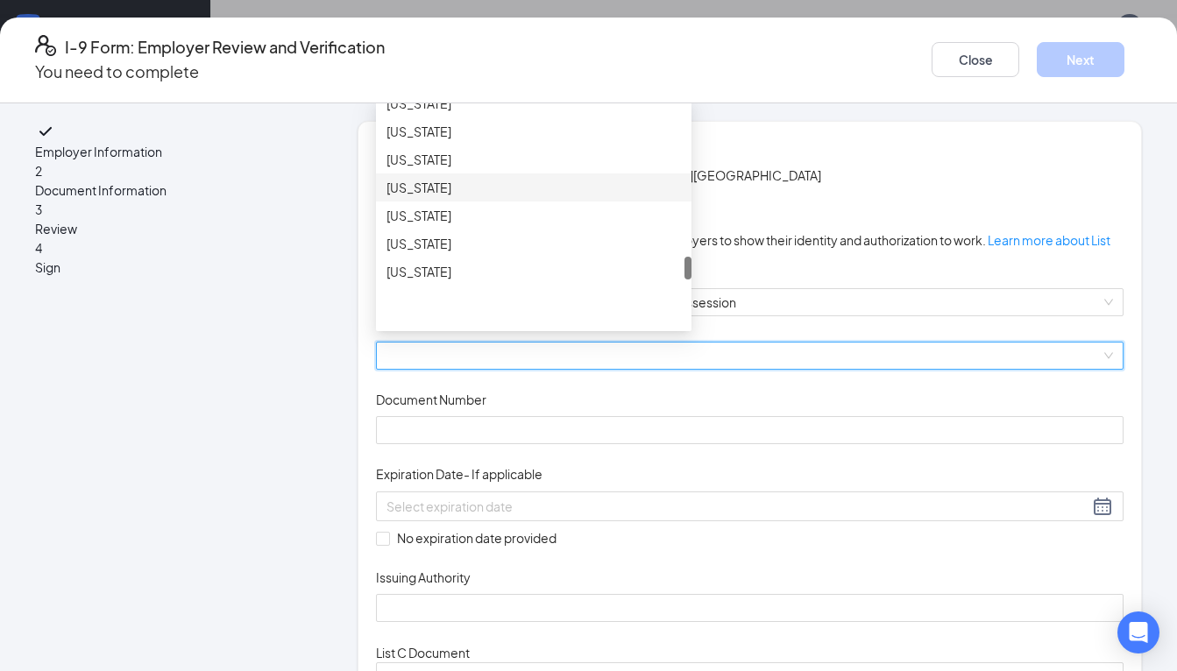
scroll to position [1504, 0]
click at [459, 147] on div "[US_STATE]" at bounding box center [533, 133] width 315 height 28
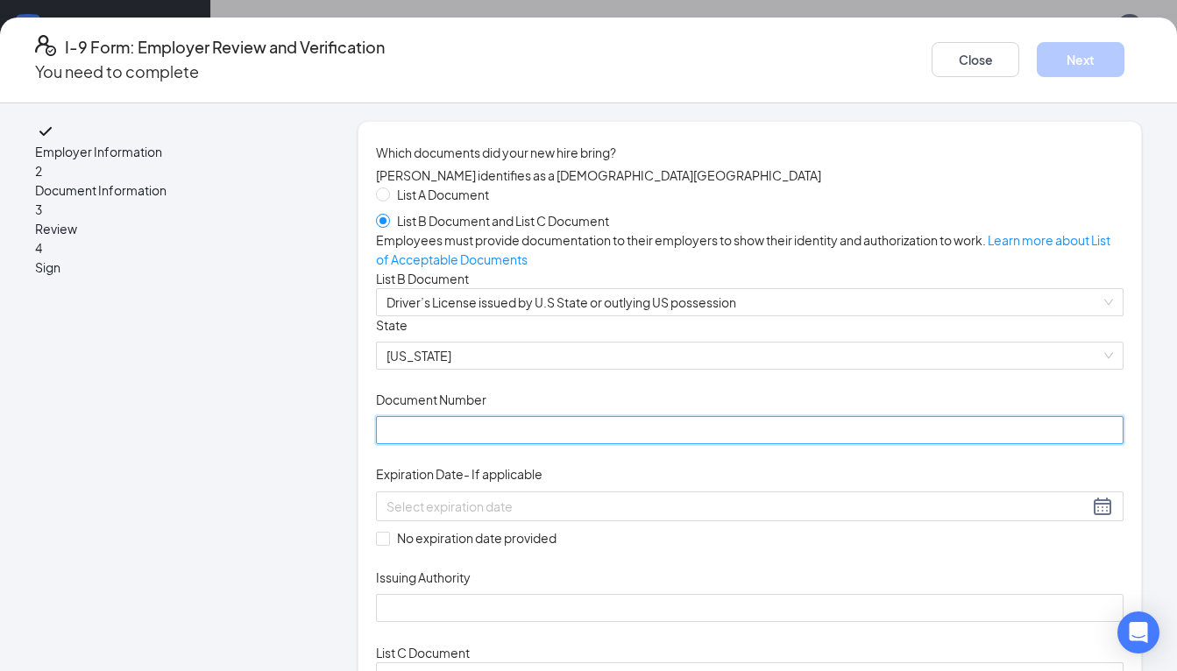
click at [456, 444] on input "Document Number" at bounding box center [749, 430] width 747 height 28
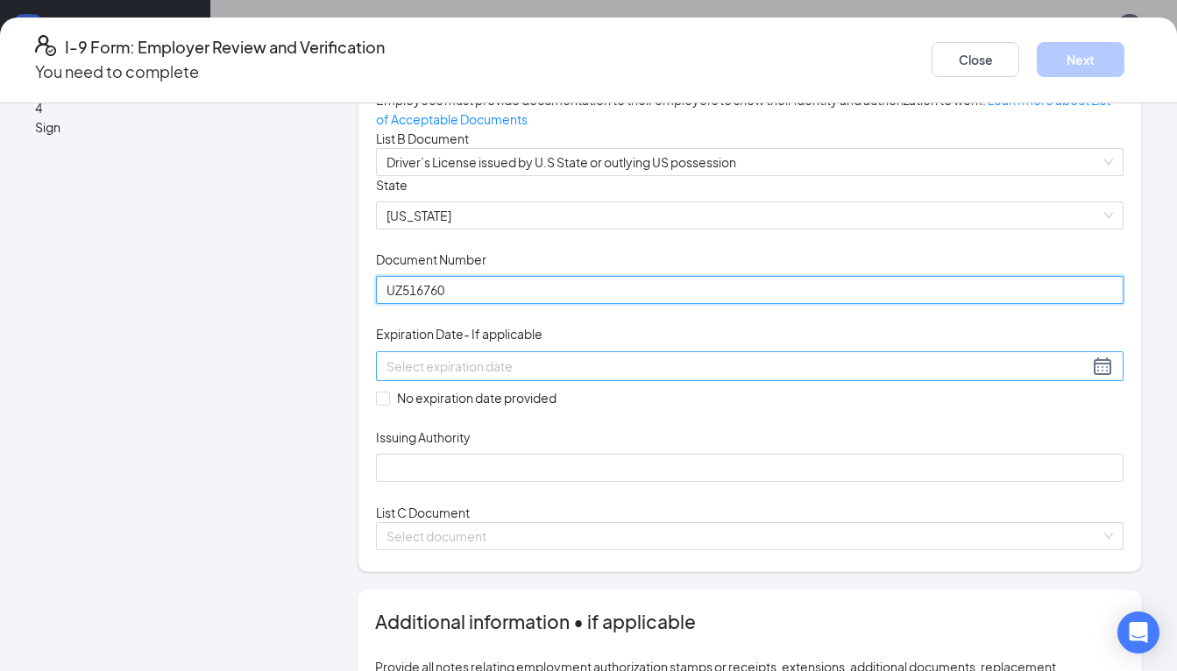
type input "UZ516760"
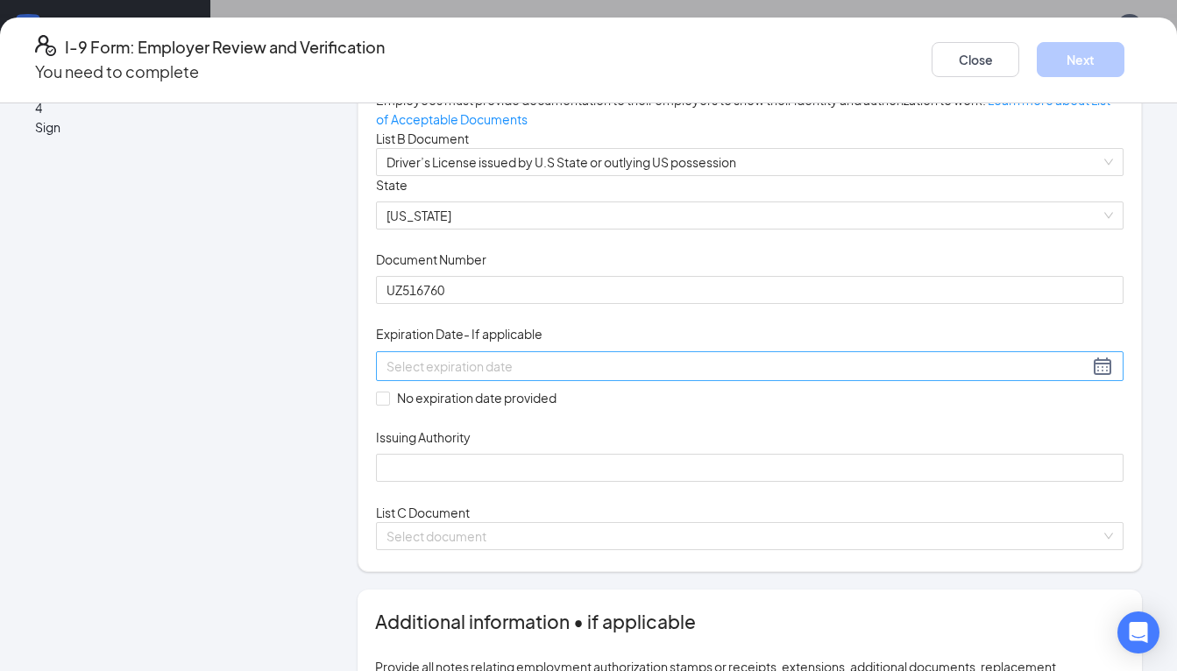
click at [418, 376] on input at bounding box center [737, 366] width 702 height 19
click at [783, 483] on div "Document Title Driver’s License issued by U.S State or outlying US possession S…" at bounding box center [749, 329] width 747 height 307
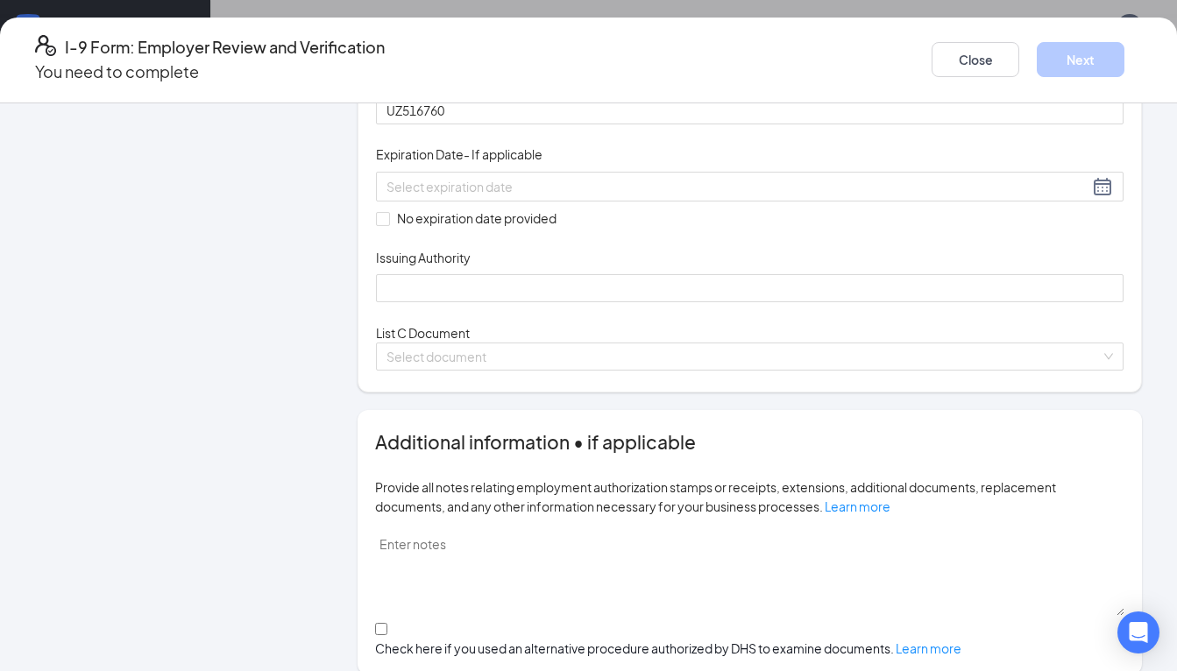
scroll to position [327, 0]
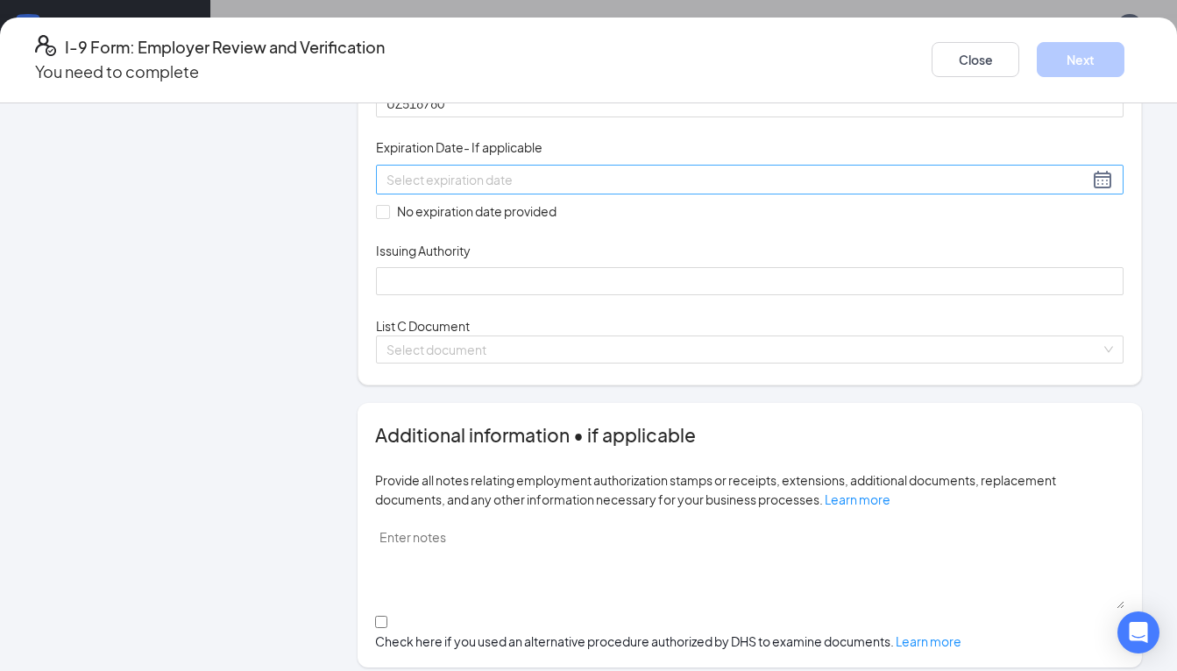
click at [626, 190] on div at bounding box center [749, 179] width 726 height 21
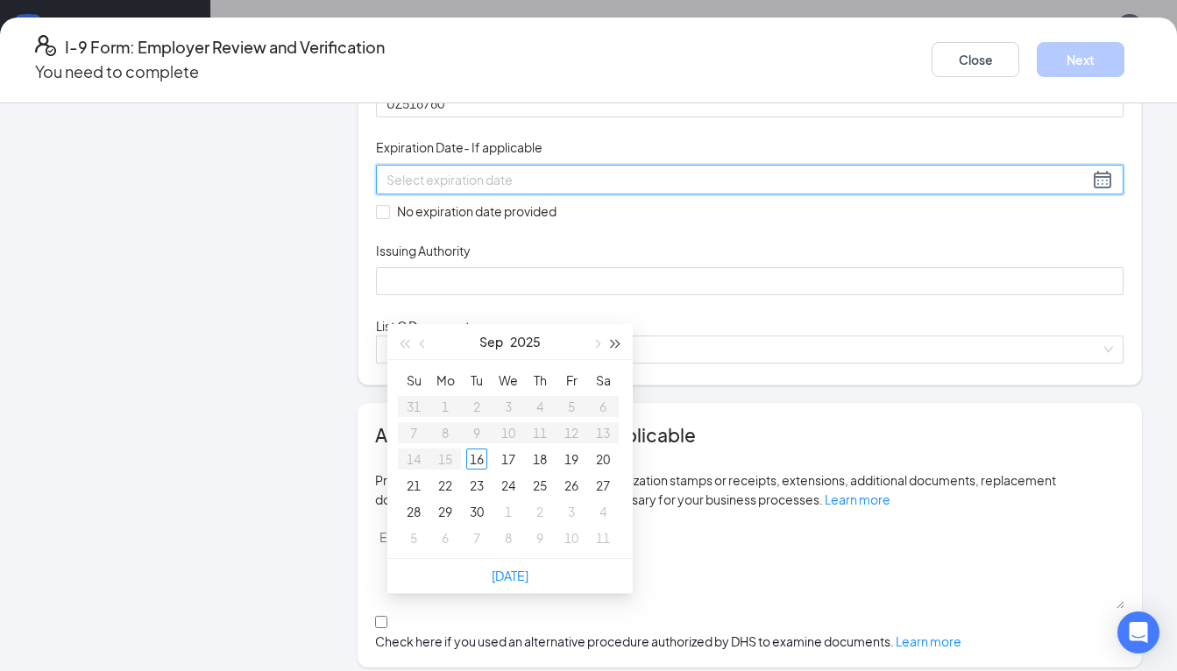
click at [617, 345] on span "button" at bounding box center [616, 344] width 9 height 9
click at [598, 343] on span "button" at bounding box center [595, 344] width 9 height 9
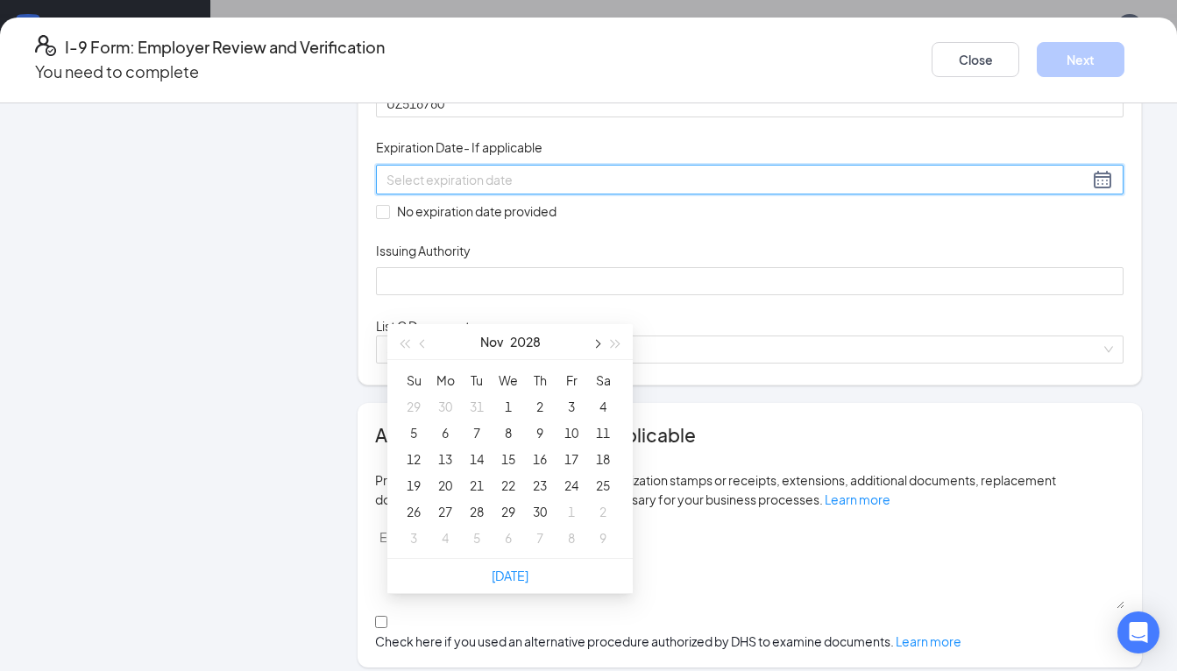
click at [598, 343] on span "button" at bounding box center [595, 344] width 9 height 9
click at [404, 342] on span "button" at bounding box center [404, 344] width 9 height 9
type input "[DATE]"
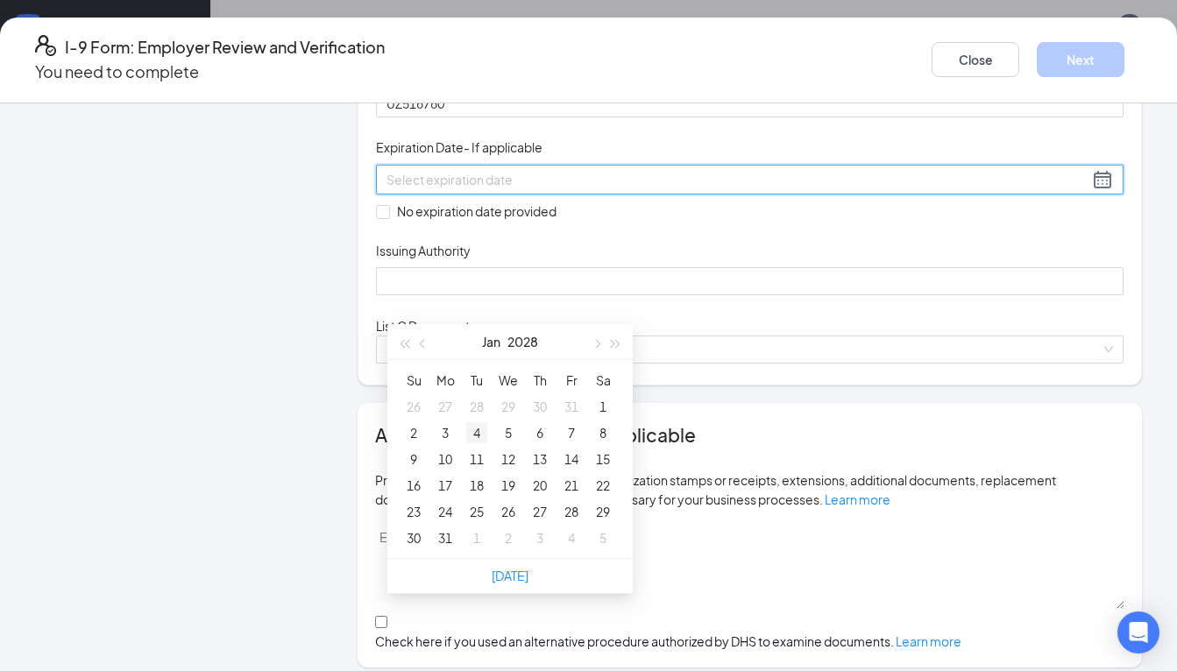
type input "[DATE]"
click at [570, 460] on div "14" at bounding box center [571, 459] width 21 height 21
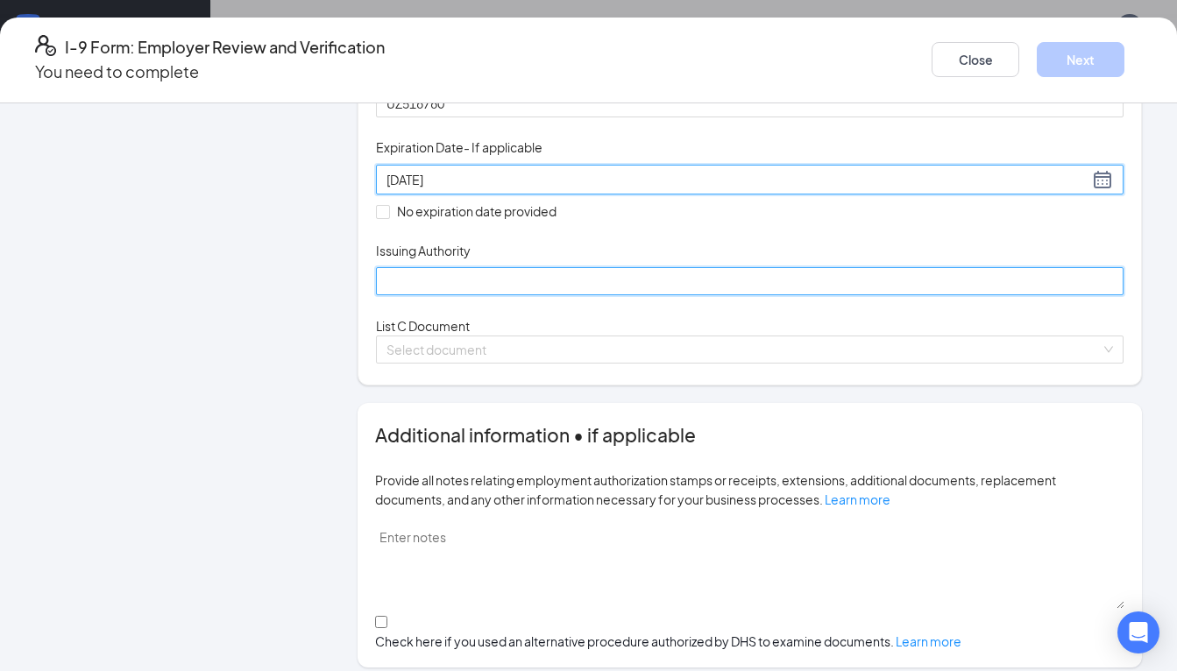
click at [494, 295] on input "Issuing Authority" at bounding box center [749, 281] width 747 height 28
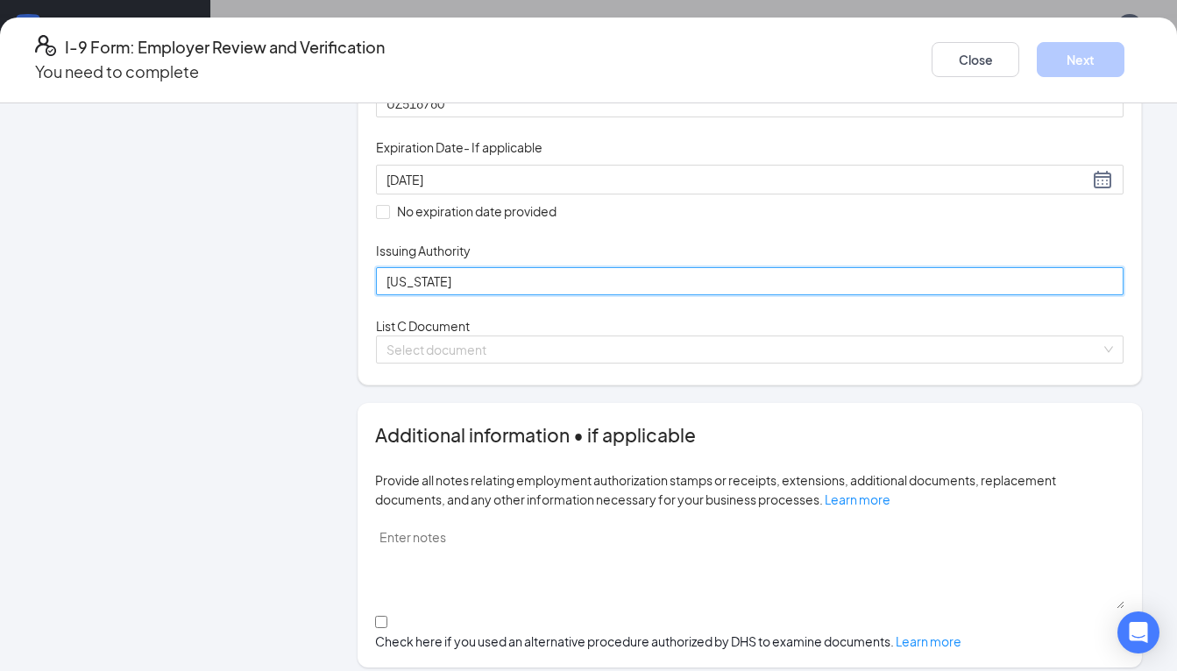
type input "[US_STATE]"
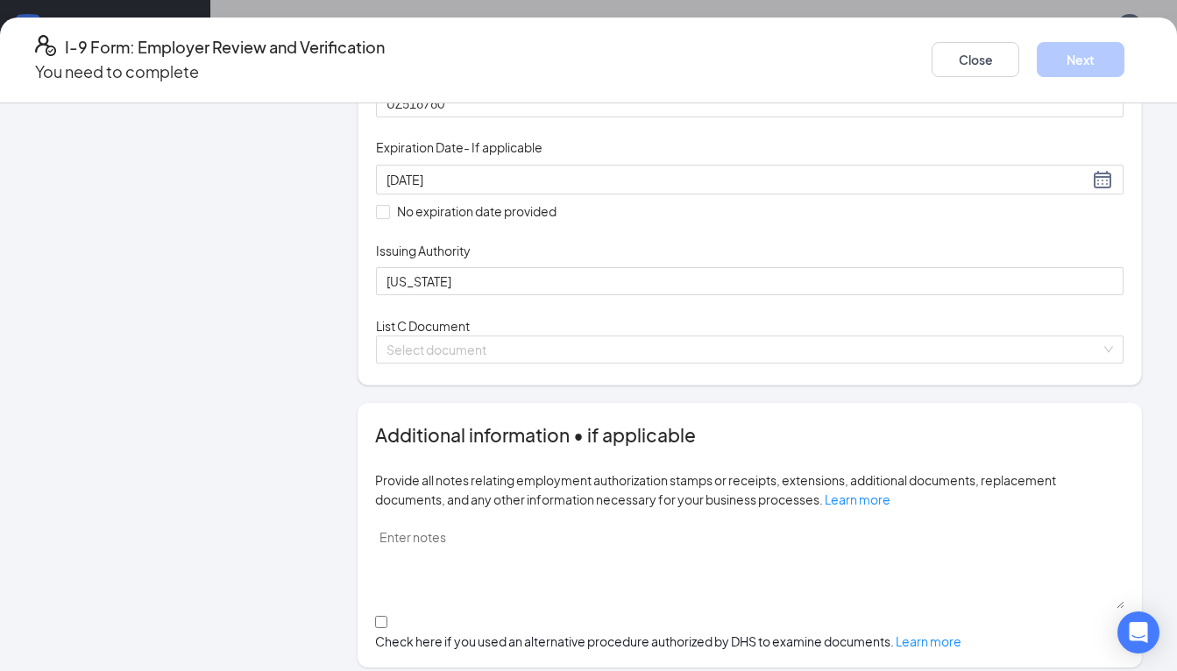
click at [332, 447] on div "Employer Information 2 Document Information 3 Review 4 Sign Which documents did…" at bounding box center [588, 613] width 1107 height 1639
click at [439, 363] on input "search" at bounding box center [743, 349] width 714 height 26
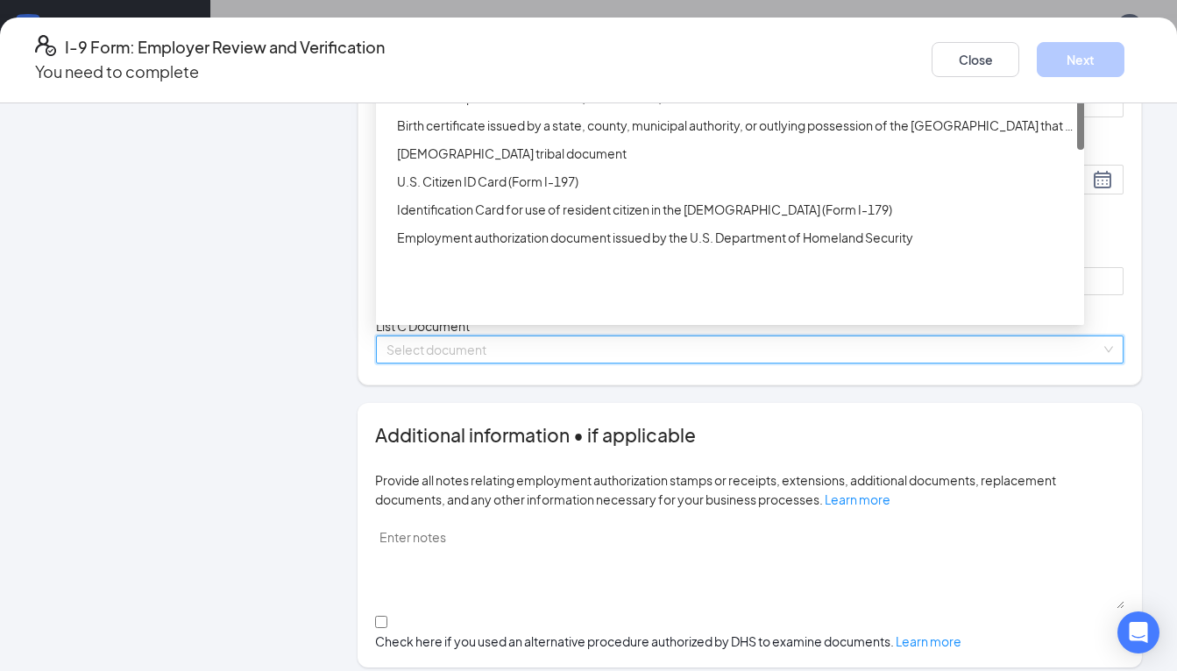
click at [501, 23] on div "Unrestricted Social Security Card" at bounding box center [735, 13] width 676 height 19
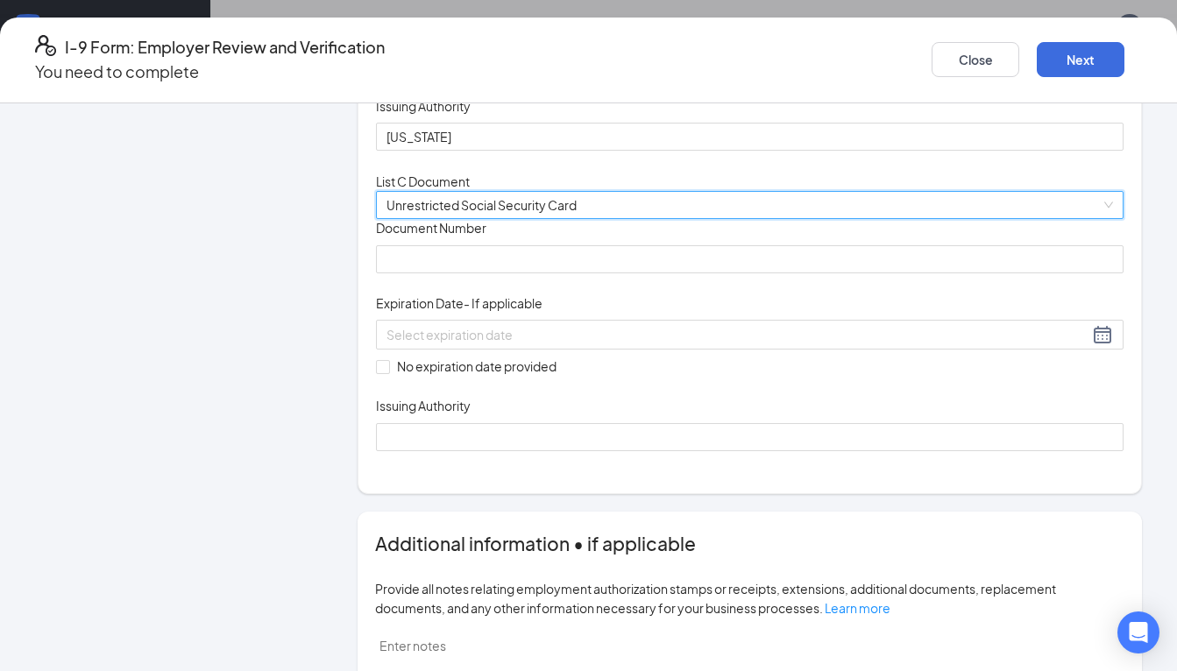
scroll to position [474, 0]
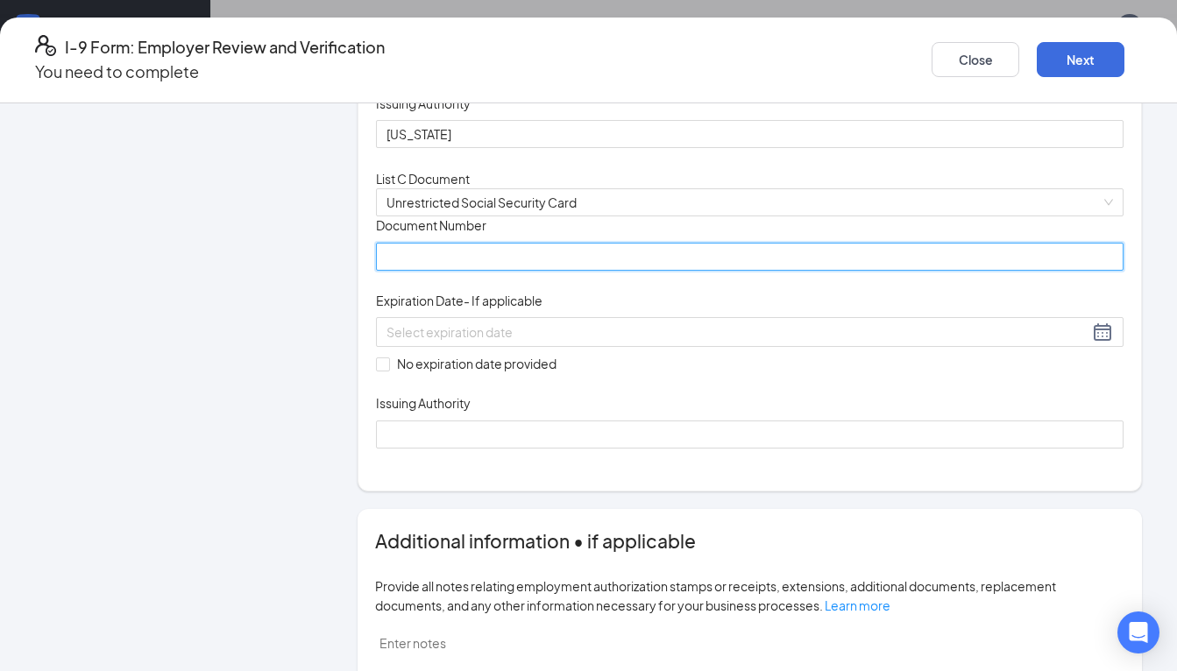
click at [441, 271] on input "Document Number" at bounding box center [749, 257] width 747 height 28
type input "275085439"
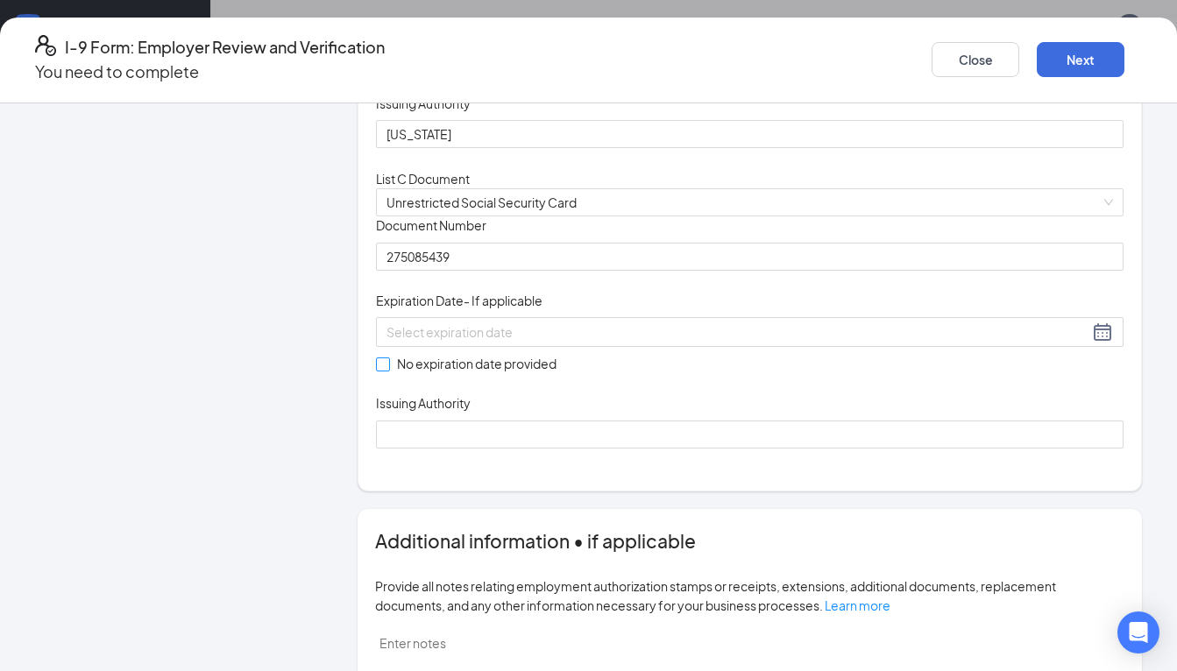
click at [388, 370] on input "No expiration date provided" at bounding box center [382, 363] width 12 height 12
checkbox input "true"
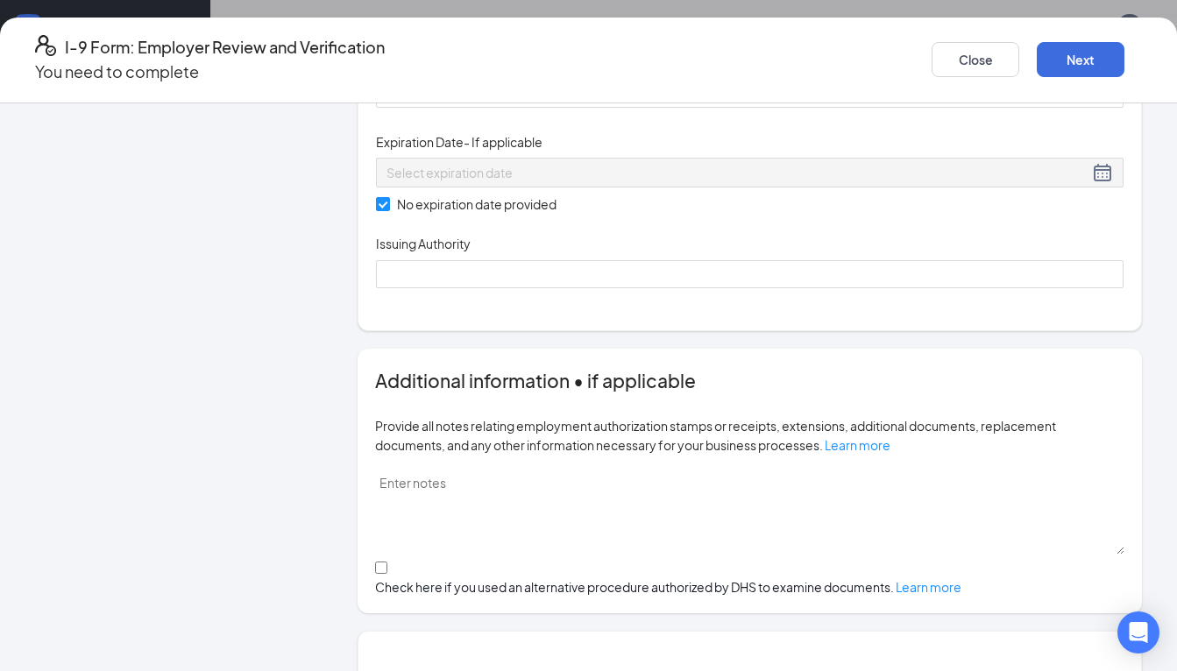
scroll to position [665, 0]
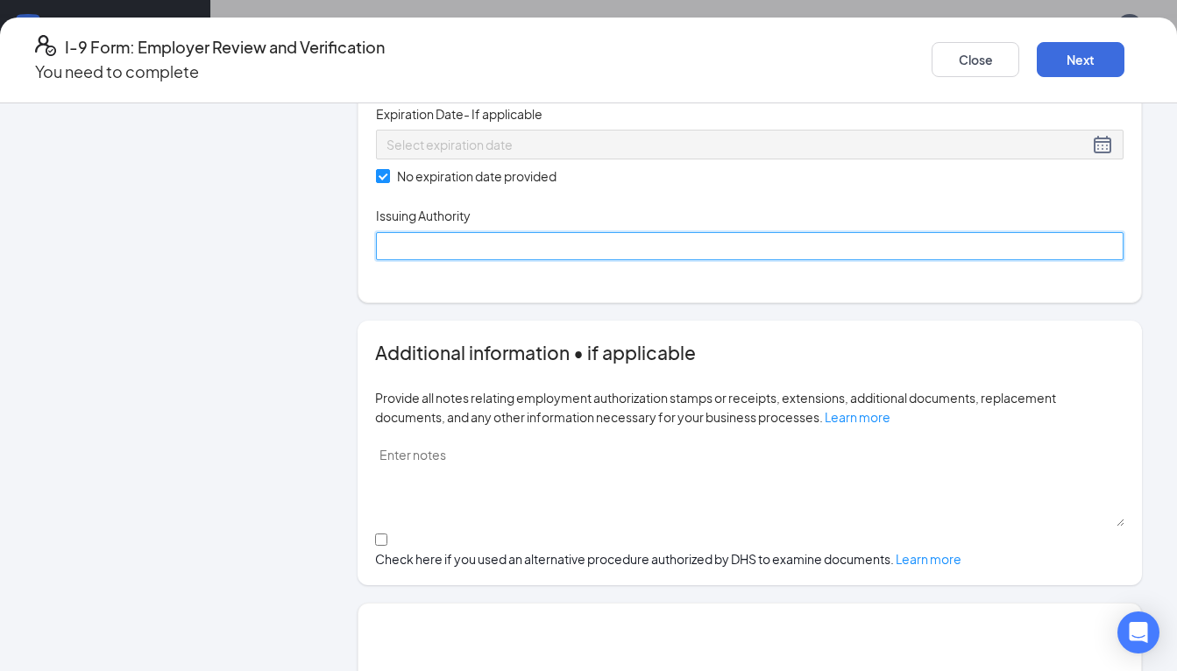
click at [431, 260] on input "Issuing Authority" at bounding box center [749, 246] width 747 height 28
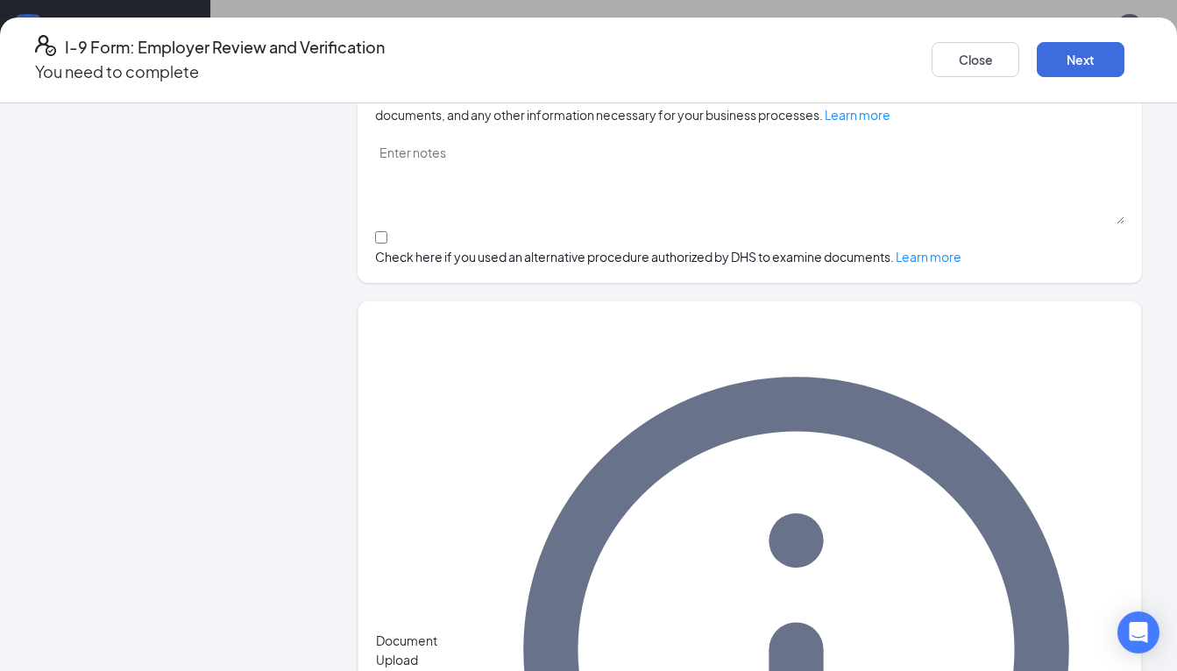
scroll to position [962, 0]
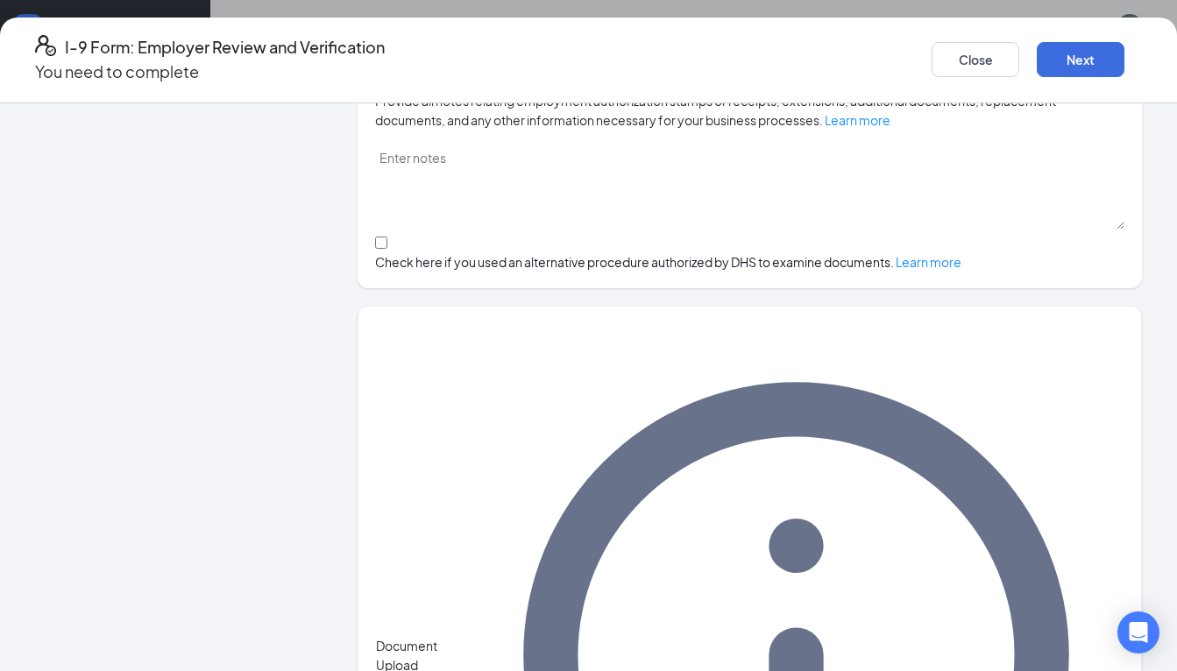
type input "Social Security Administration"
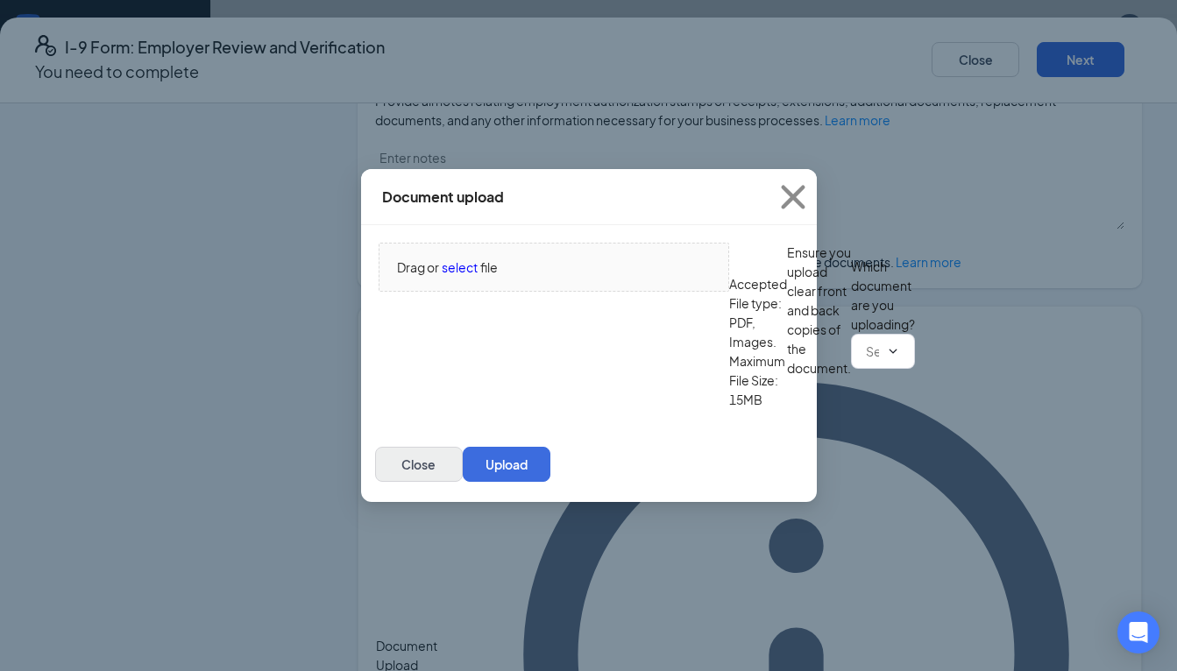
click at [463, 478] on button "Close" at bounding box center [419, 464] width 88 height 35
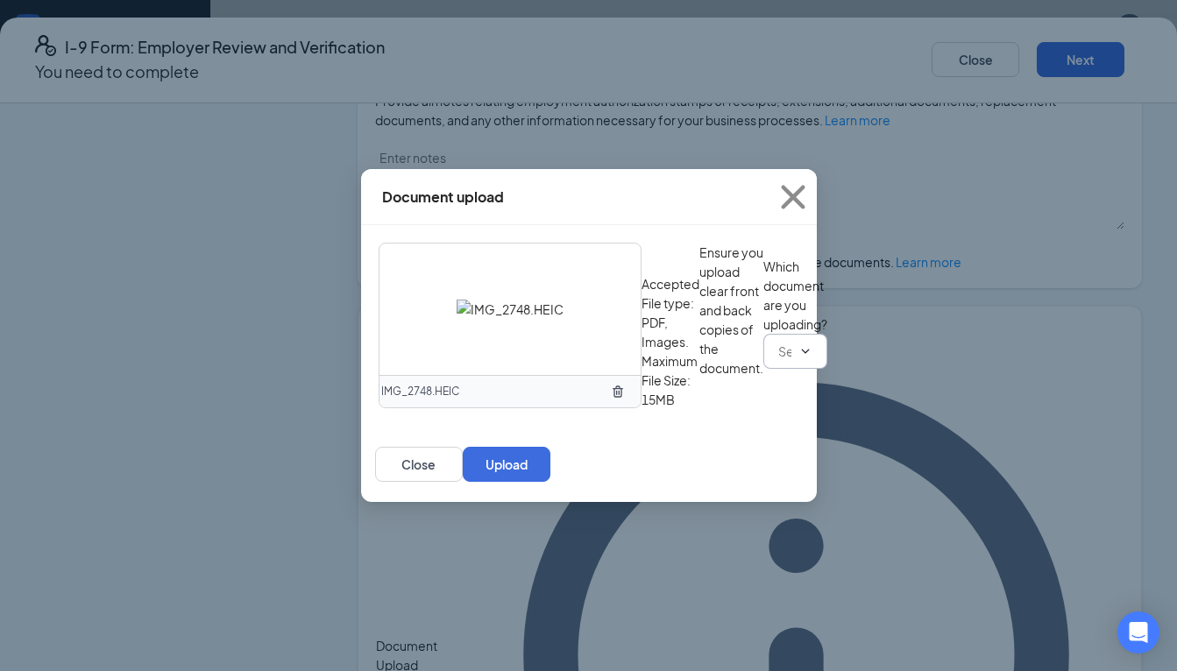
click at [798, 358] on icon "ChevronDown" at bounding box center [805, 351] width 14 height 14
click at [778, 361] on input "text" at bounding box center [784, 351] width 13 height 19
click at [563, 544] on div "Driver’s License issued by U.S State or outlying US possession" at bounding box center [568, 553] width 350 height 19
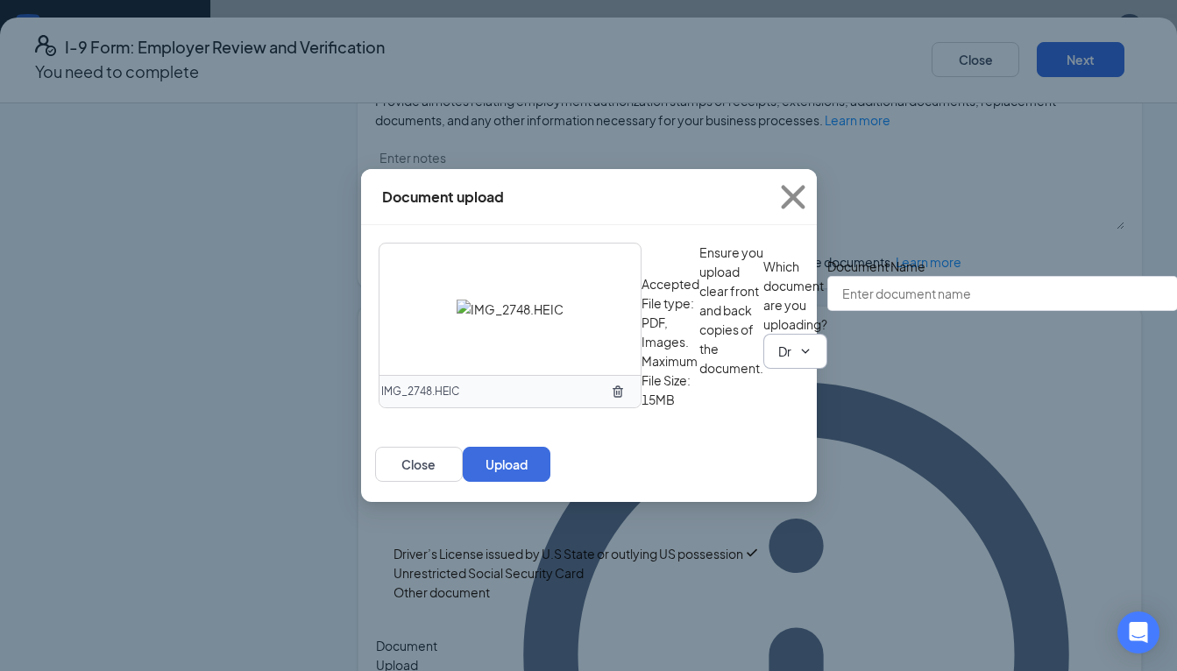
type input "Driver’s License issued by U.S State or outlying US possession"
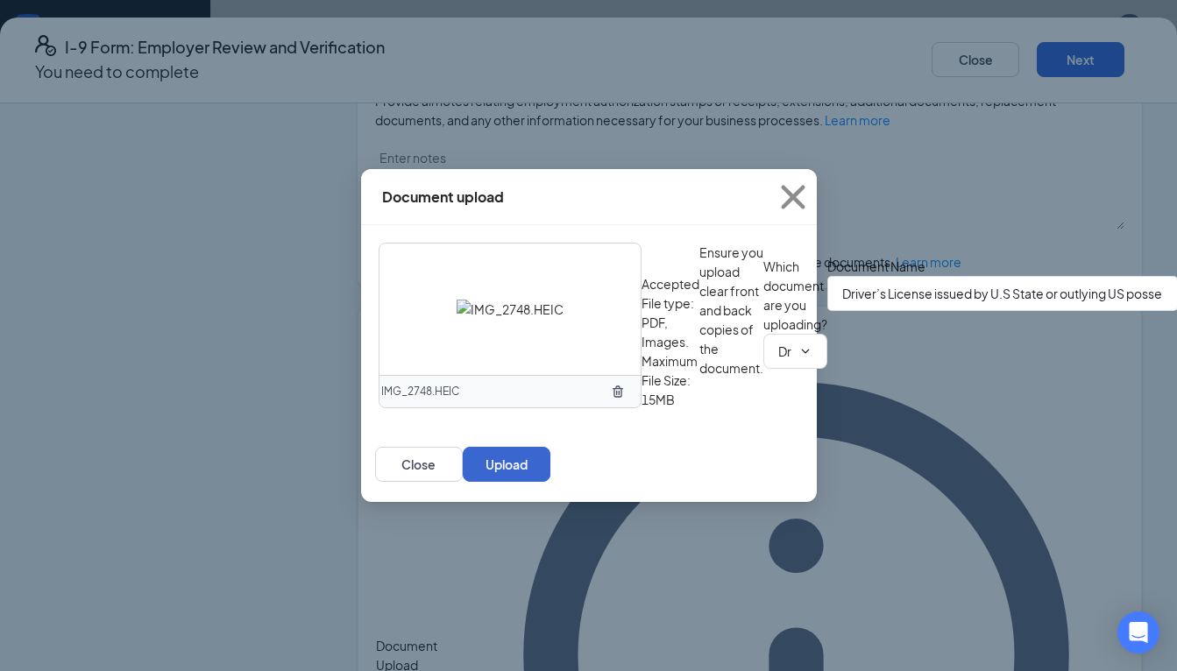
click at [550, 482] on button "Upload" at bounding box center [507, 464] width 88 height 35
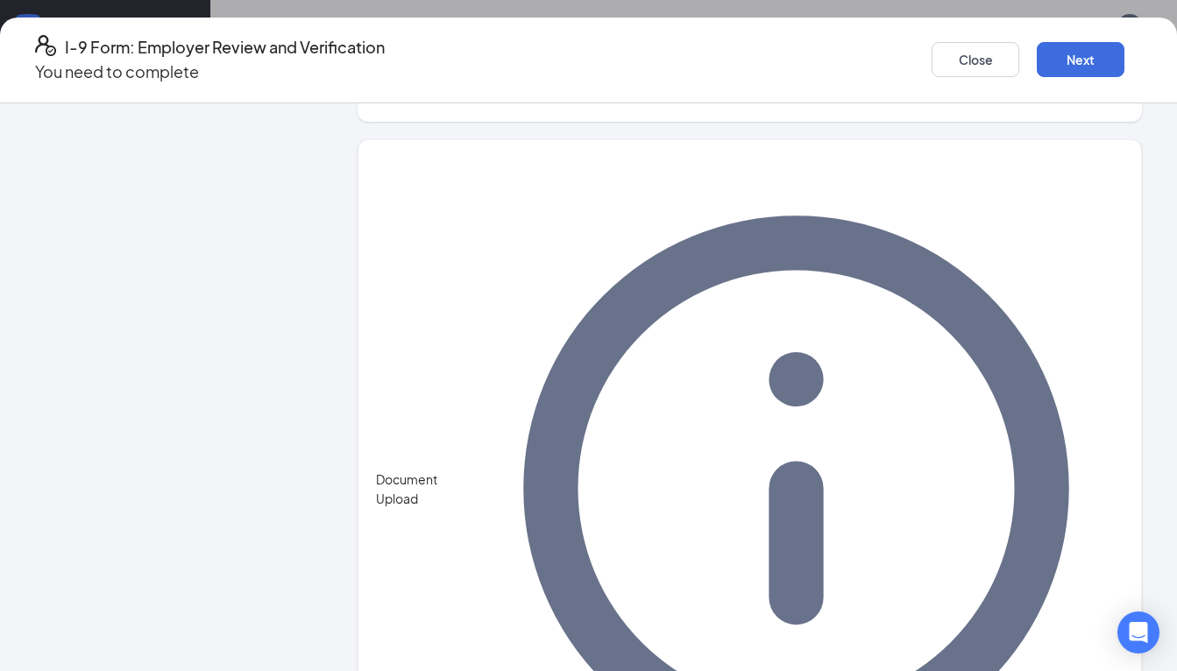
scroll to position [1128, 0]
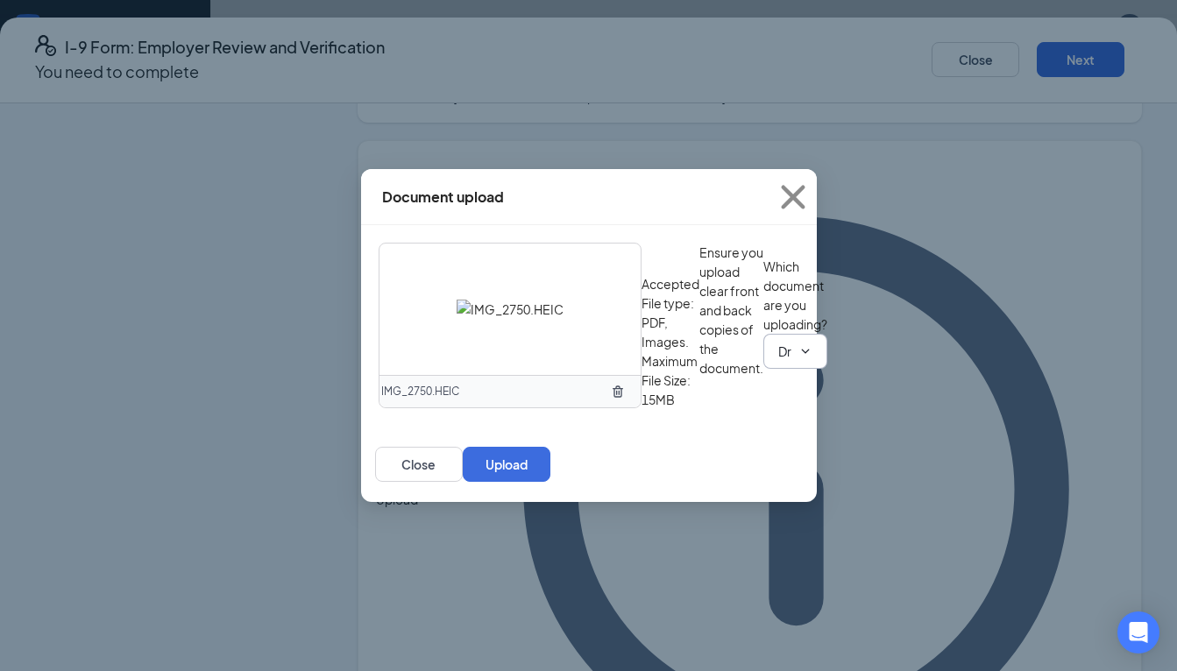
click at [763, 369] on span "Driver’s License issued by U.S State or outlying US possession Driver’s License…" at bounding box center [795, 351] width 64 height 35
click at [778, 361] on input "Driver’s License issued by U.S State or outlying US possession" at bounding box center [784, 351] width 13 height 19
click at [531, 563] on div "Unrestricted Social Security Card" at bounding box center [488, 572] width 190 height 19
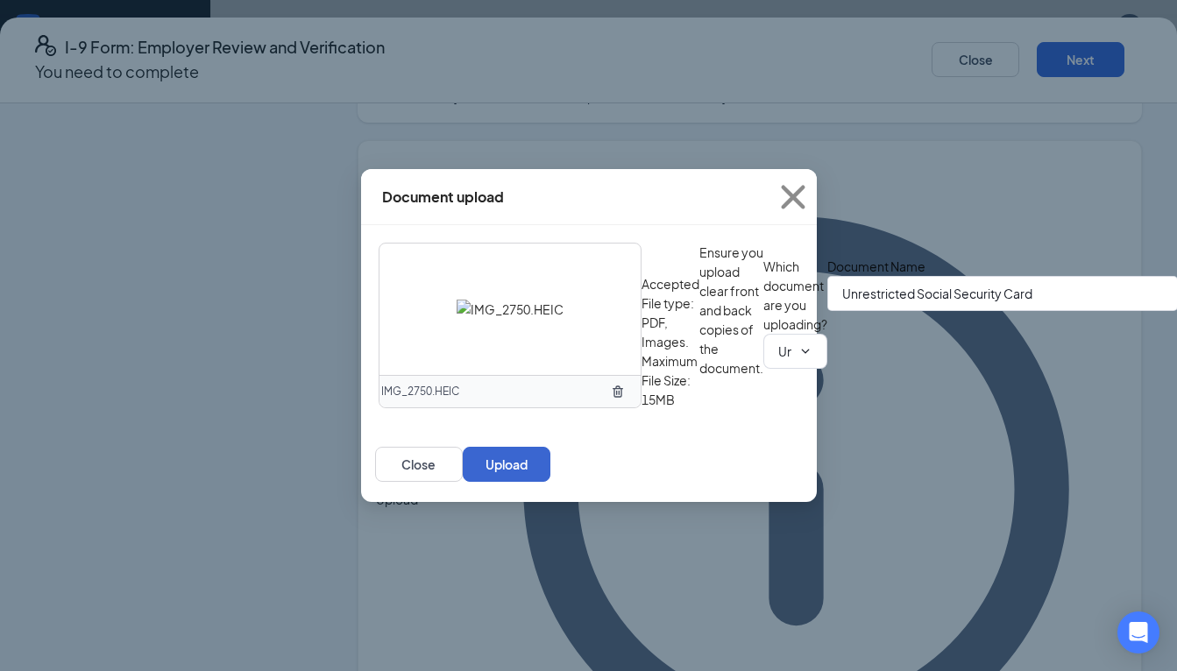
click at [550, 482] on button "Upload" at bounding box center [507, 464] width 88 height 35
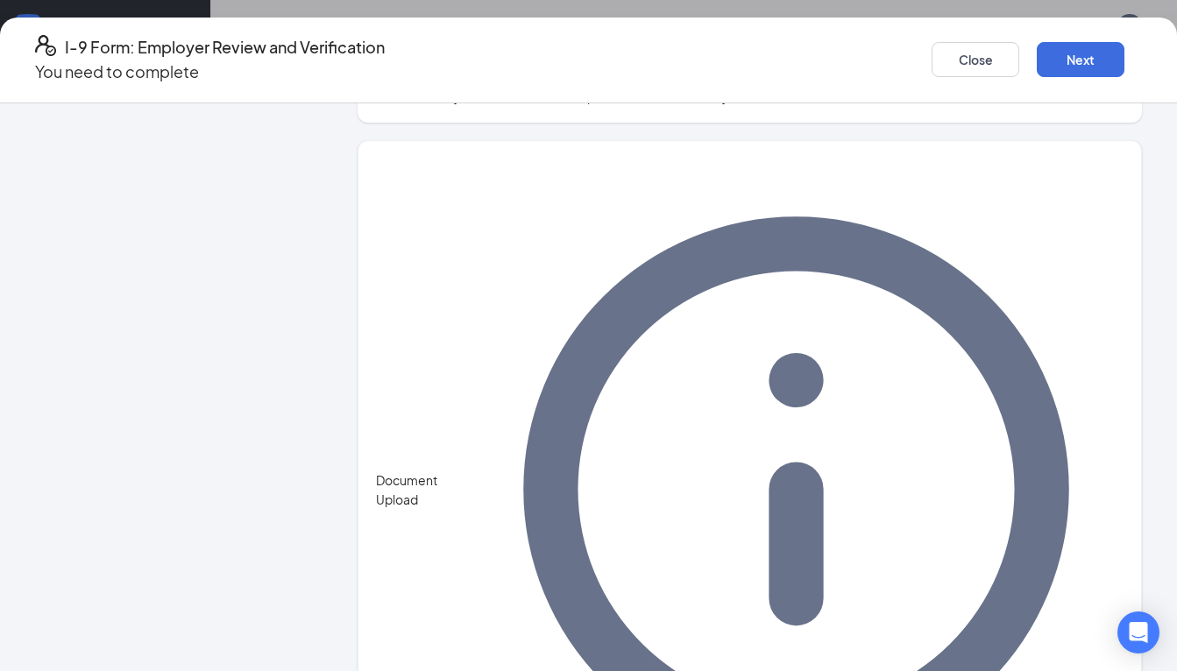
scroll to position [687, 0]
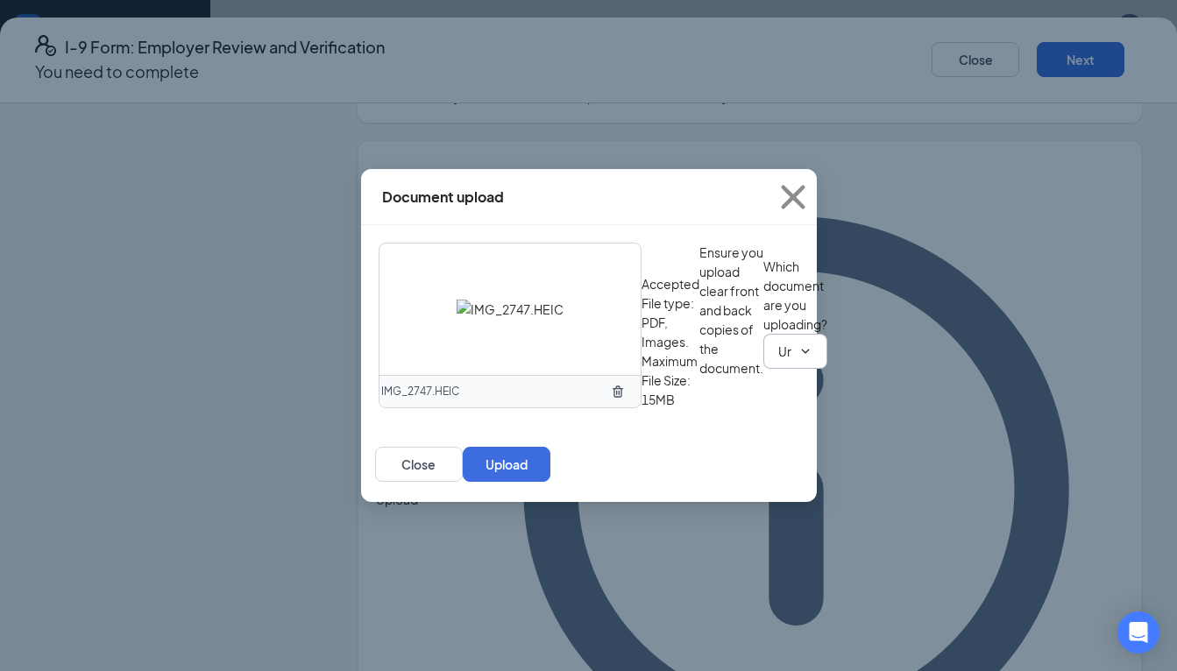
click at [778, 361] on input "Unrestricted Social Security Card" at bounding box center [784, 351] width 13 height 19
click at [504, 544] on div "Driver’s License issued by U.S State or outlying US possession" at bounding box center [568, 553] width 350 height 19
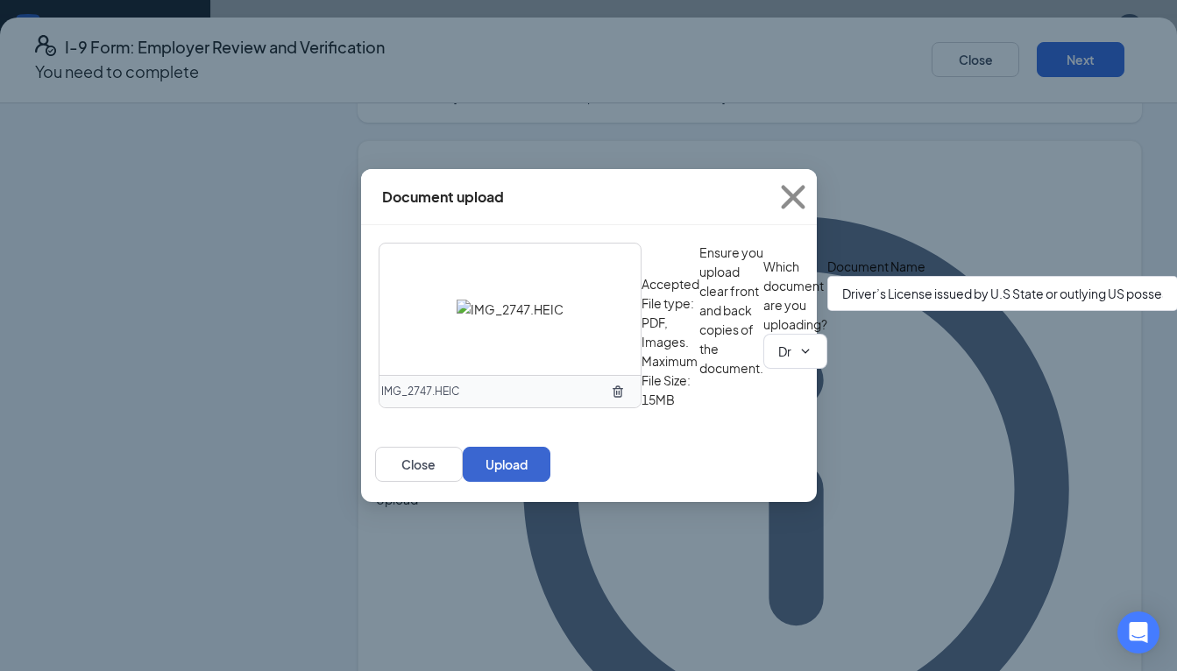
click at [550, 482] on button "Upload" at bounding box center [507, 464] width 88 height 35
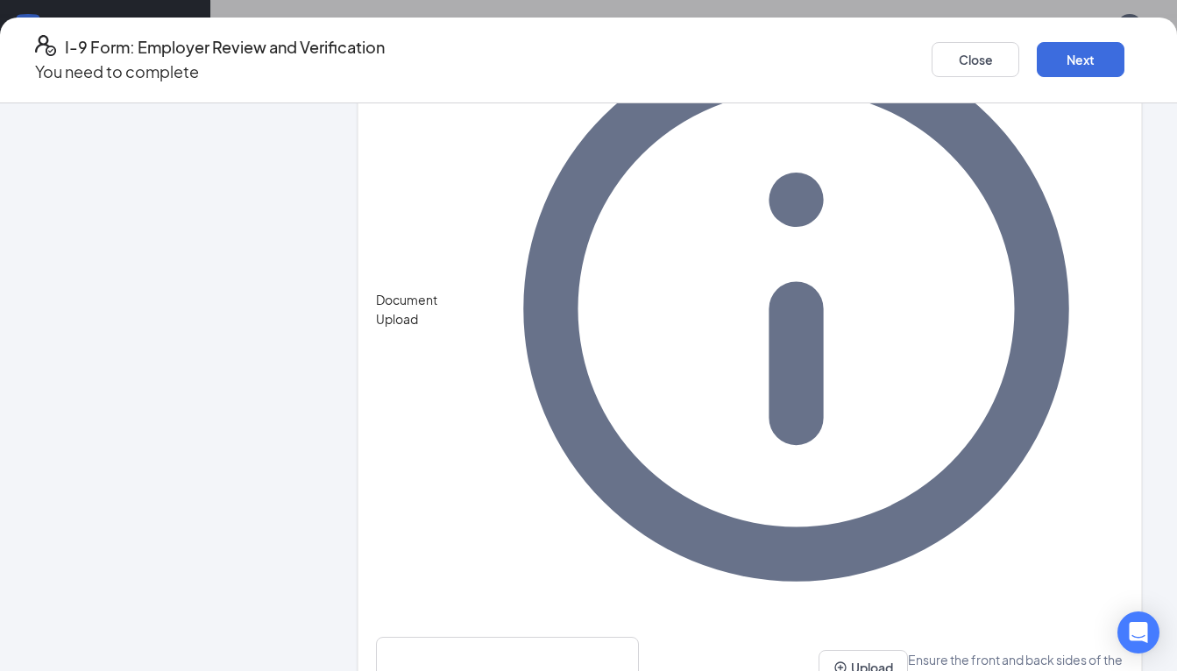
scroll to position [1307, 0]
click at [818, 651] on button "Upload" at bounding box center [862, 668] width 89 height 35
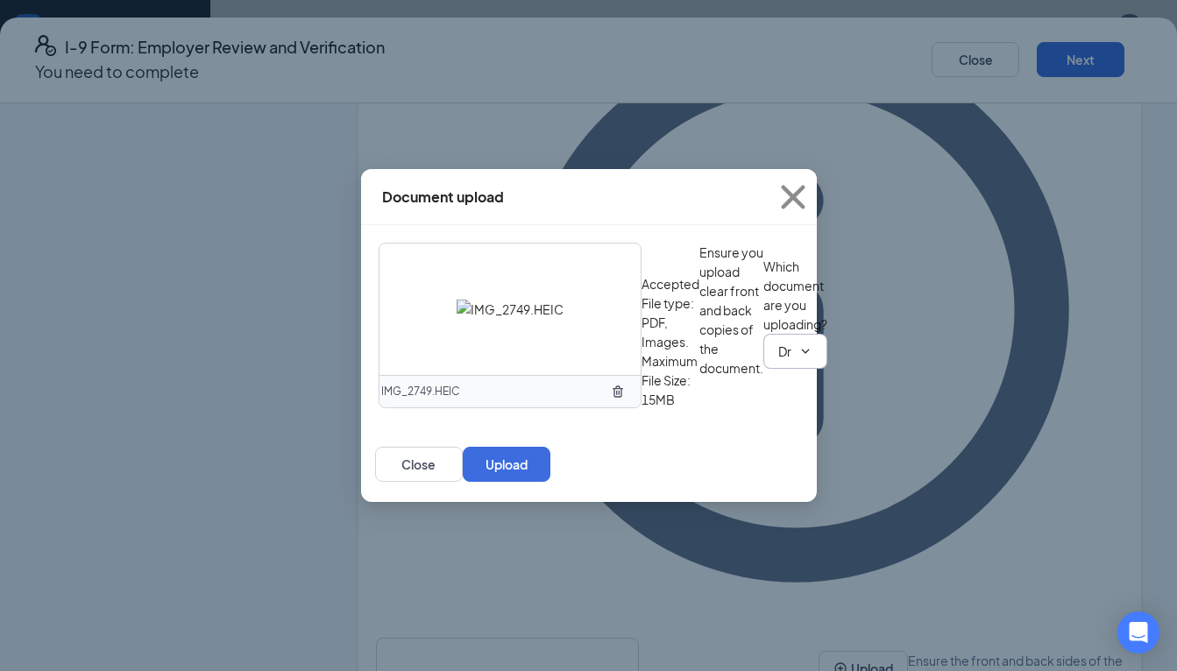
click at [798, 358] on icon "ChevronDown" at bounding box center [805, 351] width 14 height 14
click at [763, 369] on span "Driver’s License issued by U.S State or outlying US possession Driver’s License…" at bounding box center [795, 351] width 64 height 35
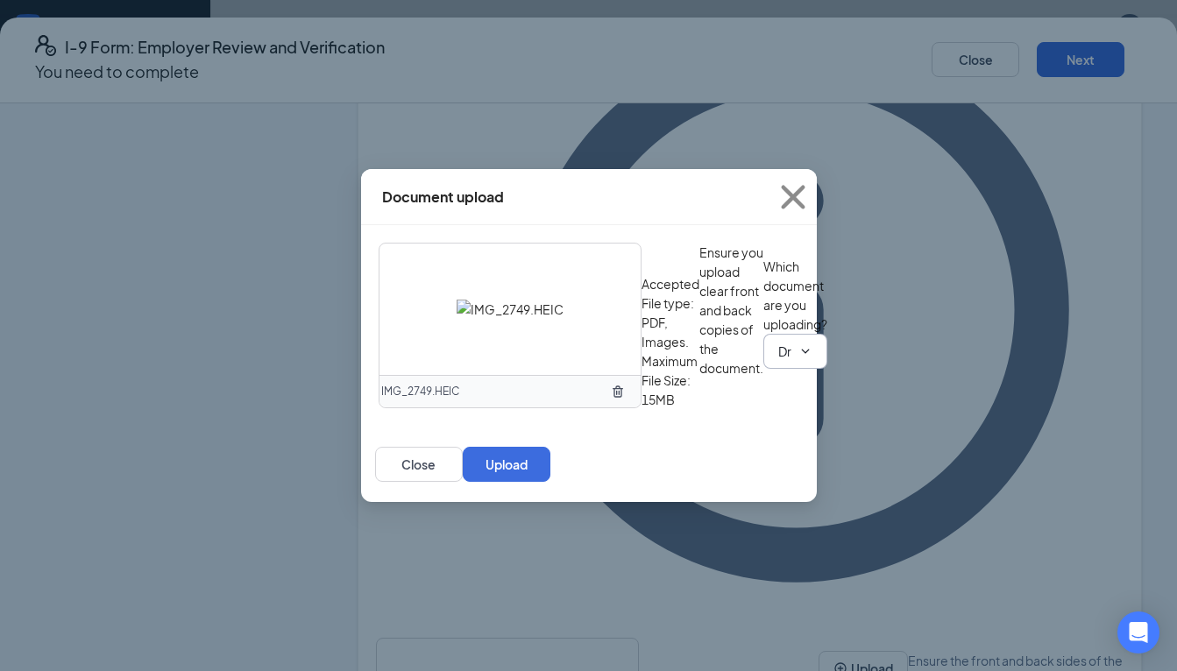
click at [763, 369] on span "Driver’s License issued by U.S State or outlying US possession Driver’s License…" at bounding box center [795, 351] width 64 height 35
click at [778, 361] on input "Driver’s License issued by U.S State or outlying US possession" at bounding box center [784, 351] width 13 height 19
click at [547, 563] on div "Unrestricted Social Security Card" at bounding box center [488, 572] width 190 height 19
type input "Unrestricted Social Security Card"
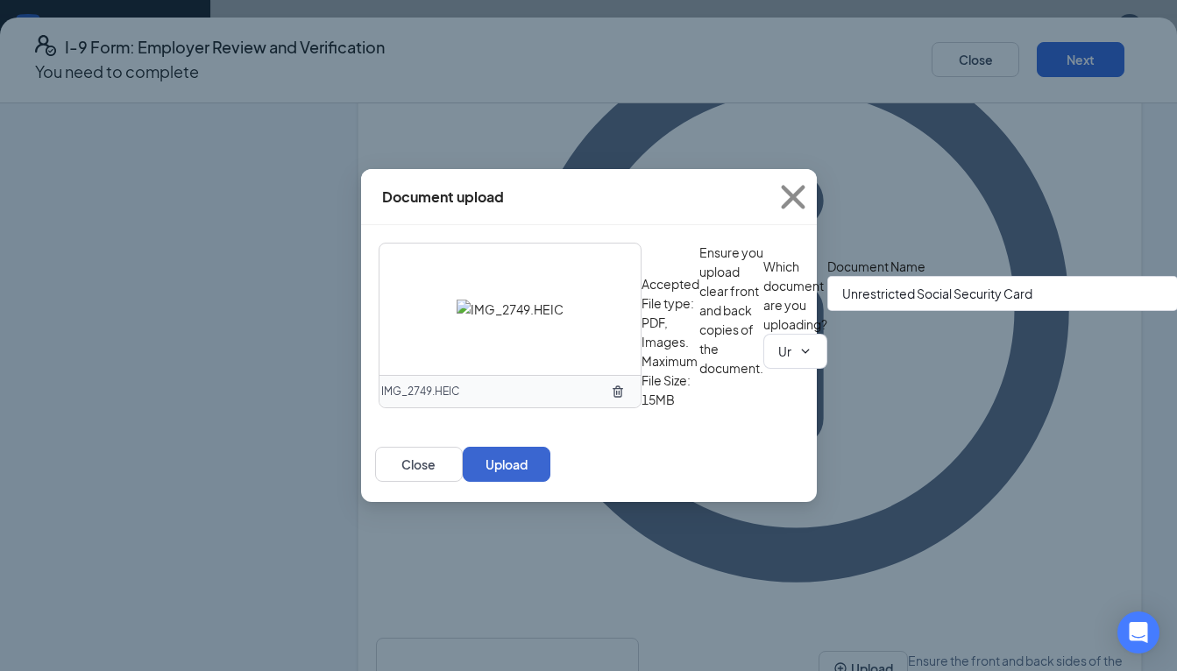
click at [550, 482] on button "Upload" at bounding box center [507, 464] width 88 height 35
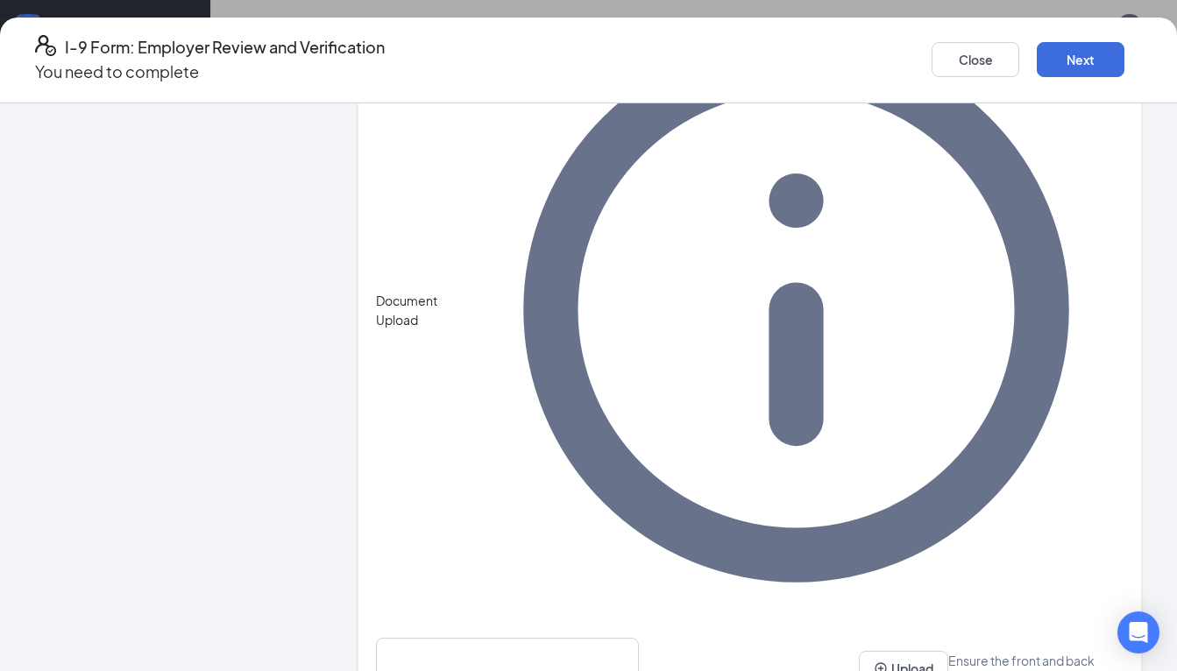
scroll to position [917, 0]
click at [1037, 48] on button "Next" at bounding box center [1081, 59] width 88 height 35
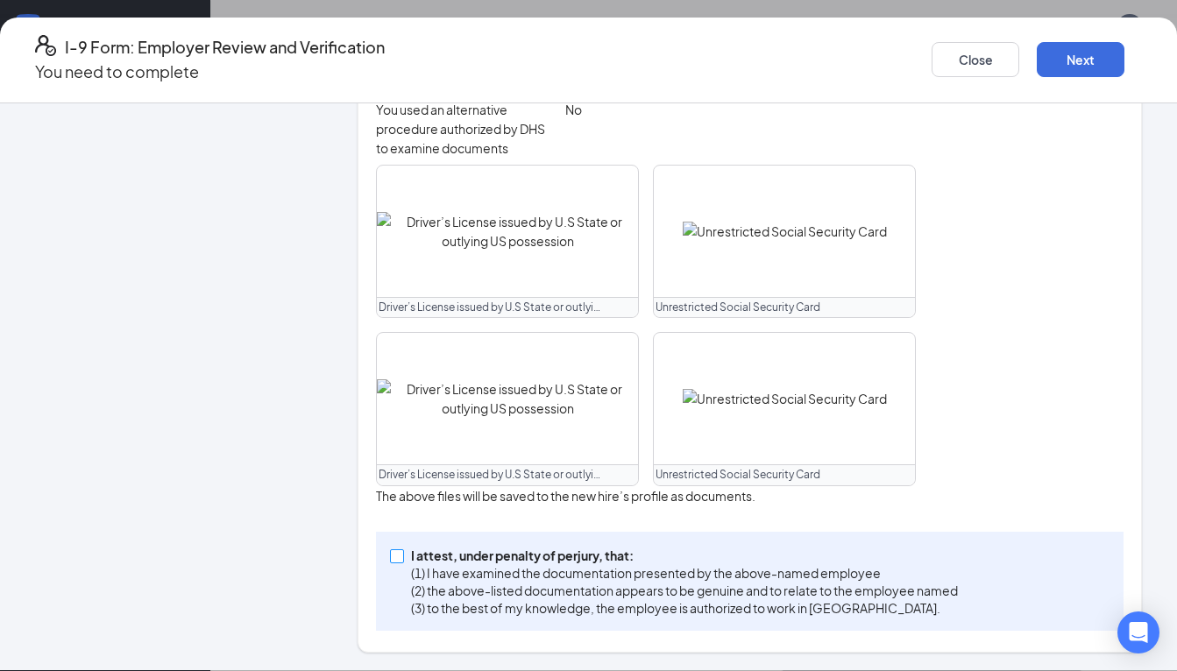
click at [404, 562] on span at bounding box center [397, 556] width 14 height 14
click at [402, 562] on input "I attest, under penalty of [PERSON_NAME], that: (1) I have examined the documen…" at bounding box center [396, 555] width 12 height 12
checkbox input "true"
click at [1040, 51] on button "Next" at bounding box center [1081, 59] width 88 height 35
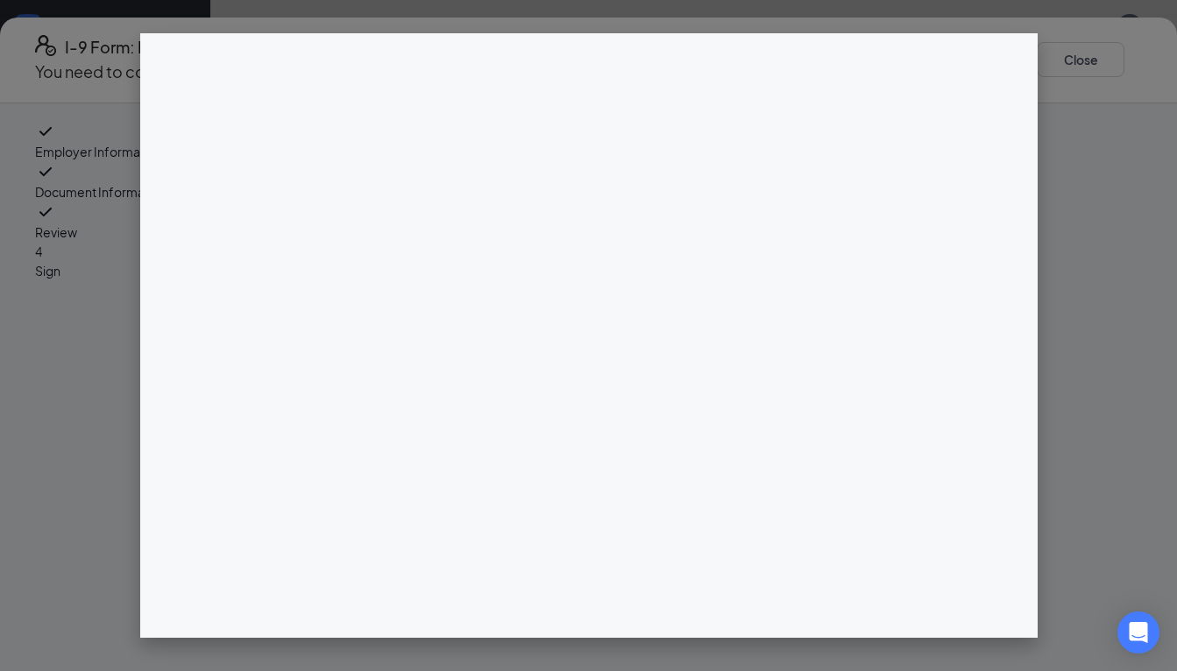
scroll to position [813, 0]
click at [589, 244] on div "I-9 Form: Employer Review and Verification You need to complete Close Employer …" at bounding box center [588, 335] width 1177 height 671
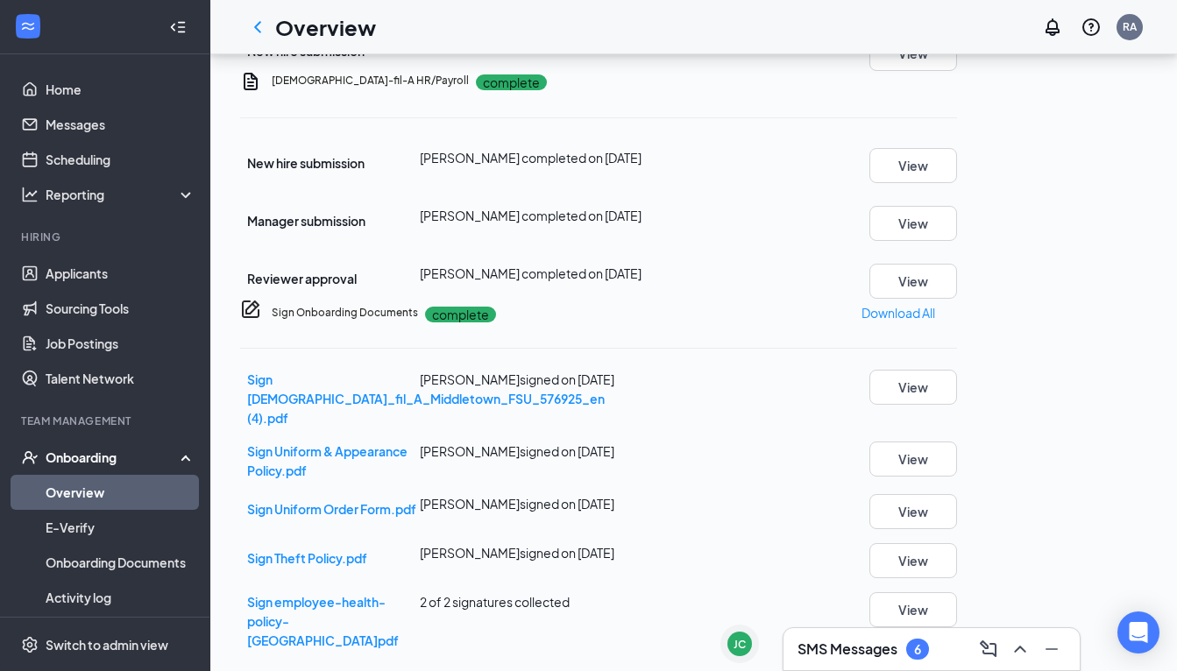
scroll to position [924, 0]
click at [957, 609] on button "View" at bounding box center [913, 609] width 88 height 35
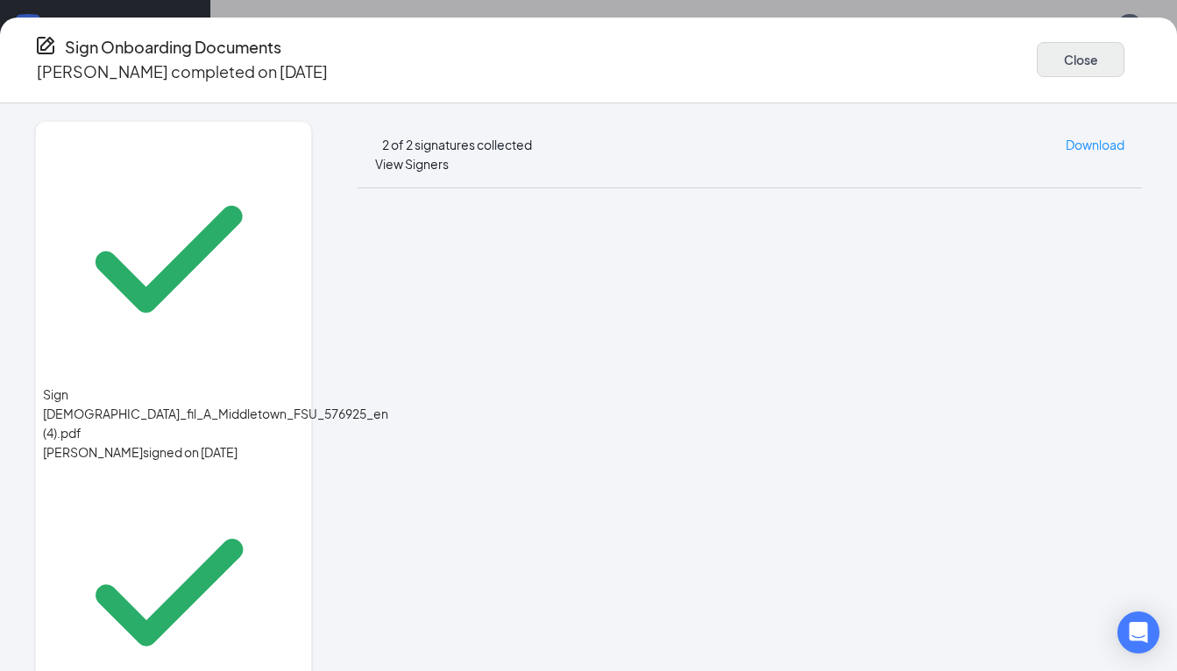
click at [1037, 59] on button "Close" at bounding box center [1081, 59] width 88 height 35
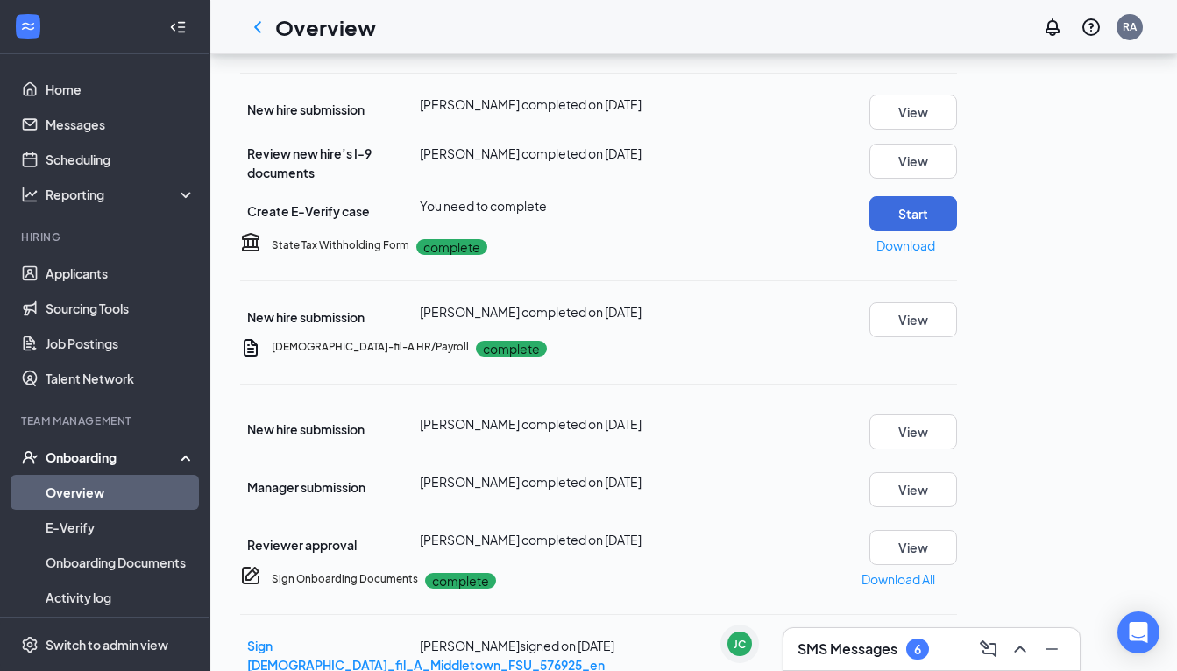
scroll to position [357, 0]
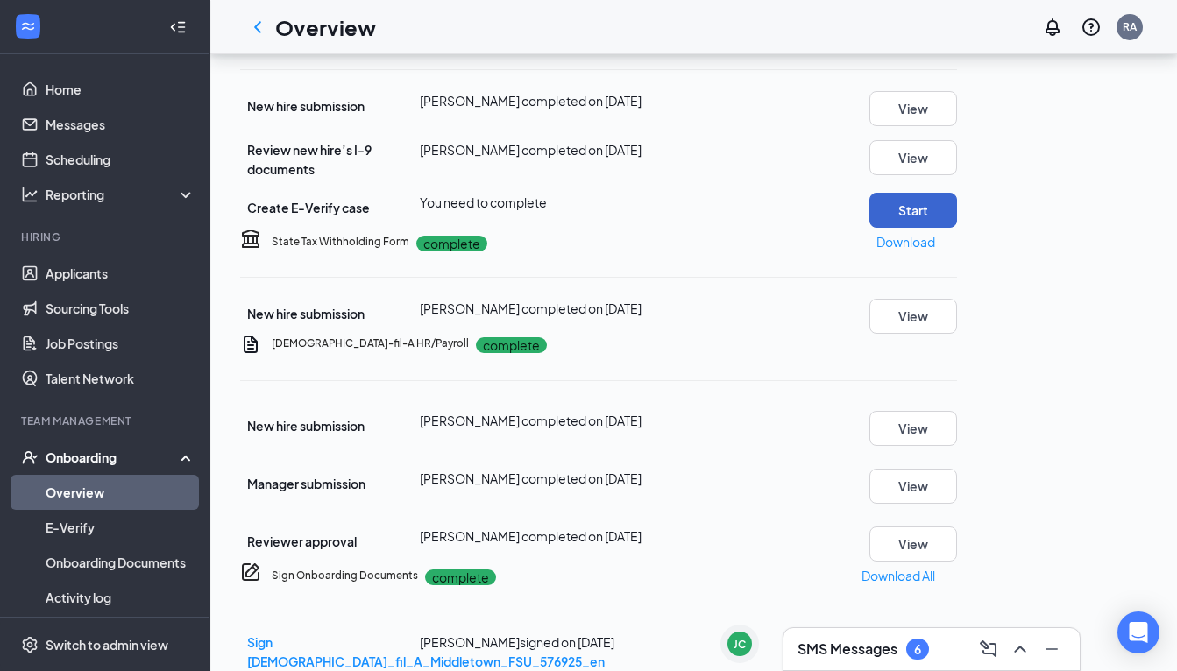
click at [957, 228] on button "Start" at bounding box center [913, 210] width 88 height 35
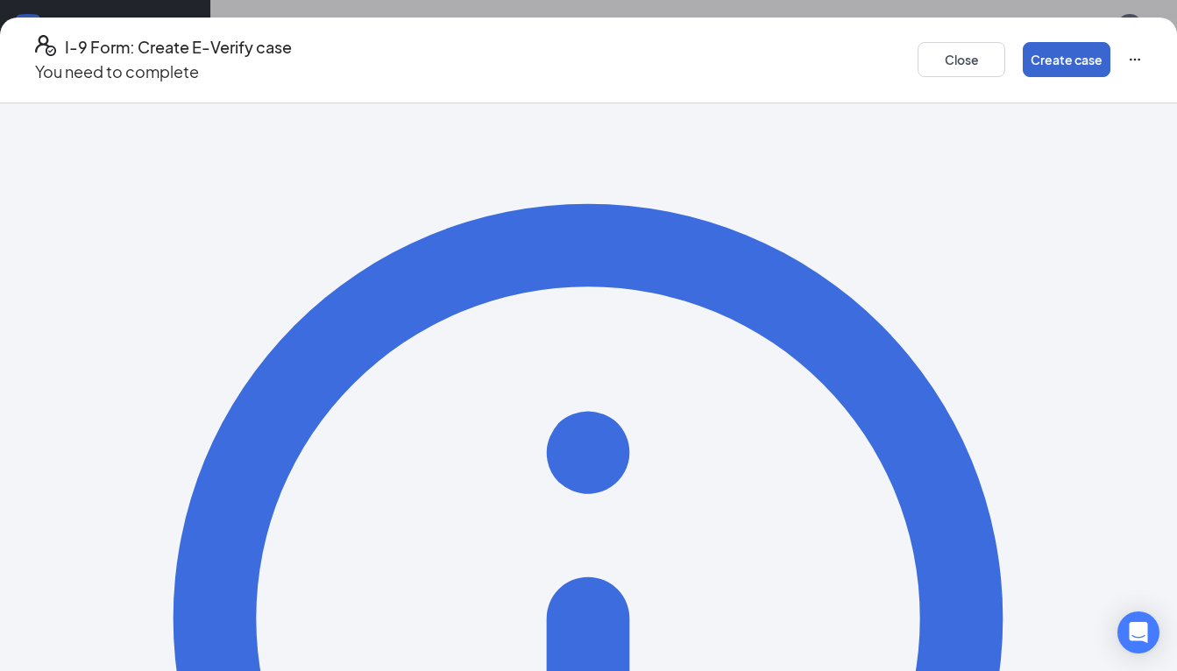
click at [1023, 60] on button "Create case" at bounding box center [1067, 59] width 88 height 35
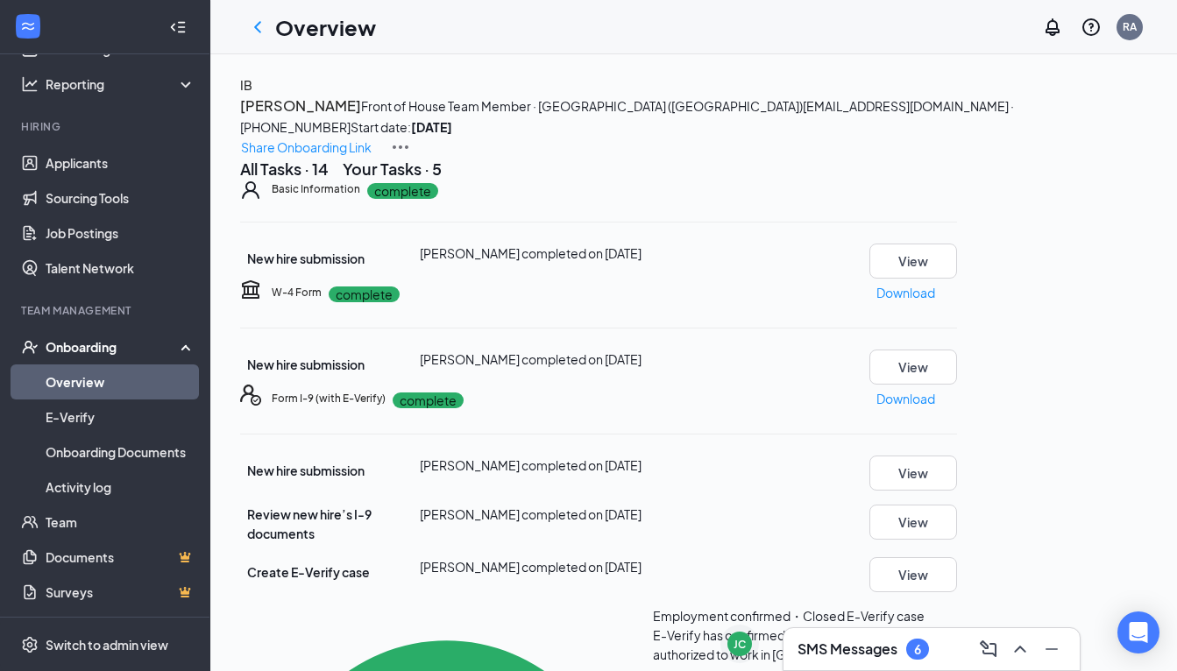
scroll to position [0, 0]
